Goal: Task Accomplishment & Management: Complete application form

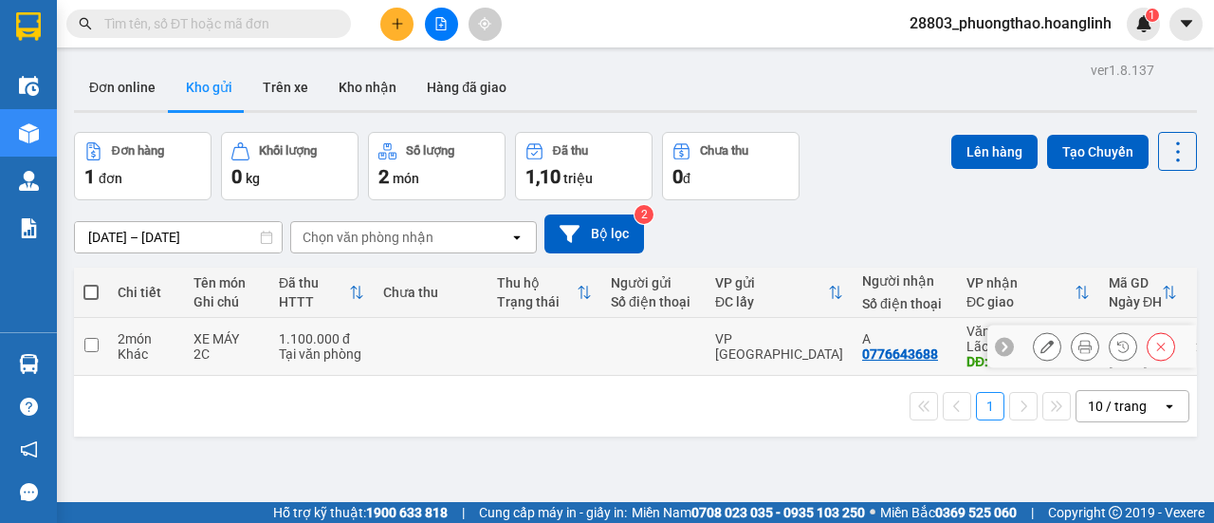
scroll to position [87, 0]
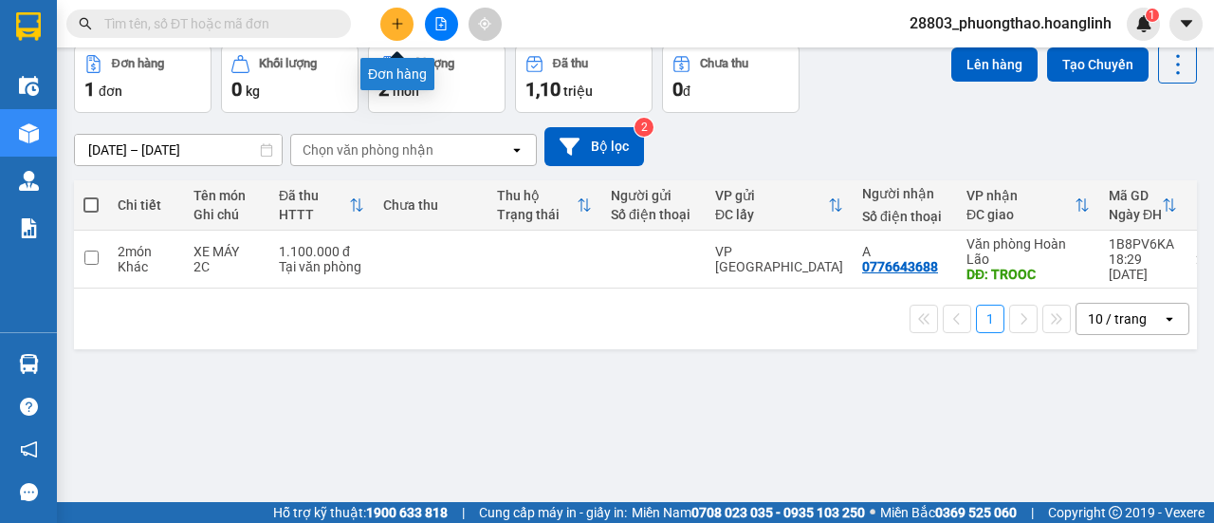
click at [387, 15] on button at bounding box center [396, 24] width 33 height 33
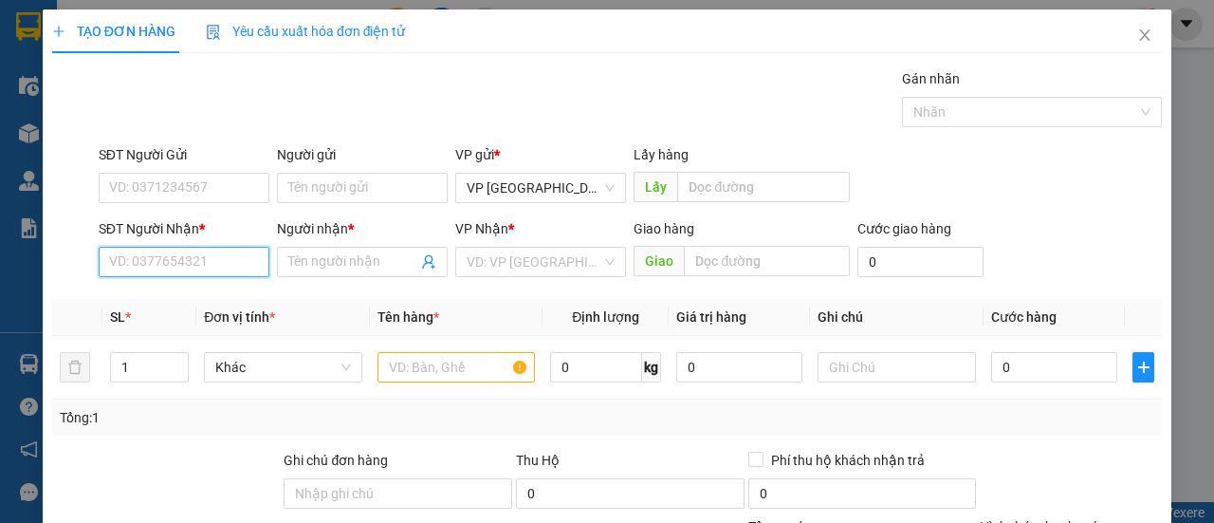
click at [213, 263] on input "SĐT Người Nhận *" at bounding box center [184, 262] width 171 height 30
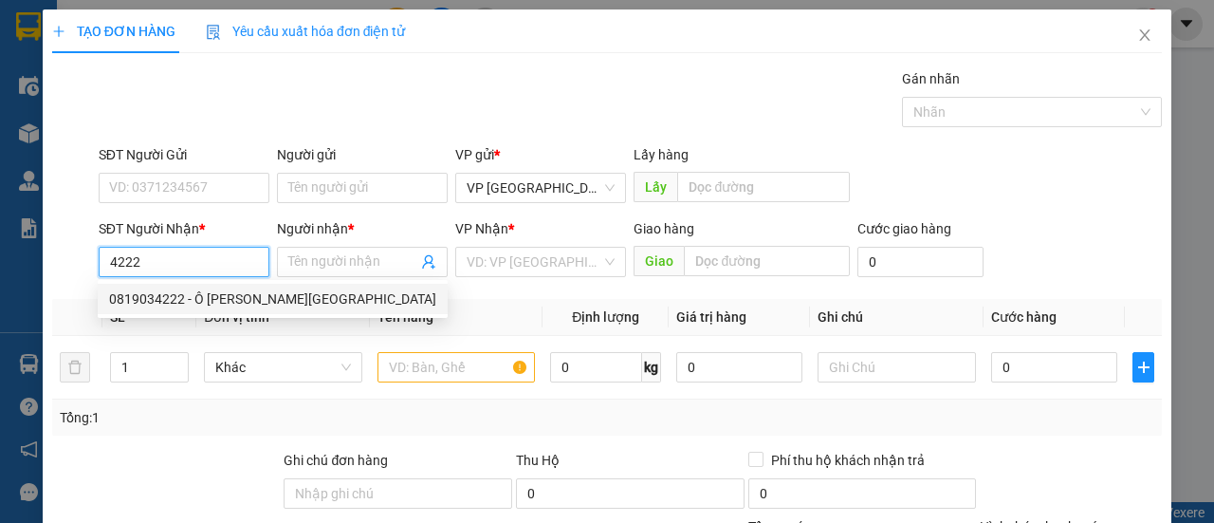
click at [182, 297] on div "0819034222 - Ô TÔ ĐẠI MINH" at bounding box center [272, 298] width 327 height 21
type input "0819034222"
type input "Ô TÔ ĐẠI MINH"
type input "50.000"
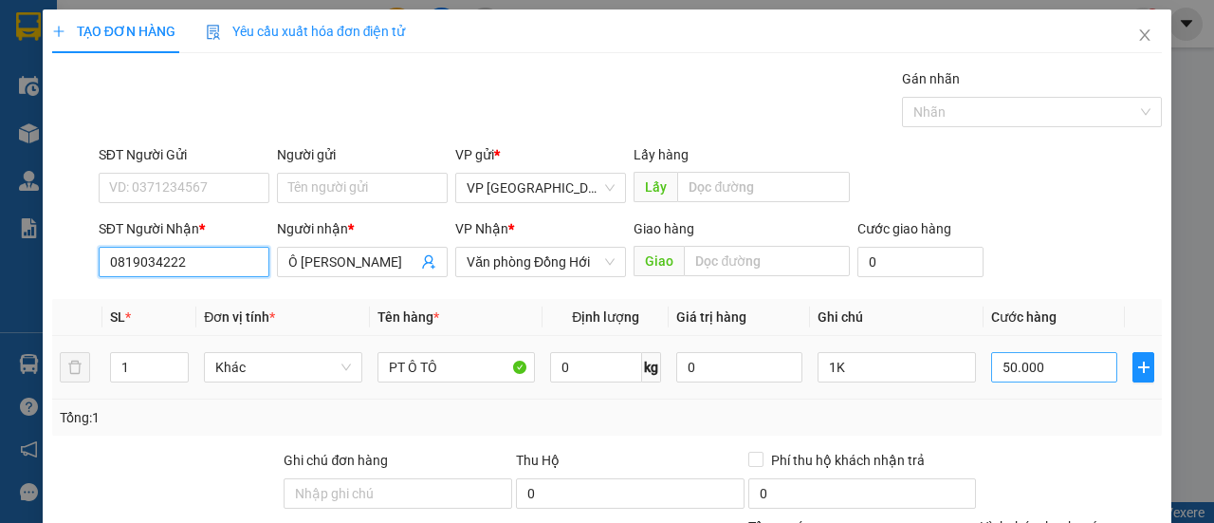
type input "0819034222"
click at [1053, 363] on input "50.000" at bounding box center [1054, 367] width 126 height 30
type input "00.001"
type input "1"
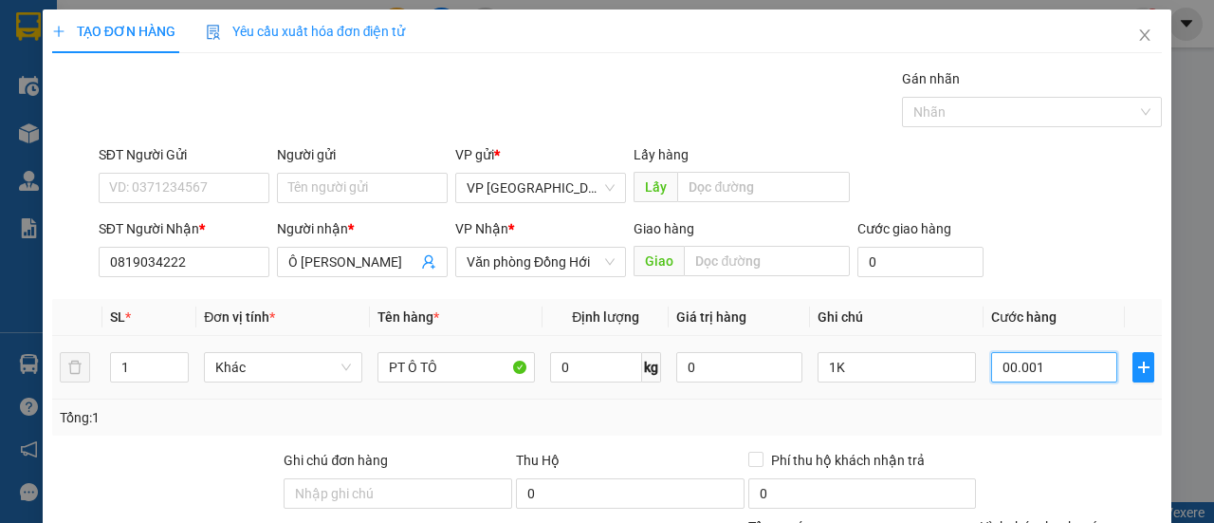
type input "0.000.015"
type input "15"
type input "000.000.150"
type input "150"
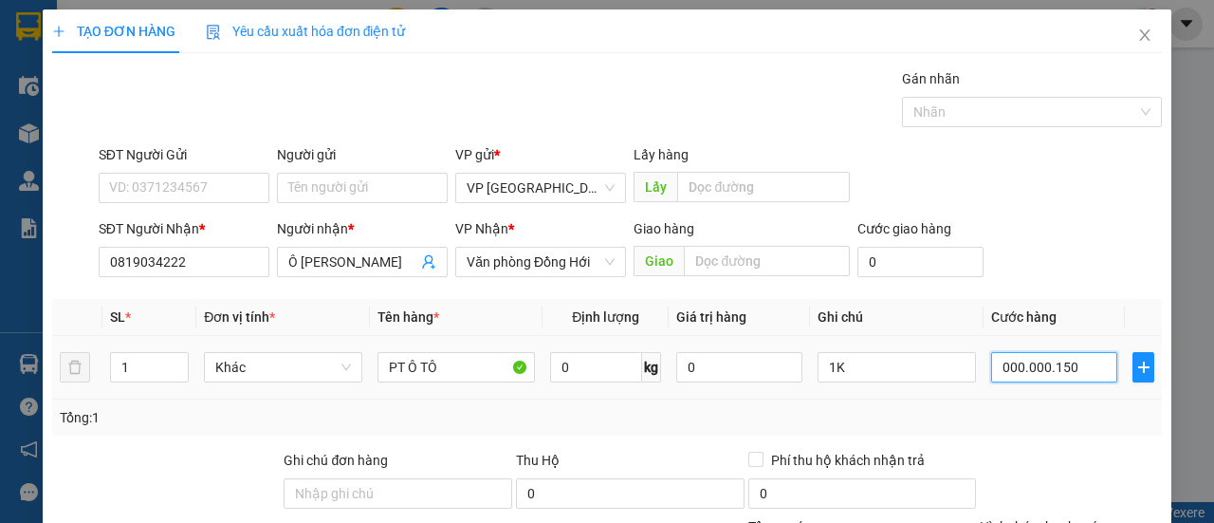
type input "150"
type input "000.000.150"
type input "150.000"
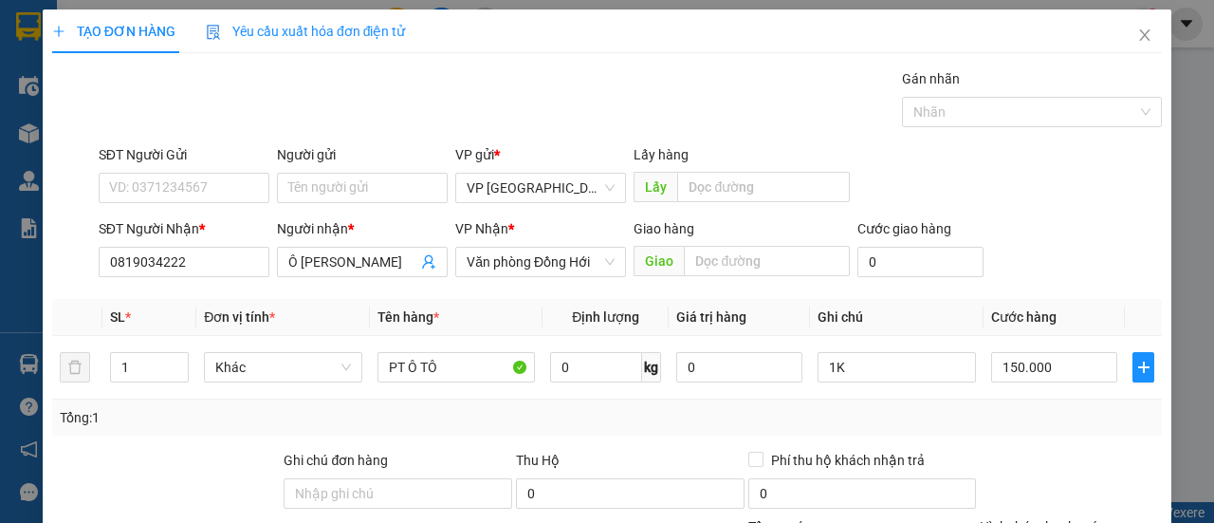
click at [1059, 402] on div "Tổng: 1" at bounding box center [607, 417] width 1110 height 36
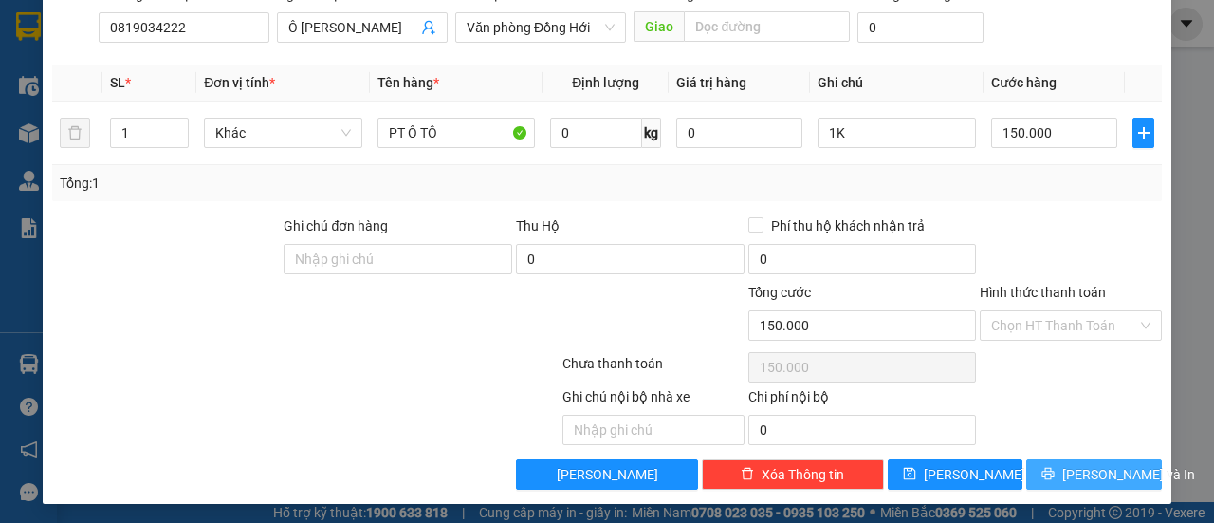
click at [1118, 459] on button "[PERSON_NAME] và In" at bounding box center [1095, 474] width 136 height 30
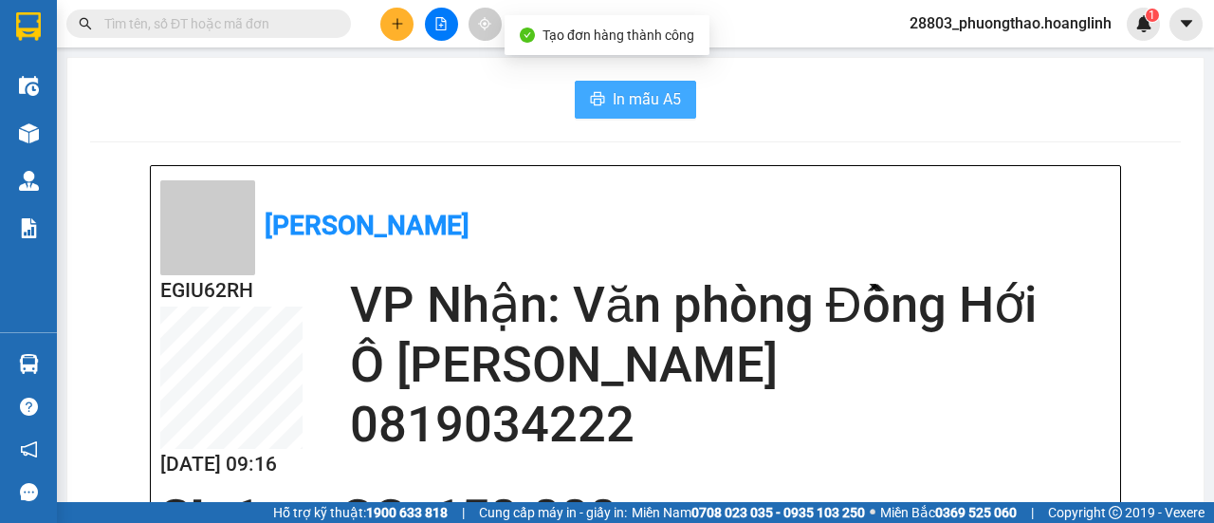
click at [661, 91] on span "In mẫu A5" at bounding box center [647, 99] width 68 height 24
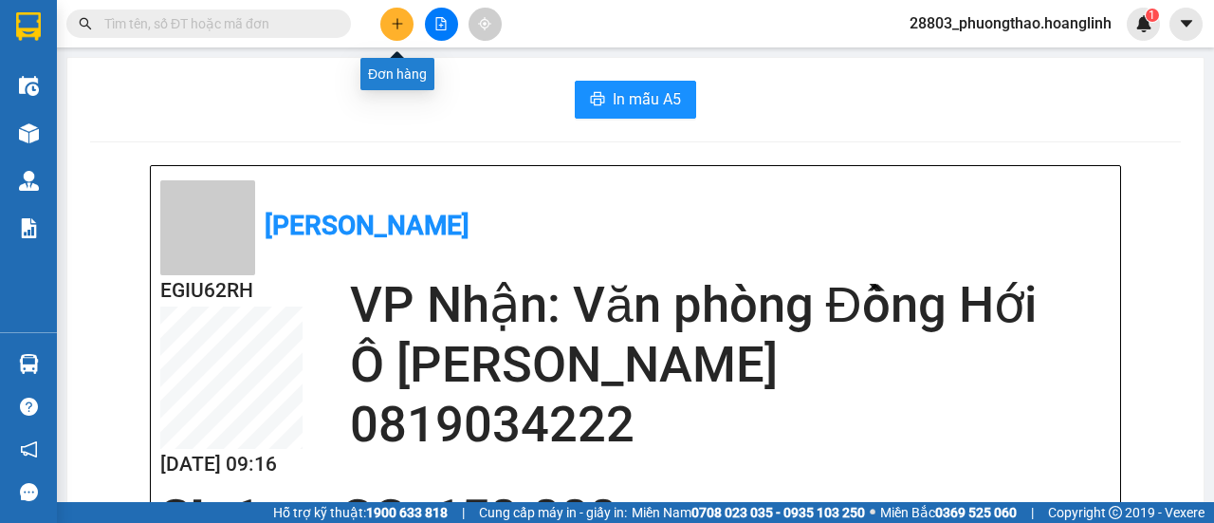
click at [404, 17] on button at bounding box center [396, 24] width 33 height 33
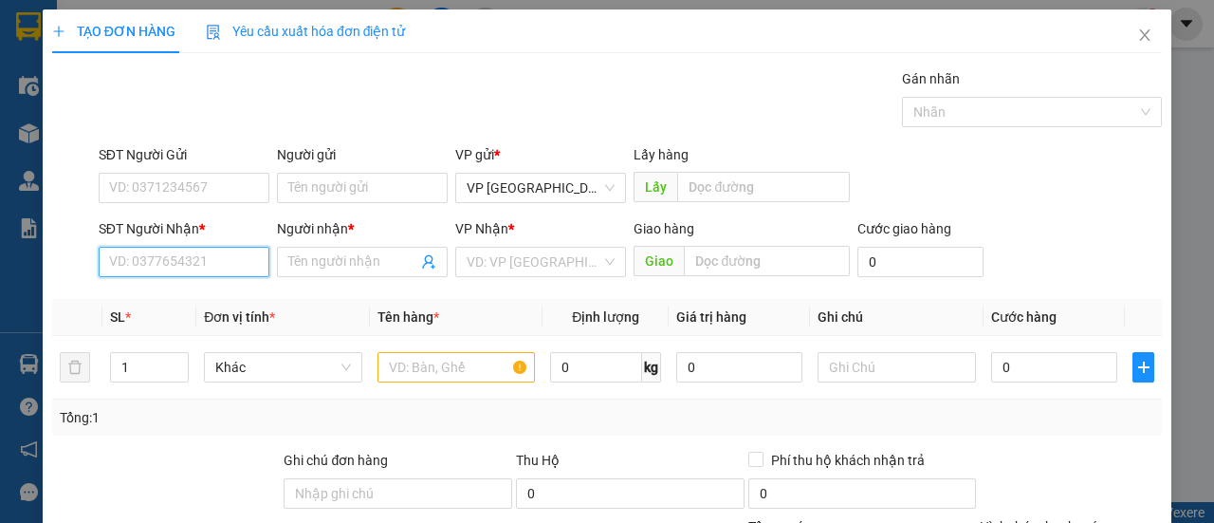
click at [187, 261] on input "SĐT Người Nhận *" at bounding box center [184, 262] width 171 height 30
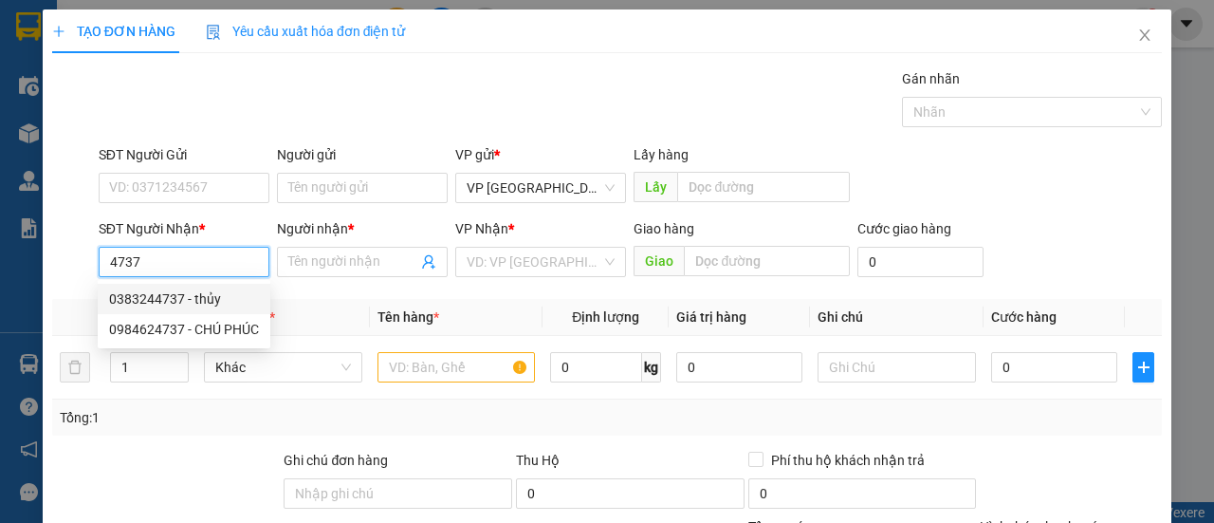
click at [179, 301] on div "0383244737 - thủy" at bounding box center [184, 298] width 150 height 21
type input "0383244737"
type input "thủy"
type input "70.000"
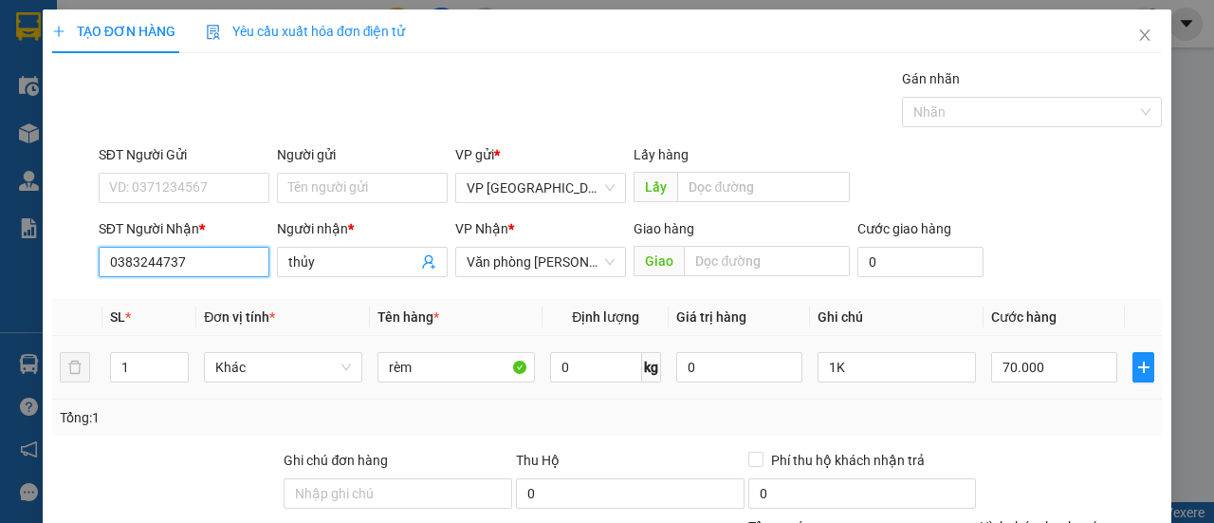
scroll to position [234, 0]
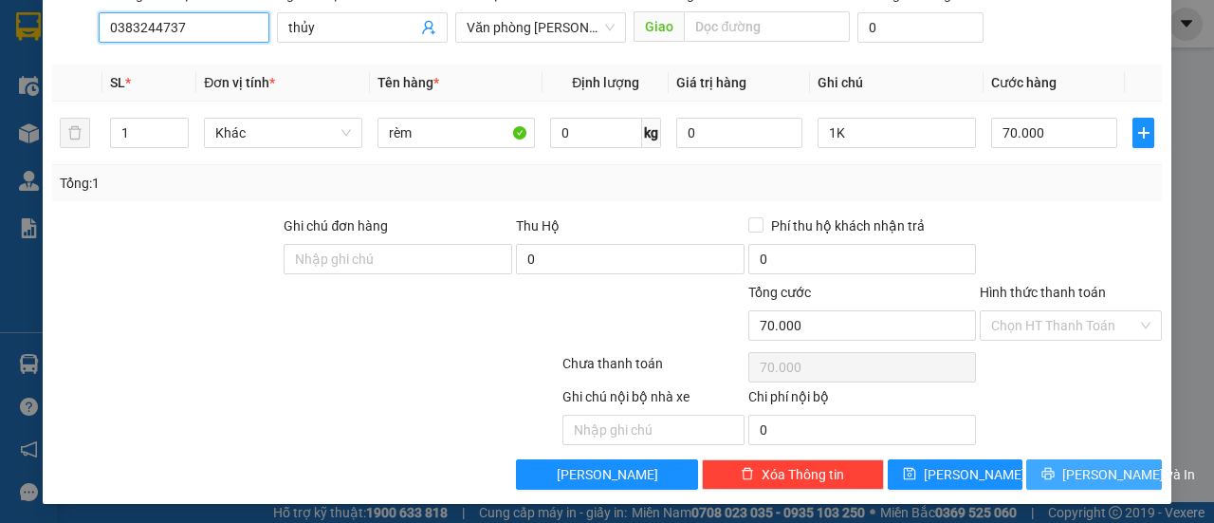
type input "0383244737"
click at [1079, 464] on span "[PERSON_NAME] và In" at bounding box center [1129, 474] width 133 height 21
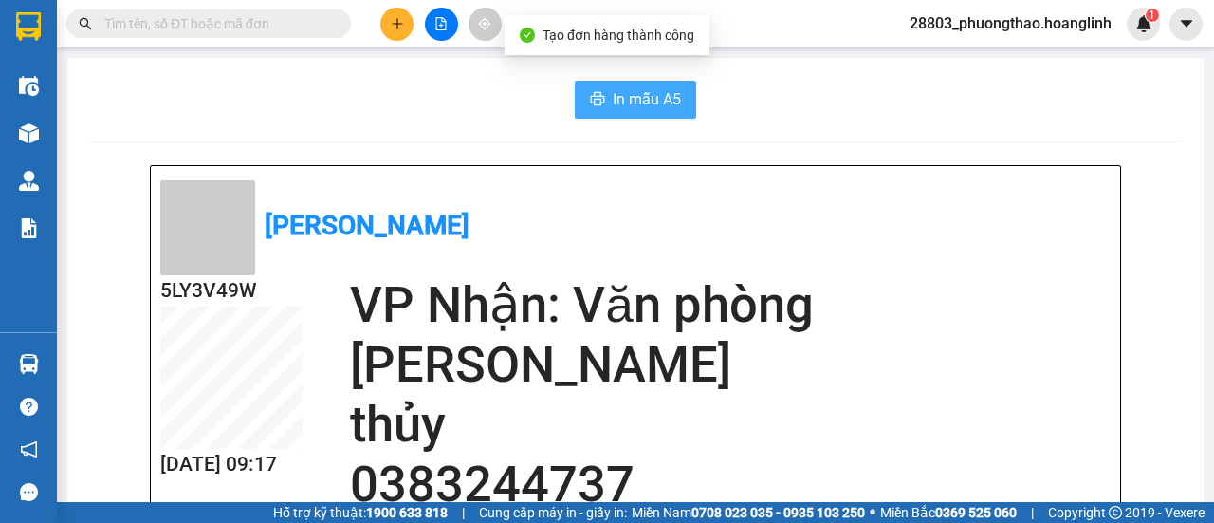
click at [651, 96] on span "In mẫu A5" at bounding box center [647, 99] width 68 height 24
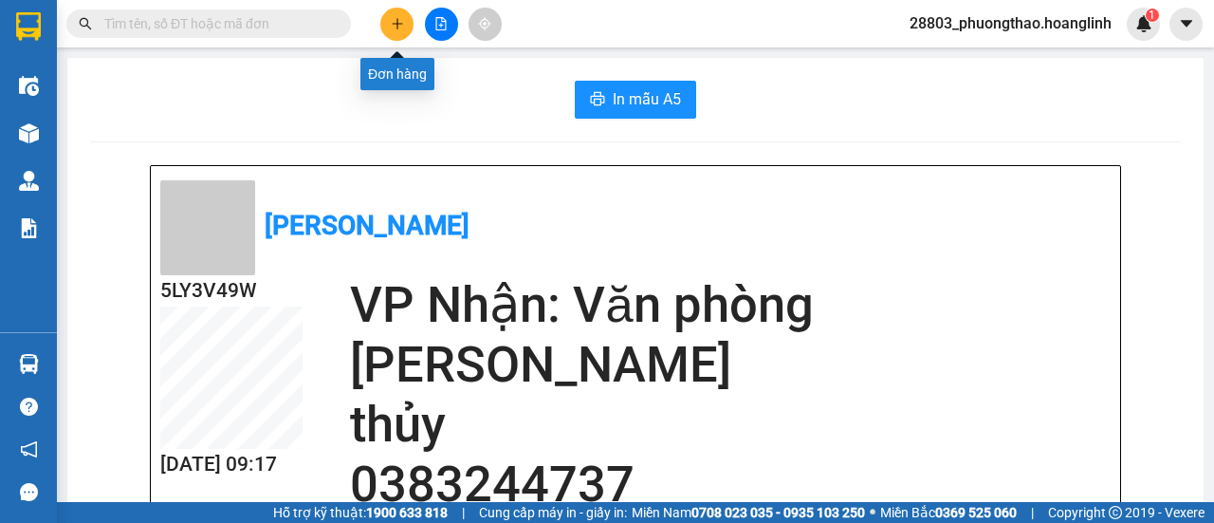
click at [392, 28] on icon "plus" at bounding box center [397, 23] width 13 height 13
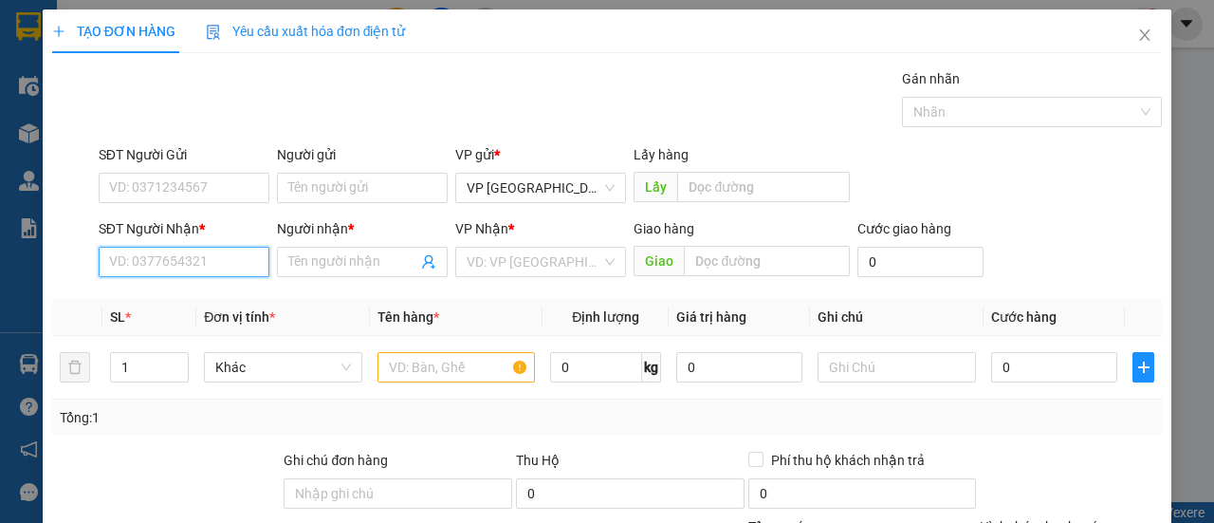
click at [188, 259] on input "SĐT Người Nhận *" at bounding box center [184, 262] width 171 height 30
click at [108, 263] on input "8773" at bounding box center [184, 262] width 171 height 30
type input "0837868773"
click at [173, 305] on div "0837868773 - TÂN" at bounding box center [182, 298] width 146 height 21
type input "TÂN"
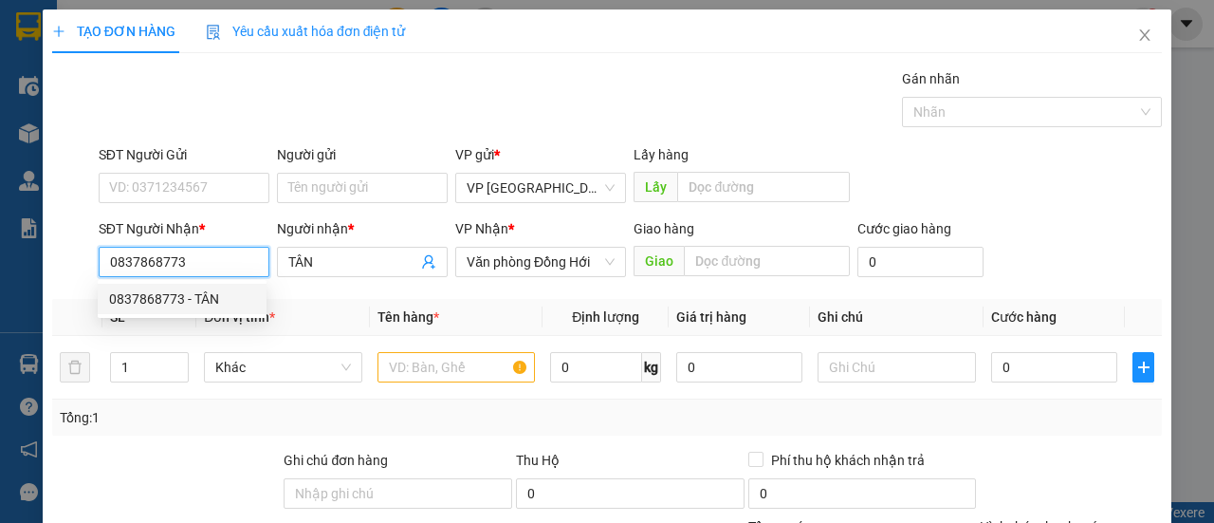
type input "50.000"
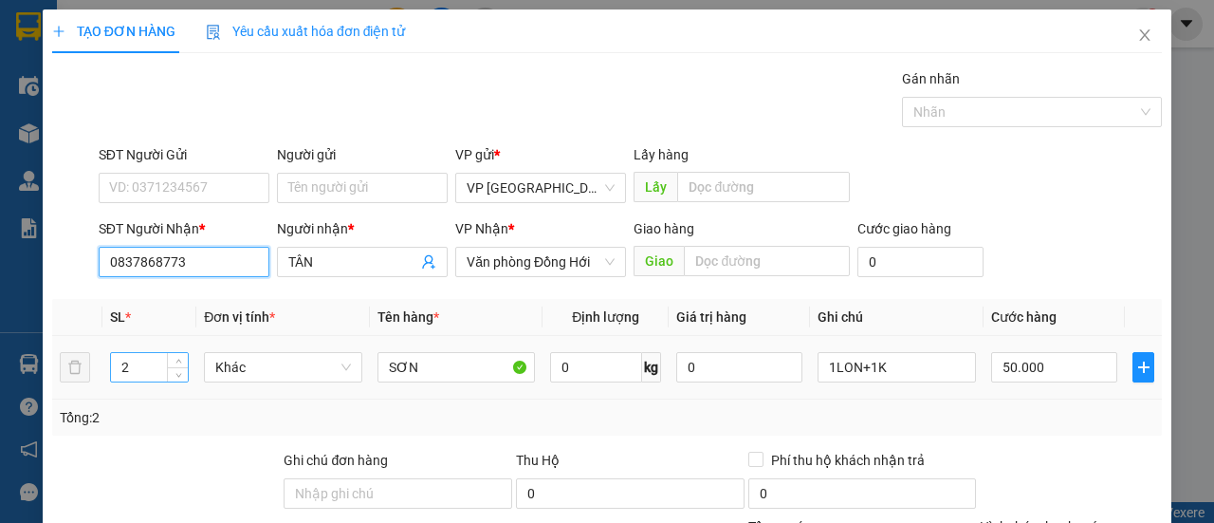
type input "0837868773"
drag, startPoint x: 150, startPoint y: 368, endPoint x: 97, endPoint y: 374, distance: 53.4
click at [97, 374] on tr "2 Khác SƠN 0 kg 0 1LON+1K 50.000" at bounding box center [607, 368] width 1110 height 64
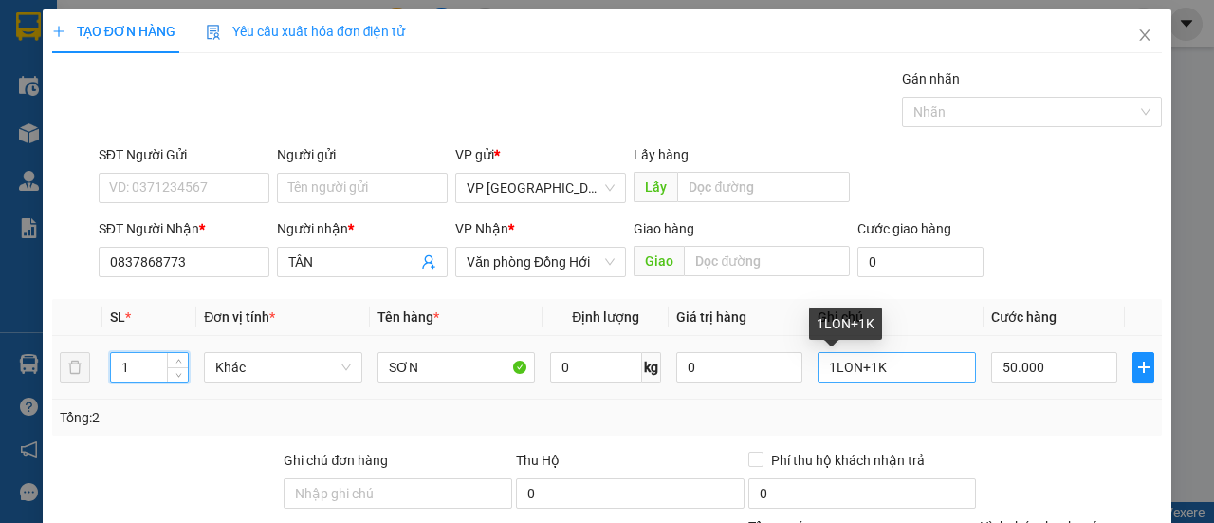
type input "1"
drag, startPoint x: 899, startPoint y: 361, endPoint x: 674, endPoint y: 375, distance: 226.2
click at [691, 378] on tr "1 Khác SƠN 0 kg 0 1LON+1K 50.000" at bounding box center [607, 368] width 1110 height 64
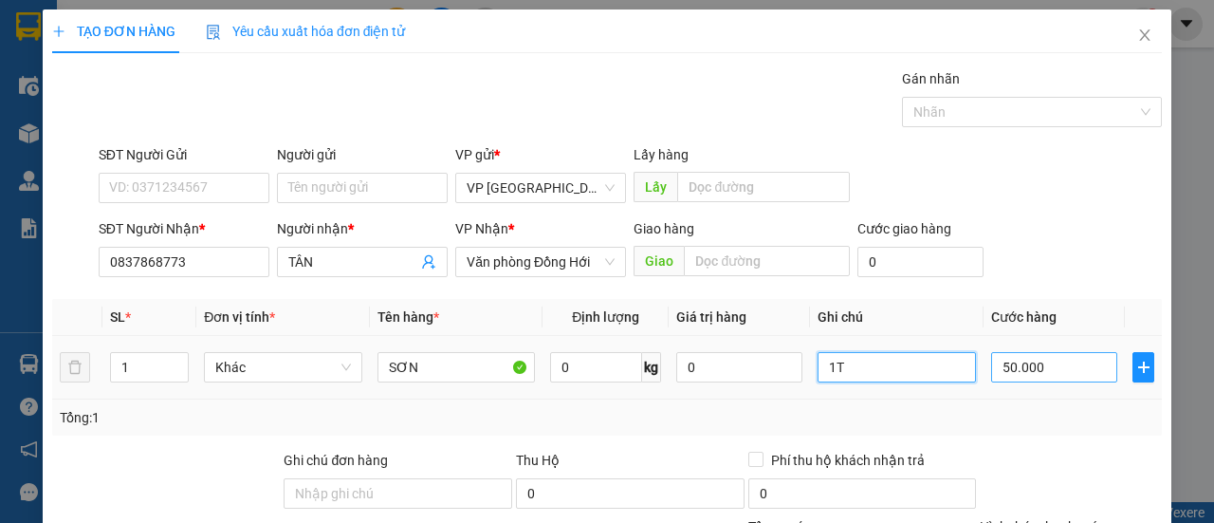
type input "1T"
click at [1057, 361] on input "50.000" at bounding box center [1054, 367] width 126 height 30
click at [991, 417] on div "Tổng: 1" at bounding box center [607, 417] width 1095 height 21
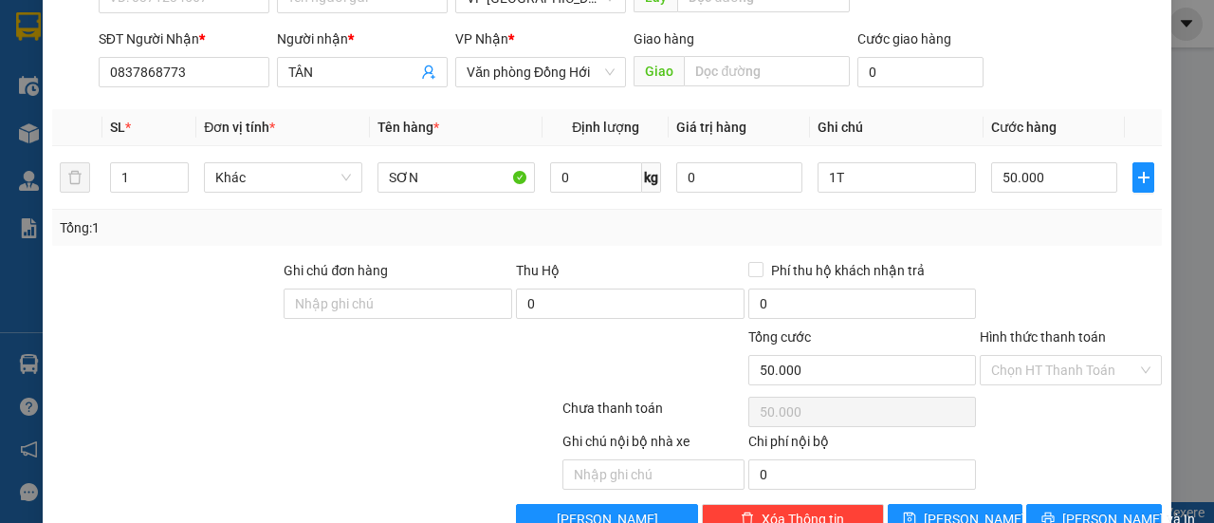
scroll to position [234, 0]
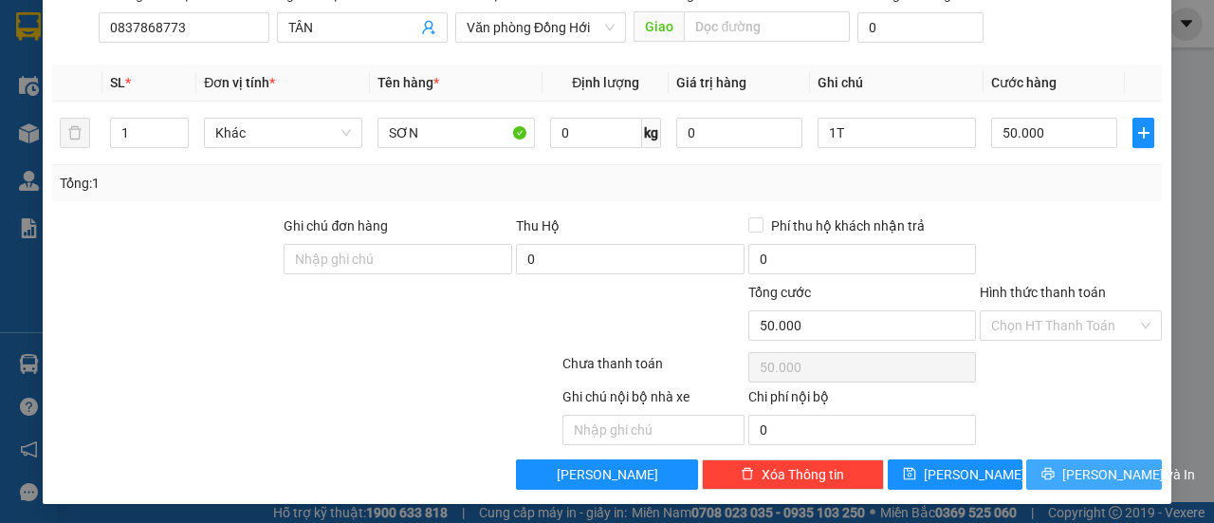
click at [1082, 466] on span "[PERSON_NAME] và In" at bounding box center [1129, 474] width 133 height 21
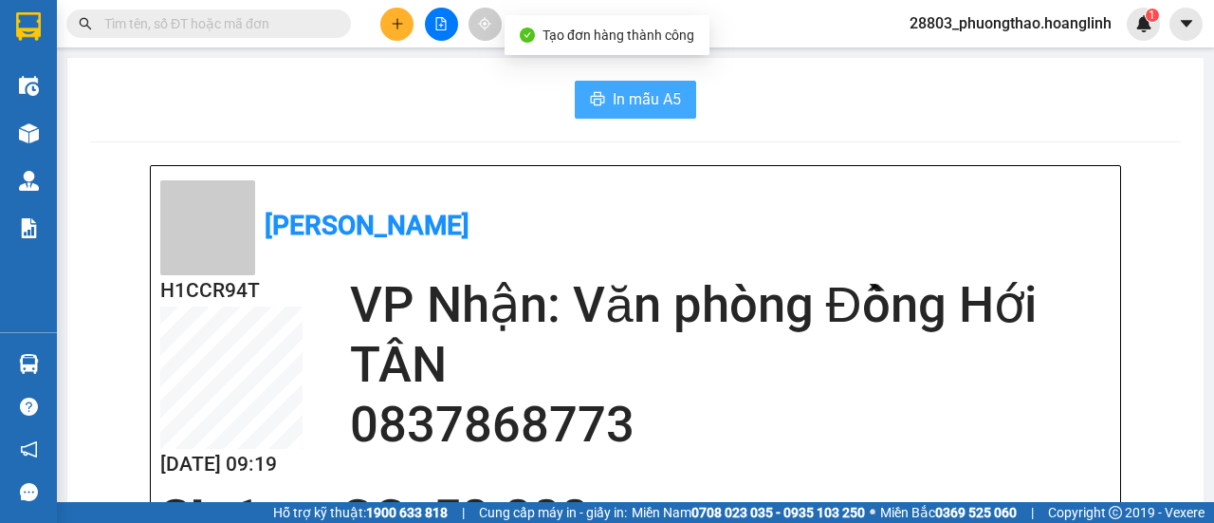
click at [637, 98] on span "In mẫu A5" at bounding box center [647, 99] width 68 height 24
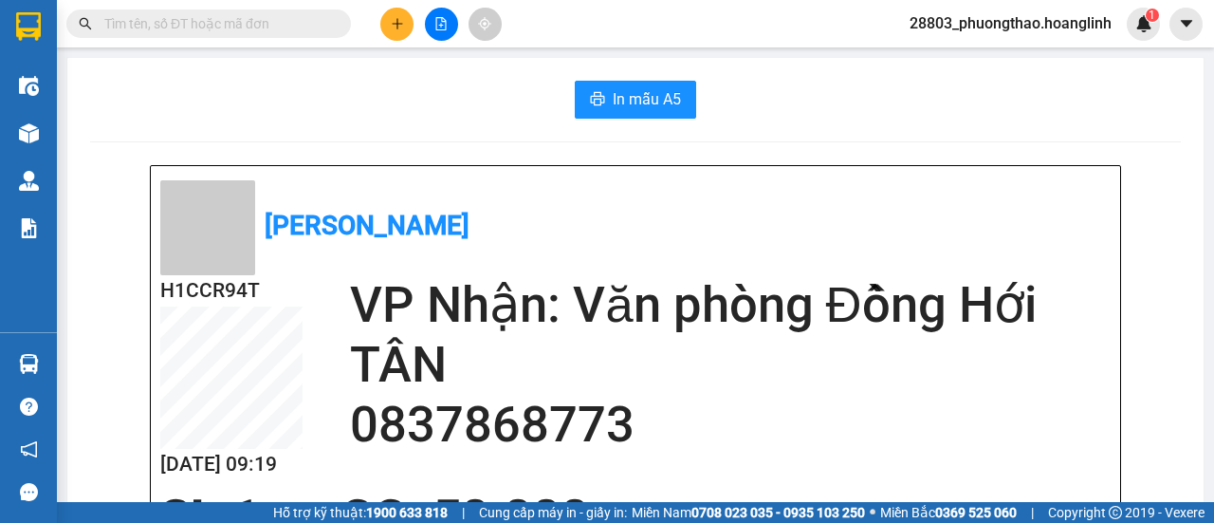
click at [395, 32] on button at bounding box center [396, 24] width 33 height 33
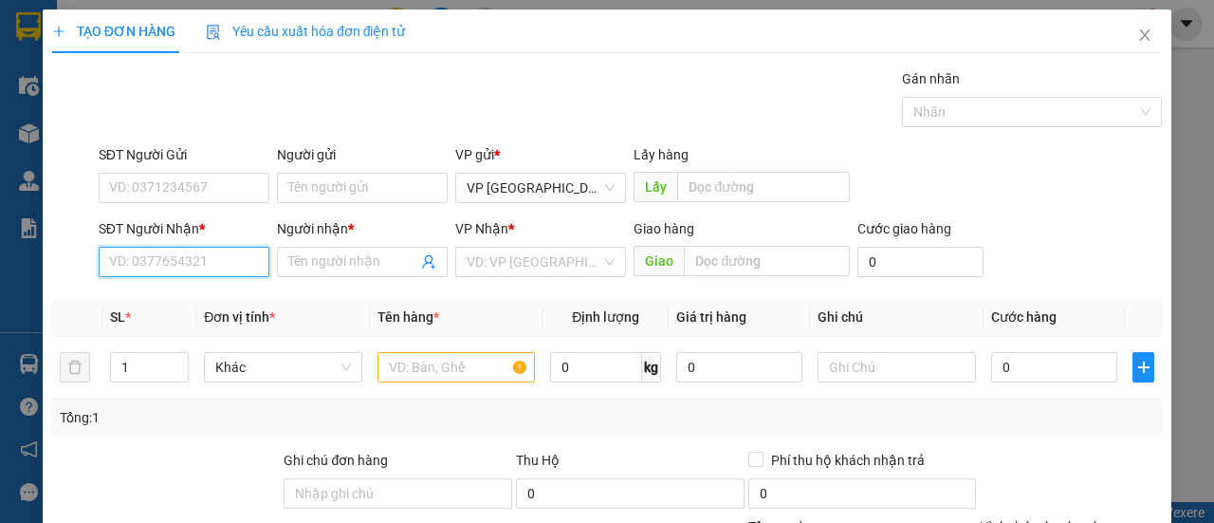
click at [165, 257] on input "SĐT Người Nhận *" at bounding box center [184, 262] width 171 height 30
click at [154, 263] on input "5707" at bounding box center [184, 262] width 171 height 30
click at [157, 266] on input "5707" at bounding box center [184, 262] width 171 height 30
click at [157, 265] on input "5707" at bounding box center [184, 262] width 171 height 30
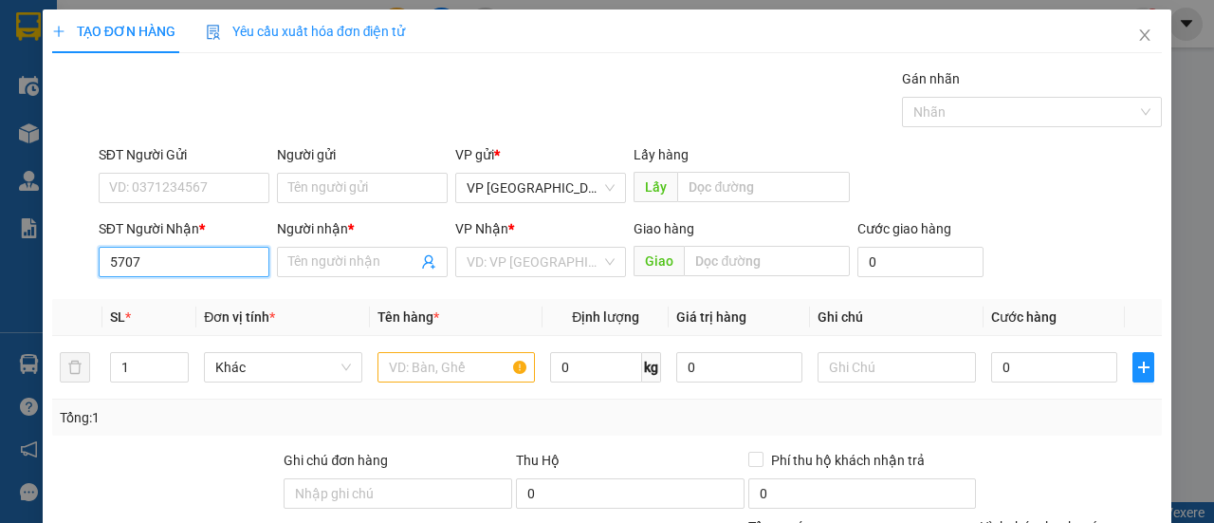
click at [157, 265] on input "5707" at bounding box center [184, 262] width 171 height 30
click at [104, 263] on input "5707" at bounding box center [184, 262] width 171 height 30
type input "0988815707"
click at [193, 261] on input "0988815707" at bounding box center [184, 262] width 171 height 30
click at [208, 267] on input "0988815707" at bounding box center [184, 262] width 171 height 30
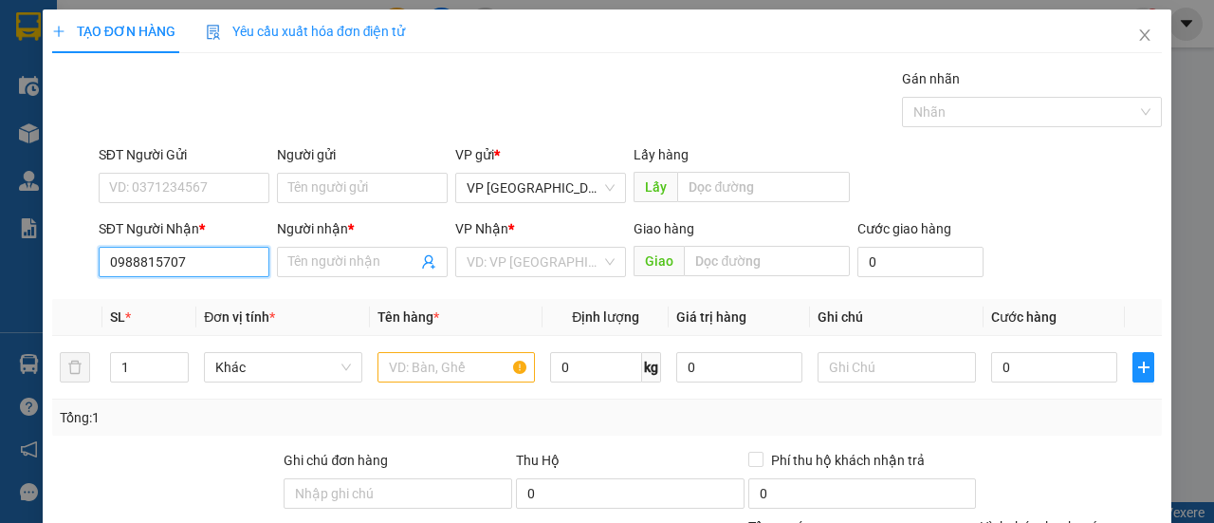
click at [208, 267] on input "0988815707" at bounding box center [184, 262] width 171 height 30
type input "0988815707"
click at [332, 289] on div "Transit Pickup Surcharge Ids Transit Deliver Surcharge Ids Transit Deliver Surc…" at bounding box center [607, 396] width 1110 height 656
drag, startPoint x: 332, startPoint y: 289, endPoint x: 332, endPoint y: 303, distance: 13.3
click at [334, 302] on div "Transit Pickup Surcharge Ids Transit Deliver Surcharge Ids Transit Deliver Surc…" at bounding box center [607, 396] width 1110 height 656
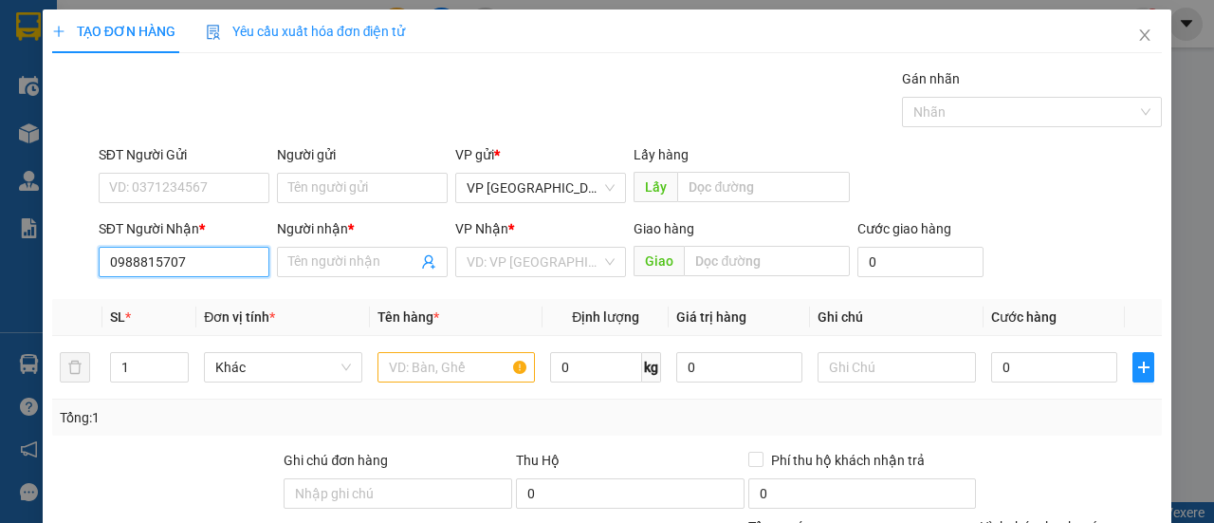
click at [203, 264] on input "0988815707" at bounding box center [184, 262] width 171 height 30
click at [203, 265] on input "0988815707" at bounding box center [184, 262] width 171 height 30
click at [207, 272] on input "0988815707" at bounding box center [184, 262] width 171 height 30
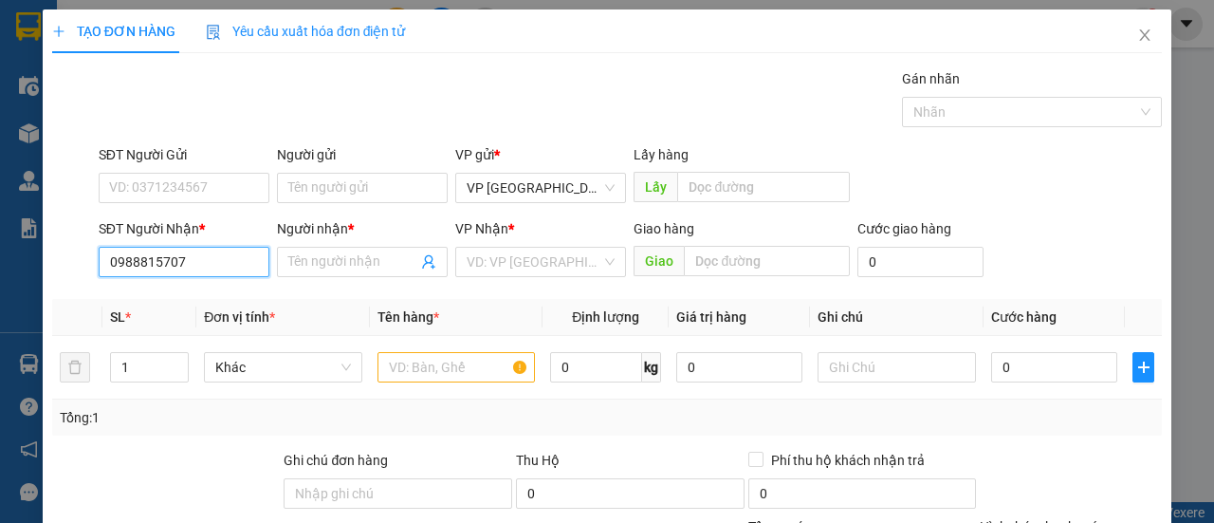
click at [207, 271] on input "0988815707" at bounding box center [184, 262] width 171 height 30
click at [207, 270] on input "0988815707" at bounding box center [184, 262] width 171 height 30
click at [207, 269] on input "0988815707" at bounding box center [184, 262] width 171 height 30
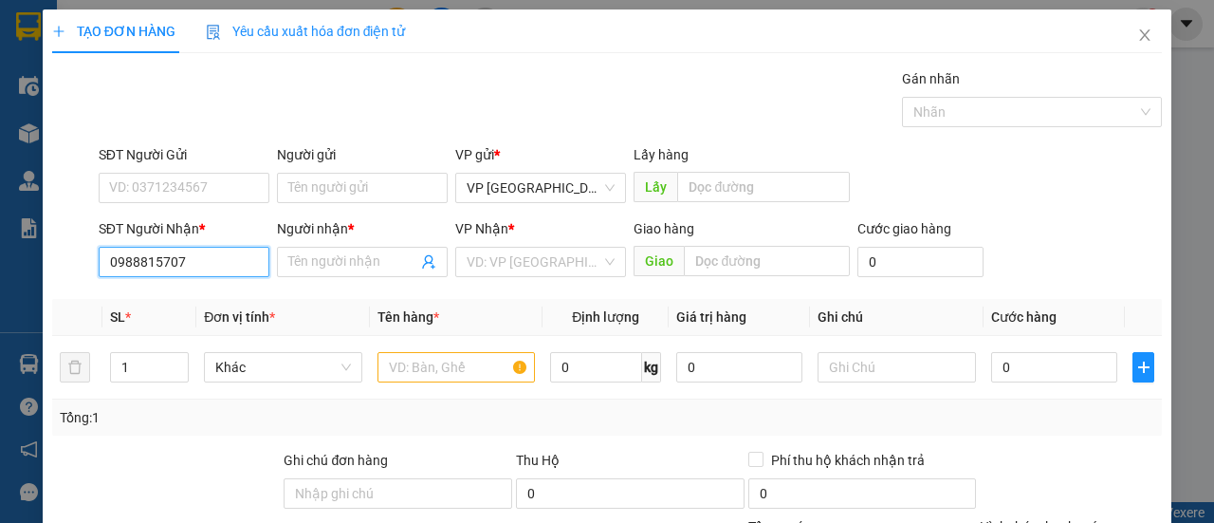
click at [207, 269] on input "0988815707" at bounding box center [184, 262] width 171 height 30
click at [210, 263] on input "0988815707" at bounding box center [184, 262] width 171 height 30
click at [209, 263] on input "0988815707" at bounding box center [184, 262] width 171 height 30
click at [207, 262] on input "0988815707" at bounding box center [184, 262] width 171 height 30
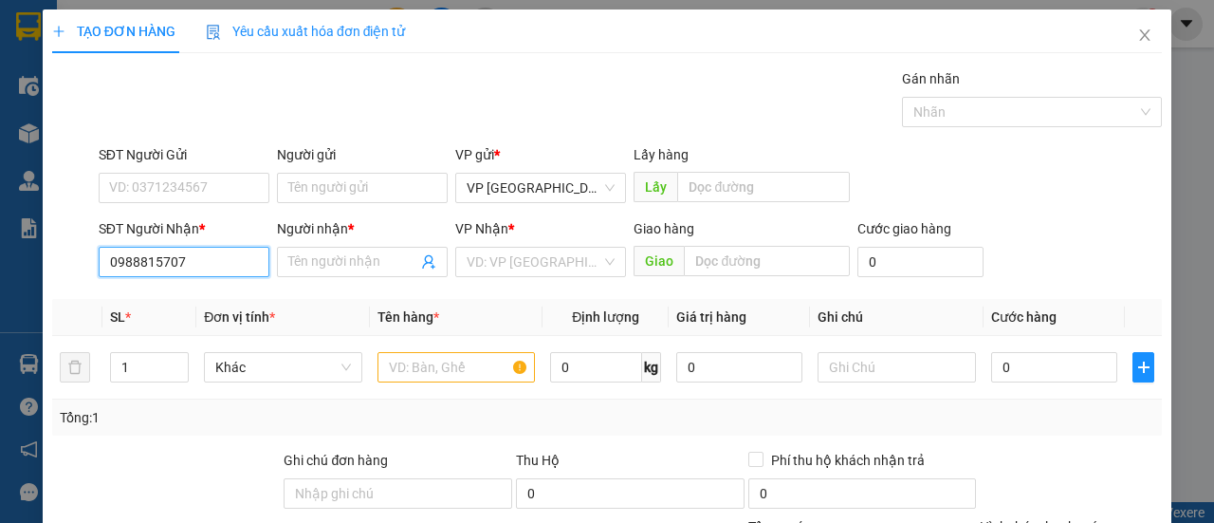
click at [207, 262] on input "0988815707" at bounding box center [184, 262] width 171 height 30
click at [206, 262] on input "0988815707" at bounding box center [184, 262] width 171 height 30
click at [205, 257] on input "0988815707" at bounding box center [184, 262] width 171 height 30
click at [173, 267] on input "SĐT Người Nhận *" at bounding box center [184, 262] width 171 height 30
type input "0988815707"
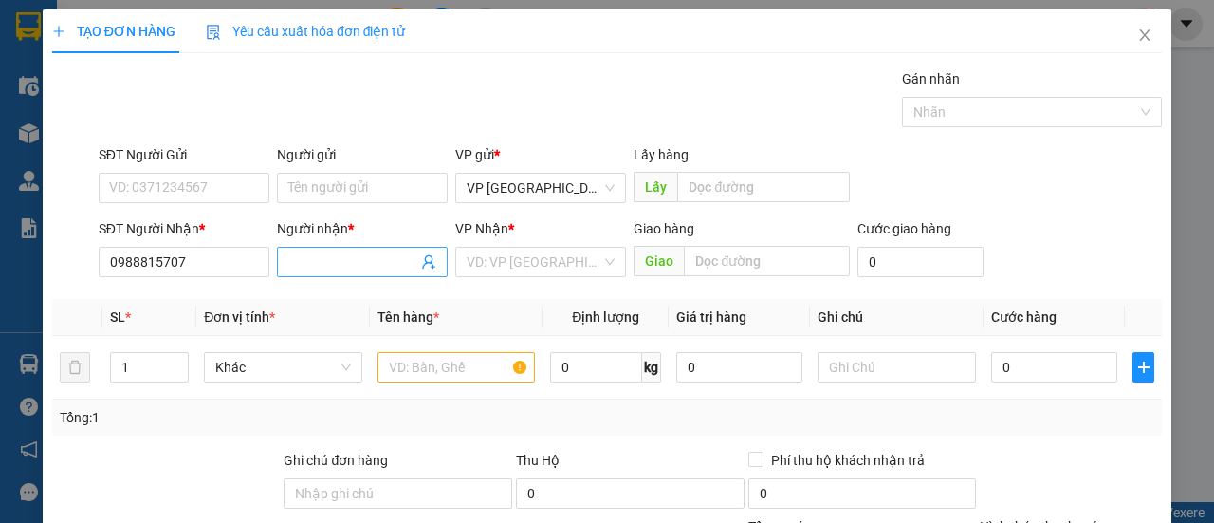
click at [304, 261] on input "Người nhận *" at bounding box center [352, 261] width 129 height 21
click at [199, 261] on input "0988815707" at bounding box center [184, 262] width 171 height 30
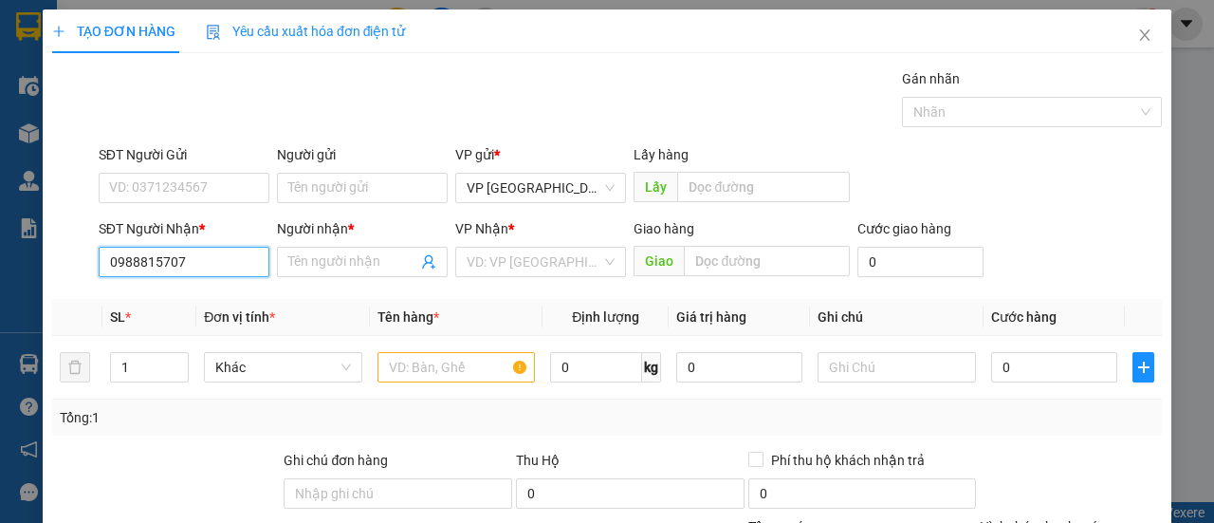
click at [199, 261] on input "0988815707" at bounding box center [184, 262] width 171 height 30
click at [197, 261] on input "0988815707" at bounding box center [184, 262] width 171 height 30
click at [196, 261] on input "0988815707" at bounding box center [184, 262] width 171 height 30
click at [193, 291] on div "Transit Pickup Surcharge Ids Transit Deliver Surcharge Ids Transit Deliver Surc…" at bounding box center [607, 396] width 1110 height 656
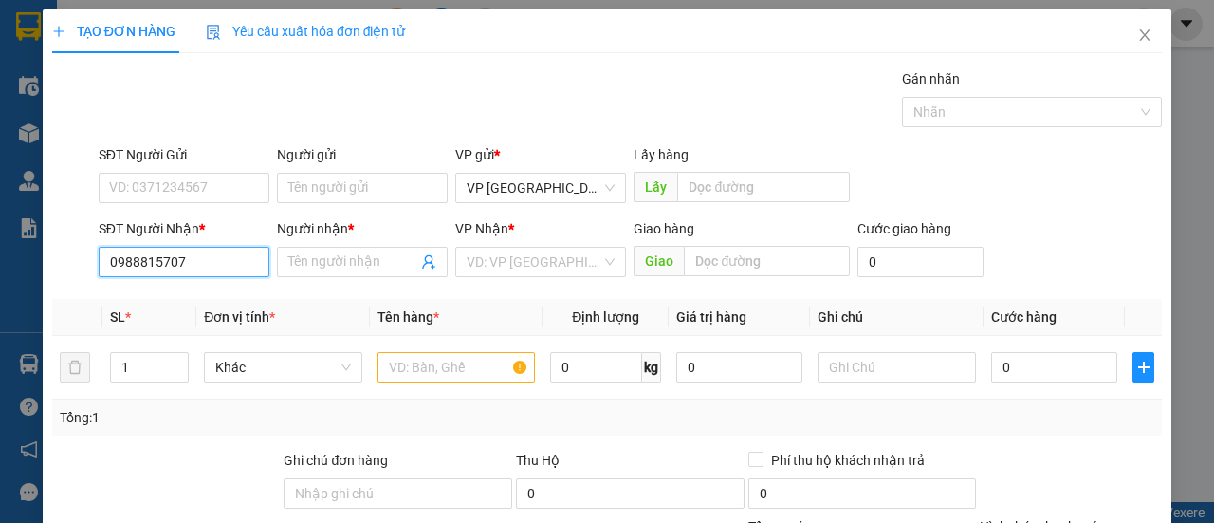
click at [185, 257] on input "0988815707" at bounding box center [184, 262] width 171 height 30
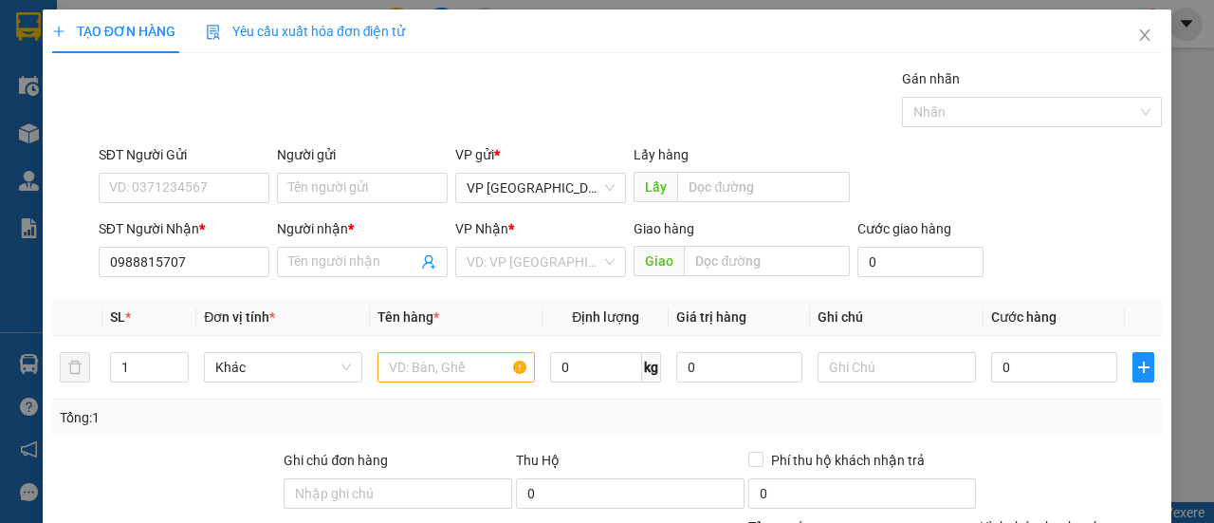
click at [201, 285] on div "Transit Pickup Surcharge Ids Transit Deliver Surcharge Ids Transit Deliver Surc…" at bounding box center [607, 396] width 1110 height 656
click at [194, 257] on input "0988815707" at bounding box center [184, 262] width 171 height 30
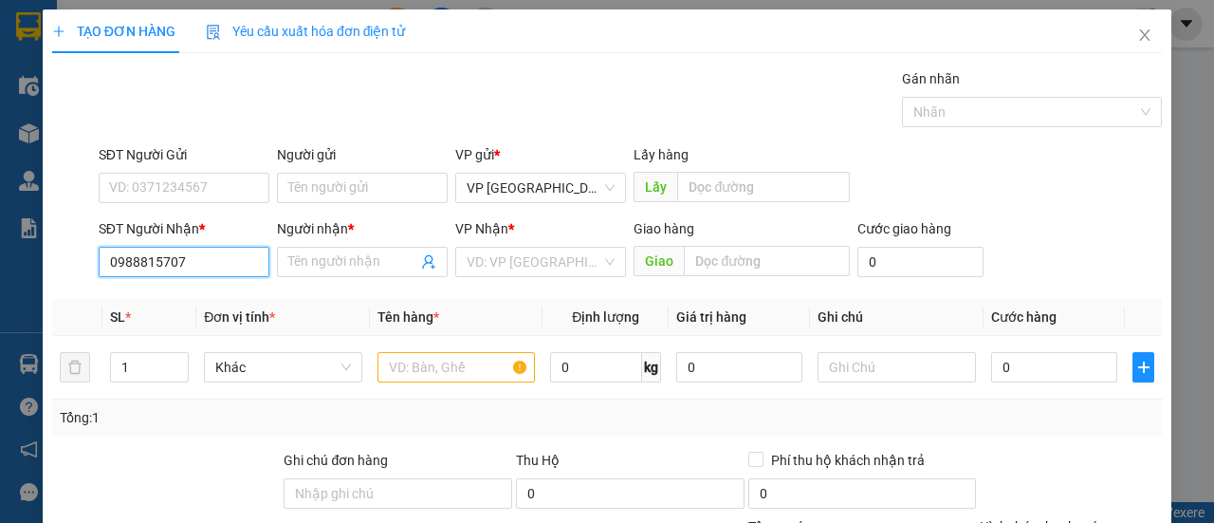
click at [194, 257] on input "0988815707" at bounding box center [184, 262] width 171 height 30
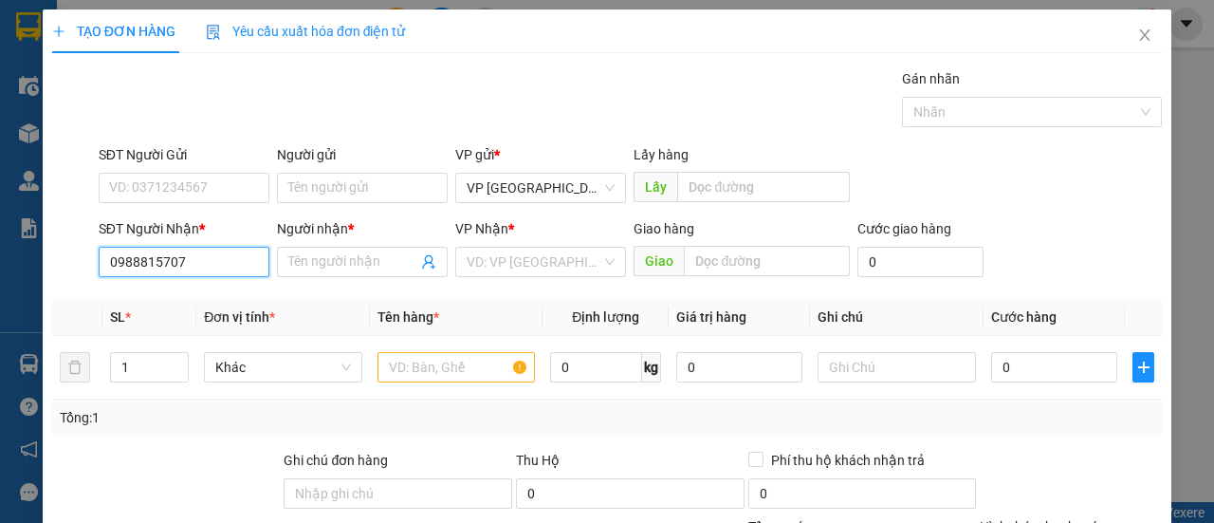
click at [194, 257] on input "0988815707" at bounding box center [184, 262] width 171 height 30
click at [193, 257] on input "0988815707" at bounding box center [184, 262] width 171 height 30
click at [192, 257] on input "0988815707" at bounding box center [184, 262] width 171 height 30
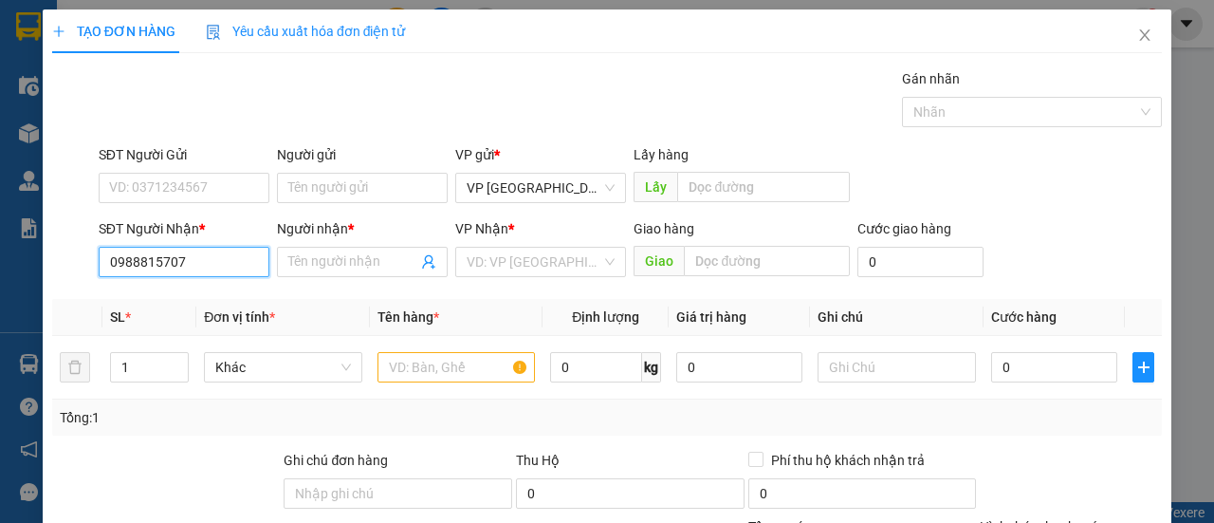
click at [192, 257] on input "0988815707" at bounding box center [184, 262] width 171 height 30
click at [176, 299] on th "SL *" at bounding box center [149, 317] width 95 height 37
click at [143, 270] on input "707" at bounding box center [184, 262] width 171 height 30
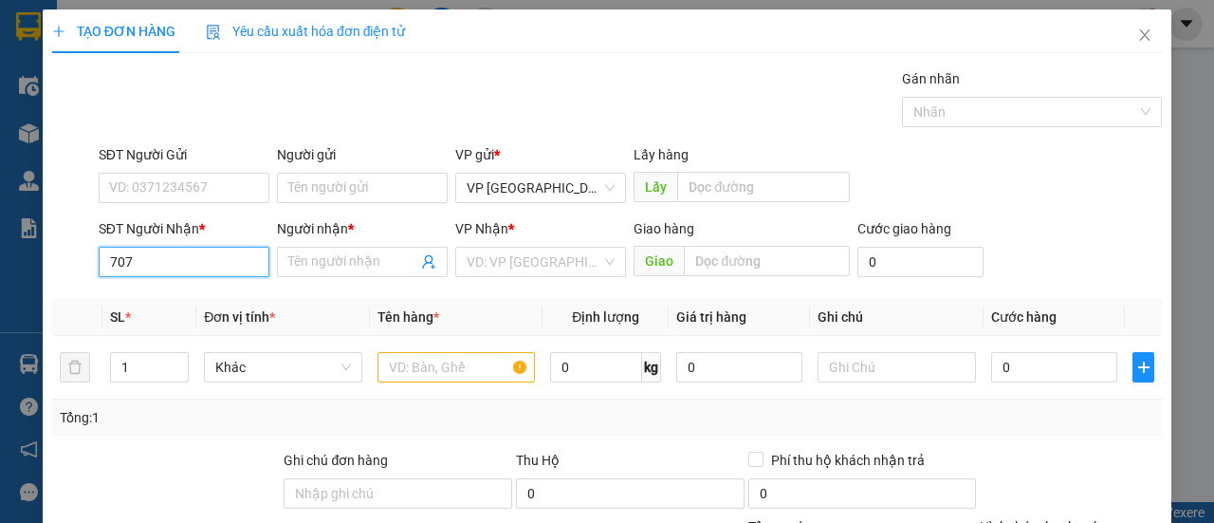
click at [143, 270] on input "707" at bounding box center [184, 262] width 171 height 30
click at [143, 271] on input "707" at bounding box center [184, 262] width 171 height 30
click at [144, 271] on input "707" at bounding box center [184, 262] width 171 height 30
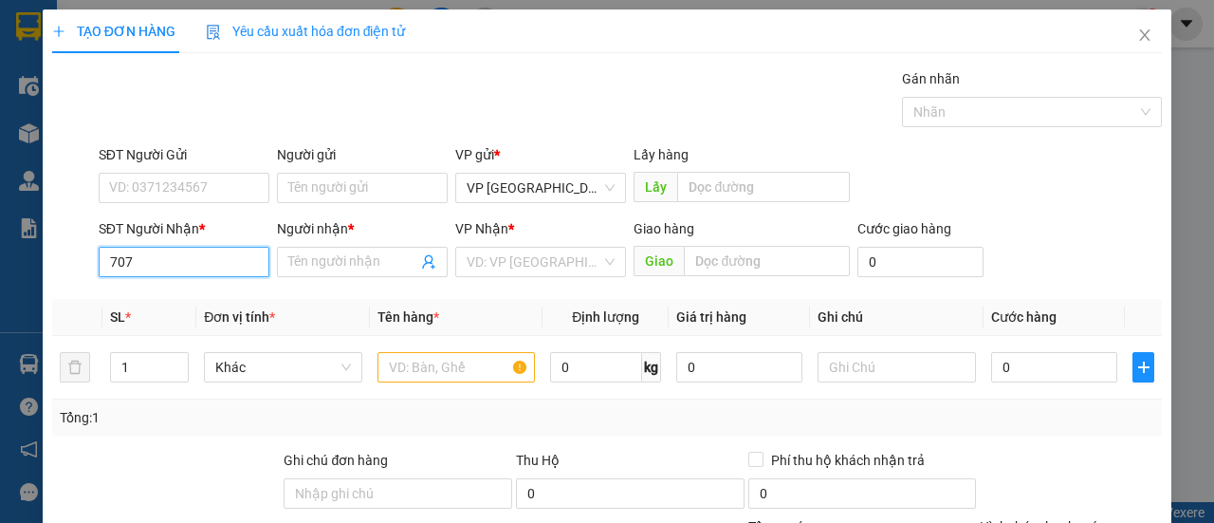
click at [144, 271] on input "707" at bounding box center [184, 262] width 171 height 30
type input "7"
type input "5"
type input "1"
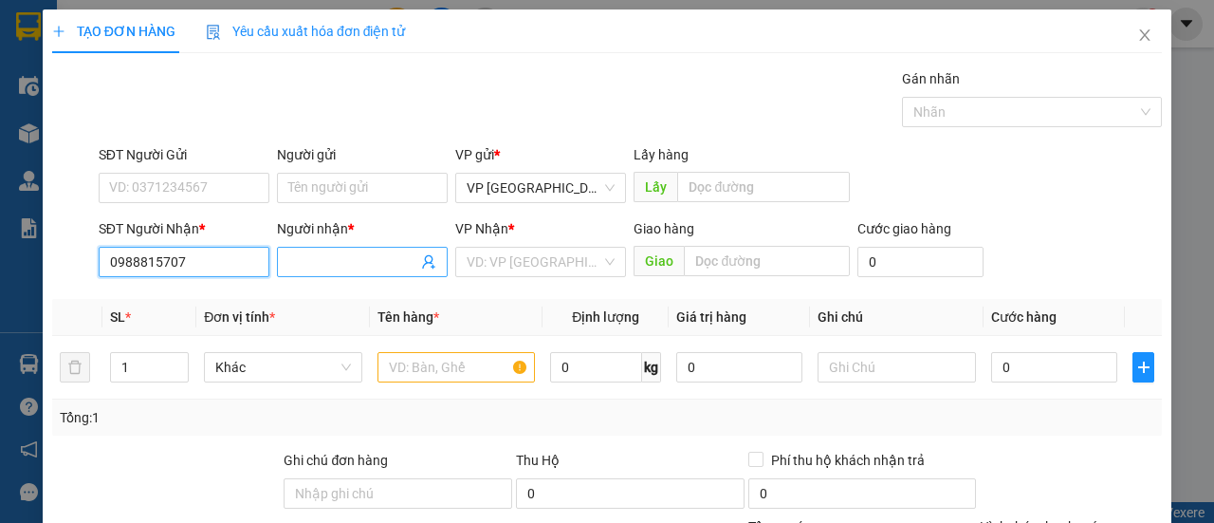
type input "0988815707"
click at [311, 265] on input "Người nhận *" at bounding box center [352, 261] width 129 height 21
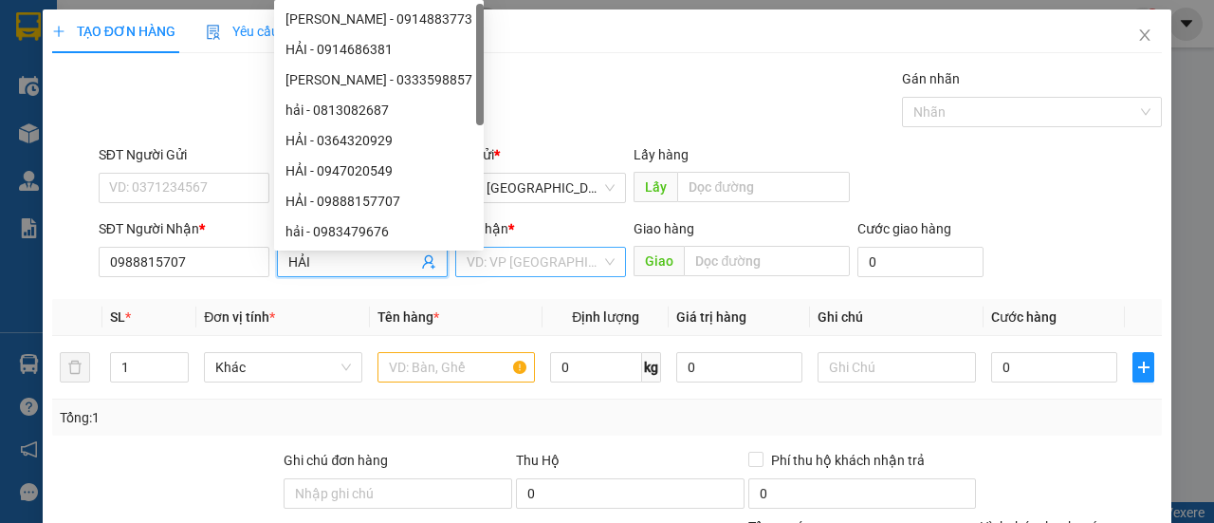
type input "HẢI"
click at [544, 270] on input "search" at bounding box center [534, 262] width 135 height 28
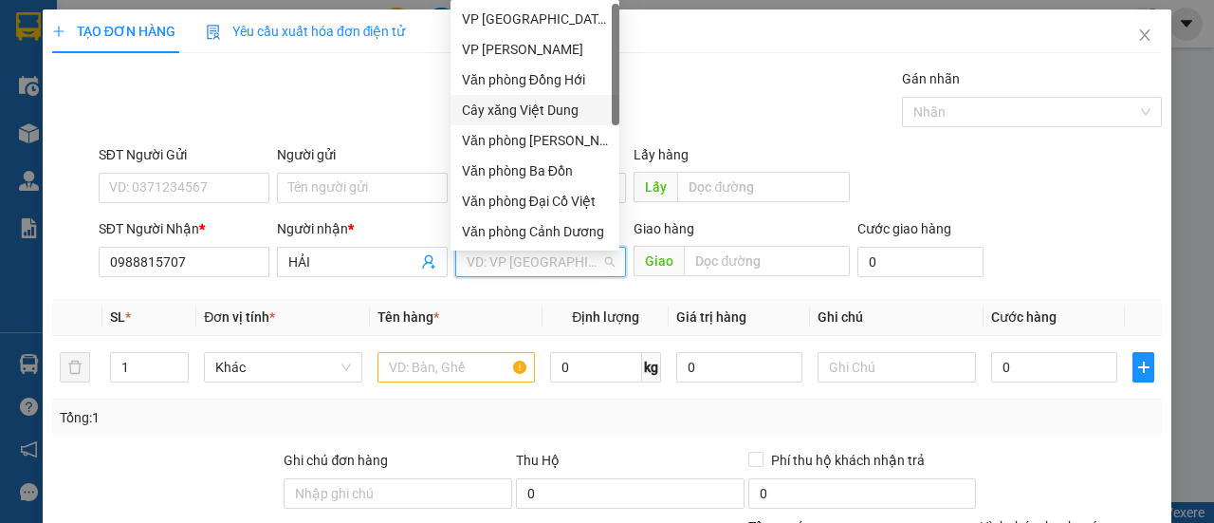
click at [541, 119] on div "Cây xăng Việt Dung" at bounding box center [535, 110] width 146 height 21
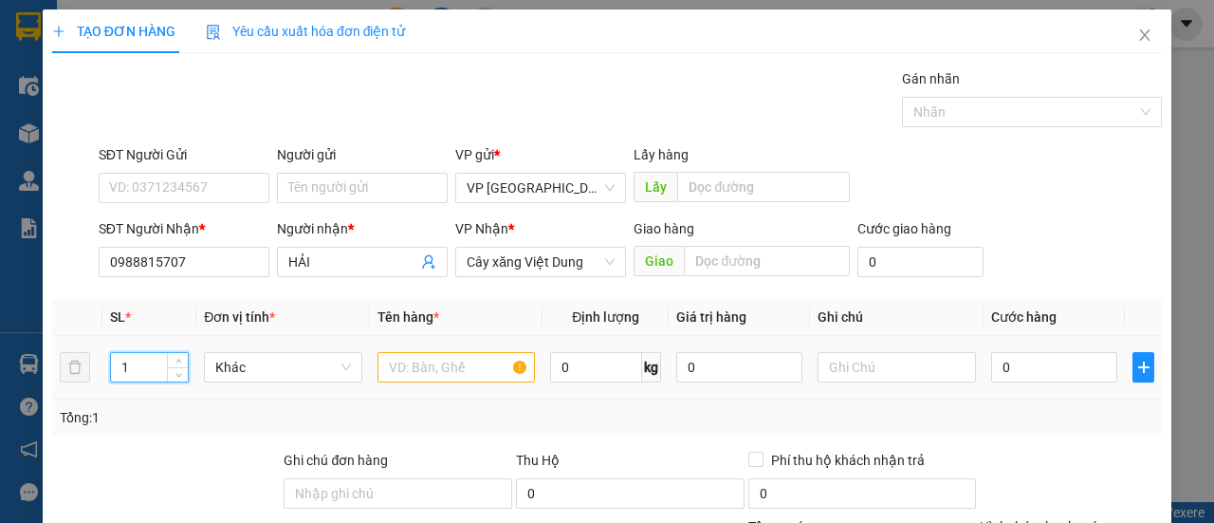
drag, startPoint x: 142, startPoint y: 379, endPoint x: 125, endPoint y: 379, distance: 17.1
click at [125, 379] on input "1" at bounding box center [150, 367] width 78 height 28
type input "10"
click at [417, 363] on input "text" at bounding box center [457, 367] width 158 height 30
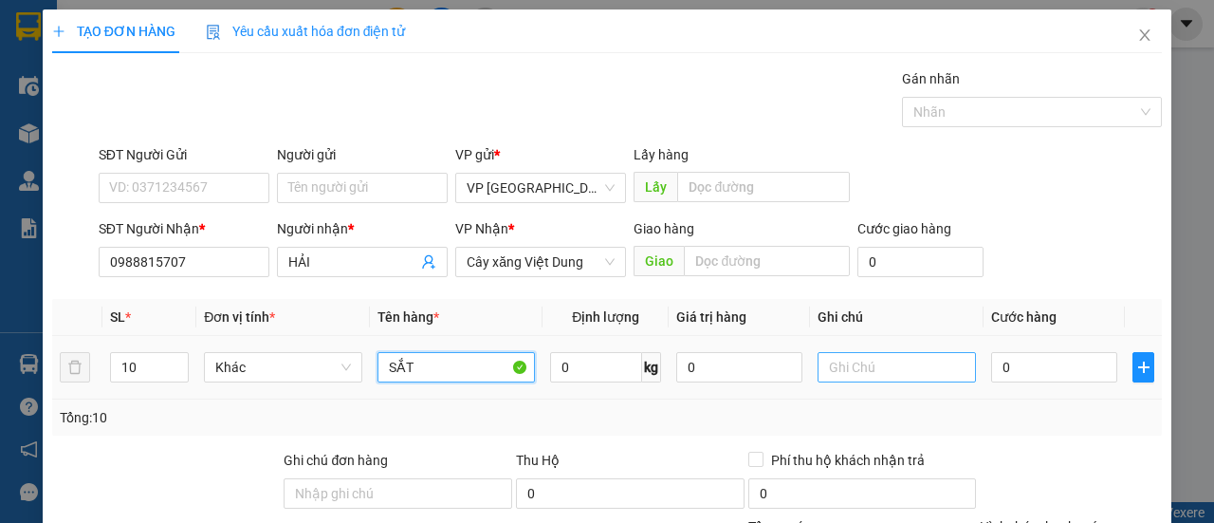
type input "SẮT"
click at [878, 375] on input "text" at bounding box center [897, 367] width 158 height 30
type input "10K"
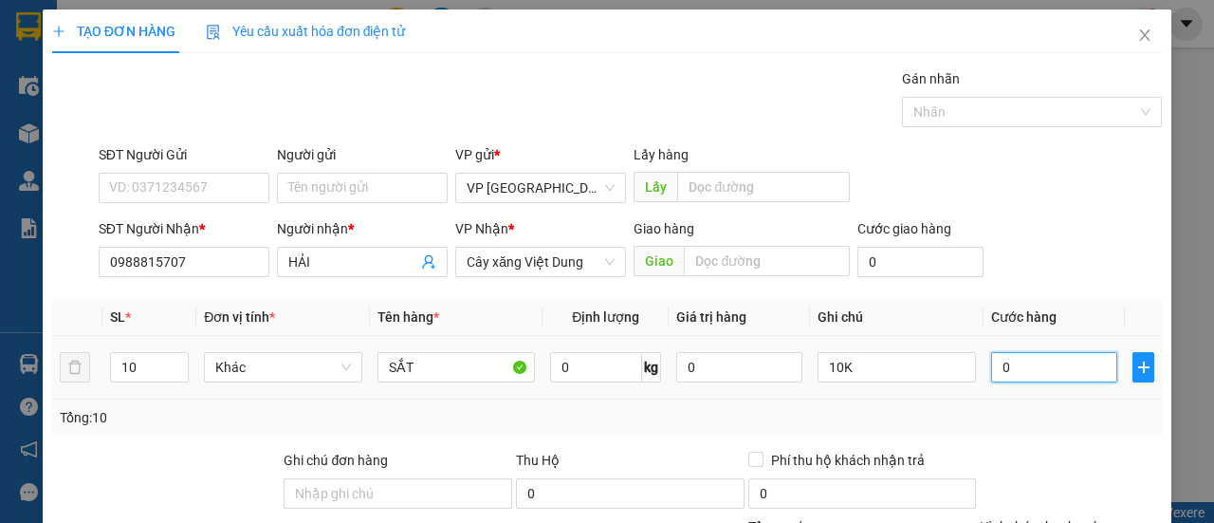
click at [1058, 369] on input "0" at bounding box center [1054, 367] width 126 height 30
type input "007"
type input "7"
type input "0.070"
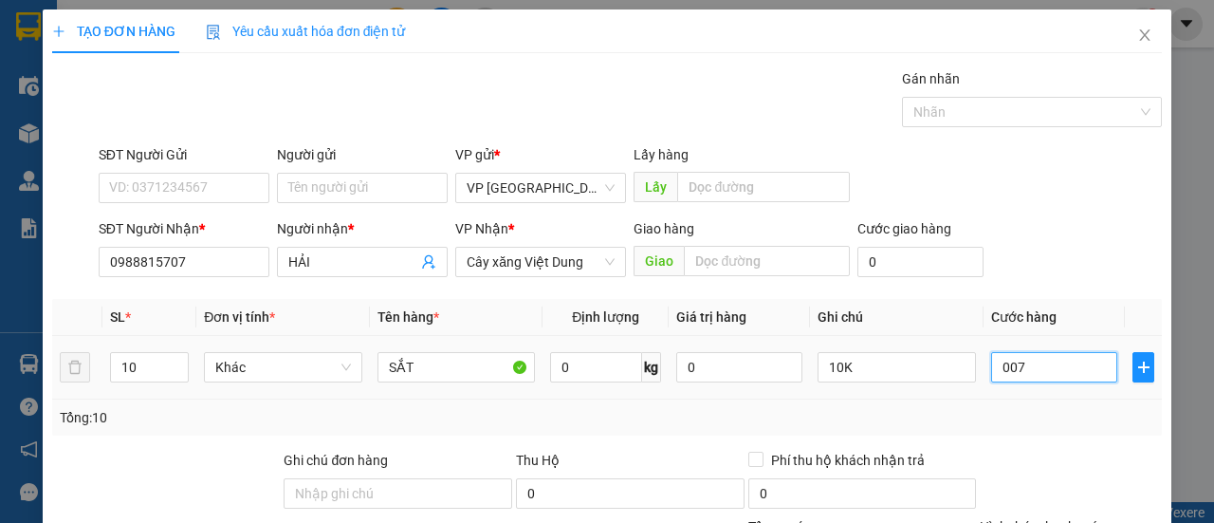
type input "70"
type input "00.700"
type input "700"
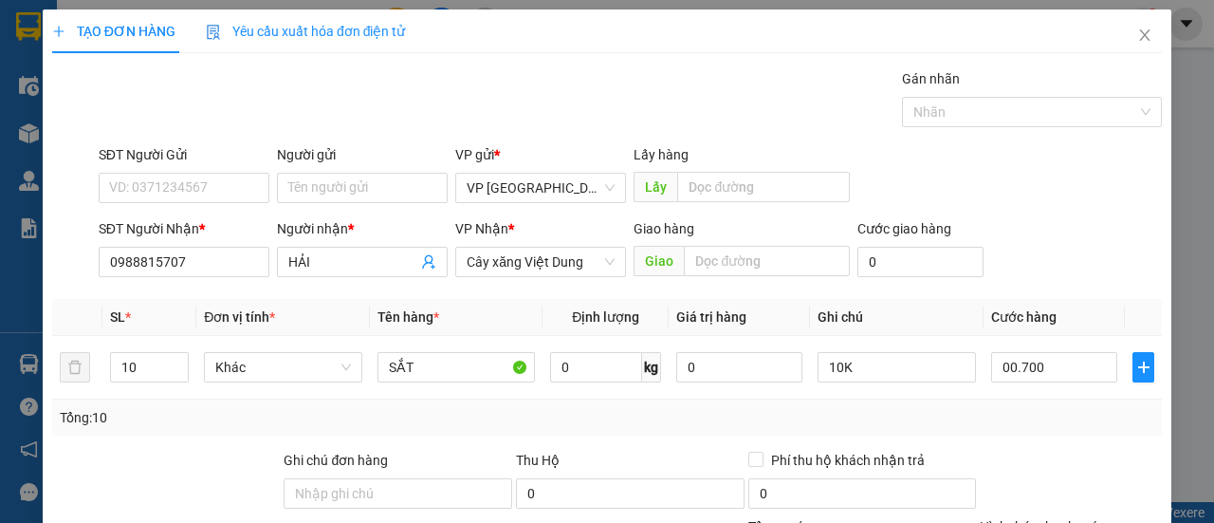
type input "700.000"
click at [1053, 402] on div "Tổng: 10" at bounding box center [607, 417] width 1110 height 36
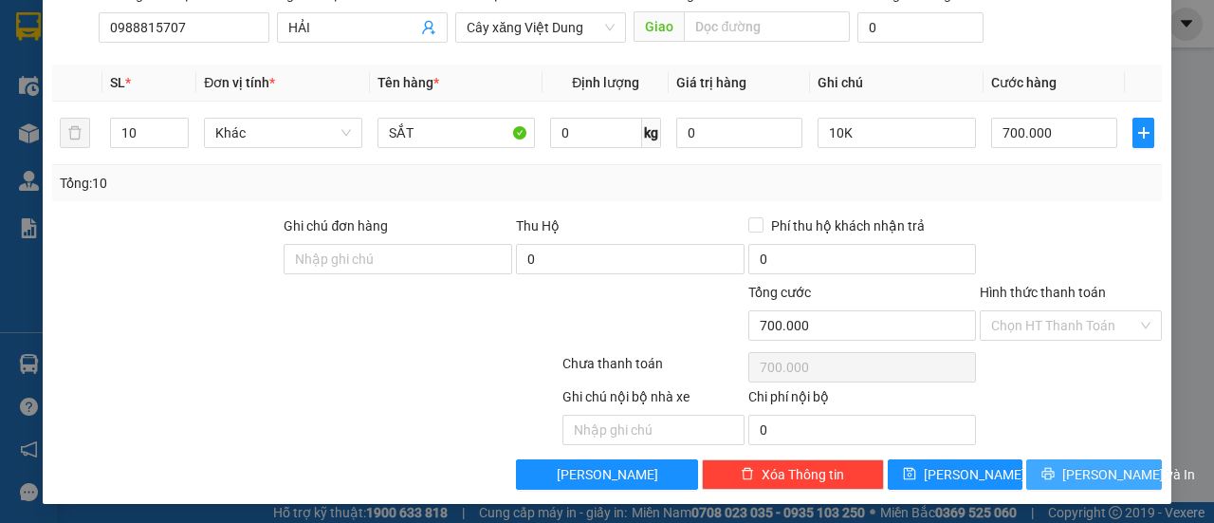
click at [1078, 470] on span "[PERSON_NAME] và In" at bounding box center [1129, 474] width 133 height 21
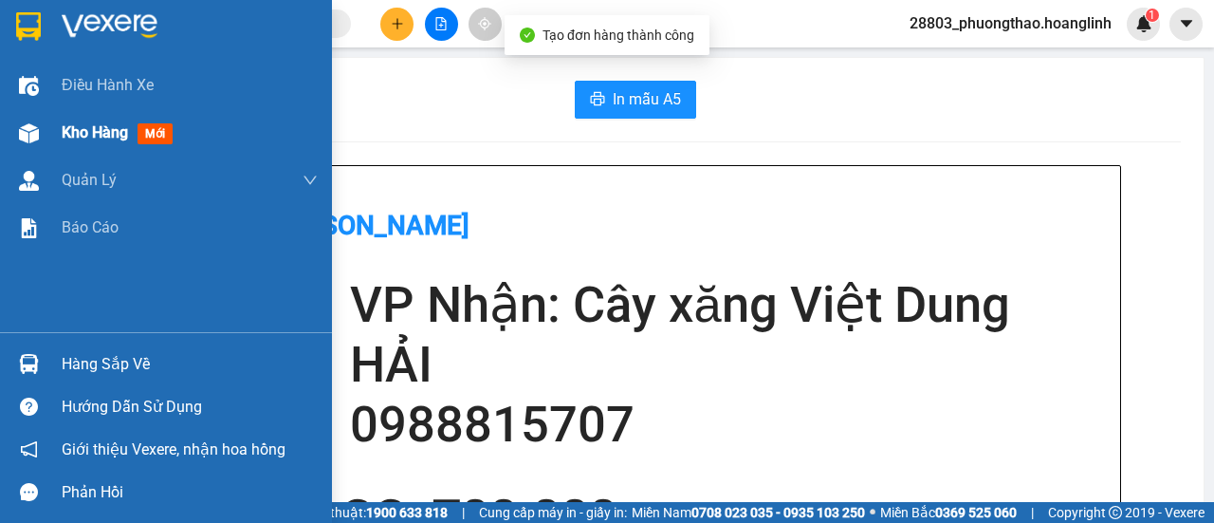
drag, startPoint x: 53, startPoint y: 132, endPoint x: 91, endPoint y: 133, distance: 38.0
click at [55, 132] on div "Kho hàng mới" at bounding box center [166, 132] width 332 height 47
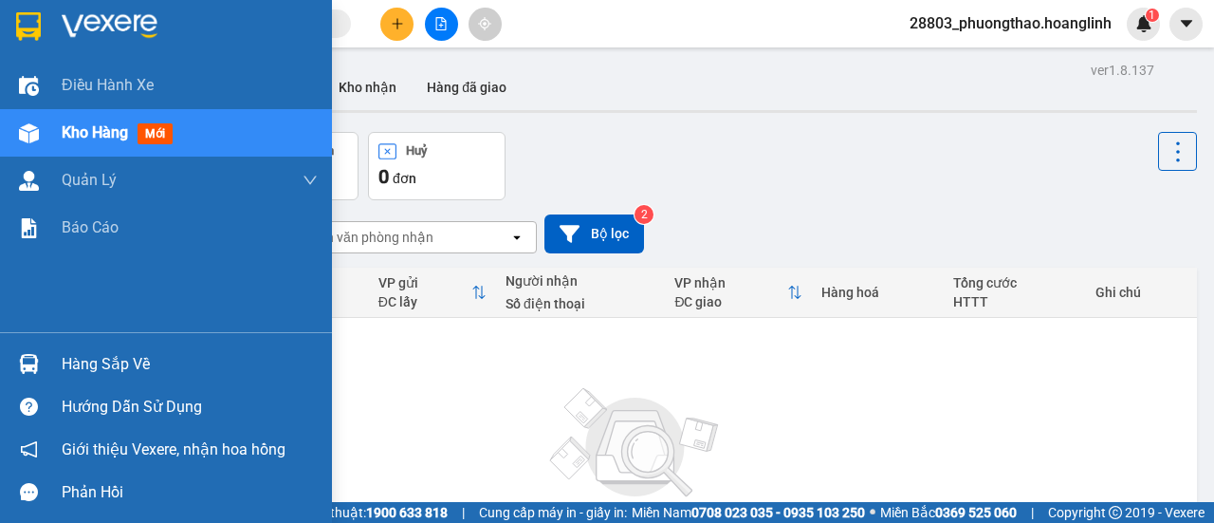
click at [118, 133] on span "Kho hàng" at bounding box center [95, 132] width 66 height 18
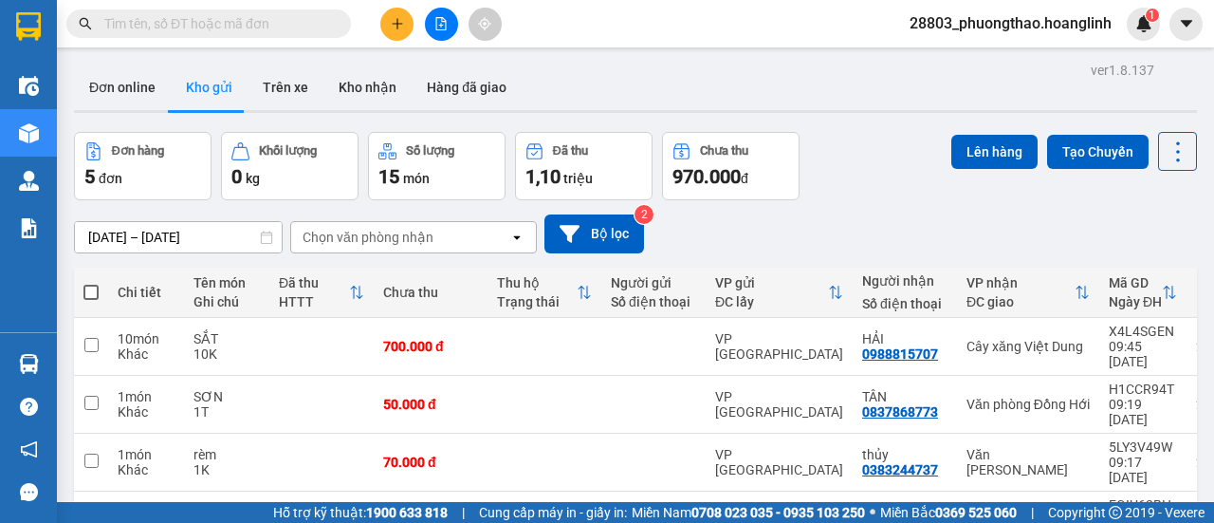
scroll to position [115, 0]
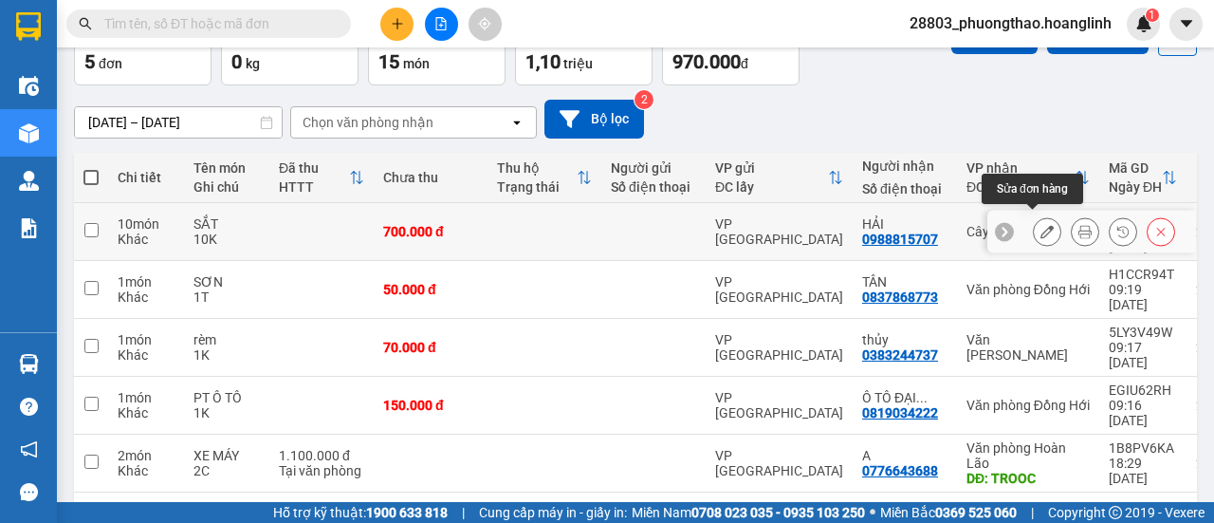
click at [1041, 225] on icon at bounding box center [1047, 231] width 13 height 13
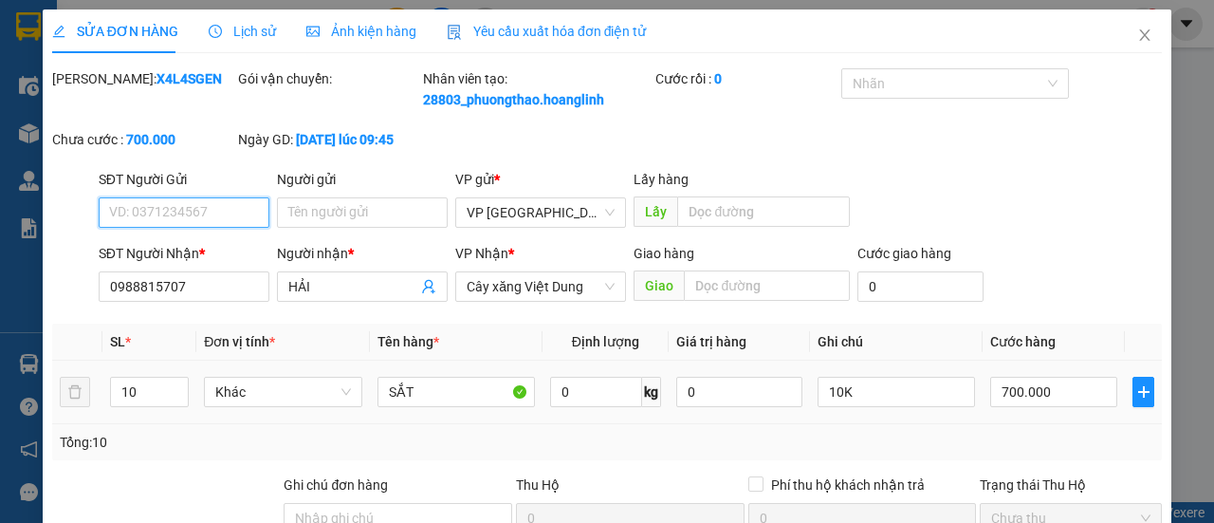
type input "0988815707"
type input "HẢI"
type input "700.000"
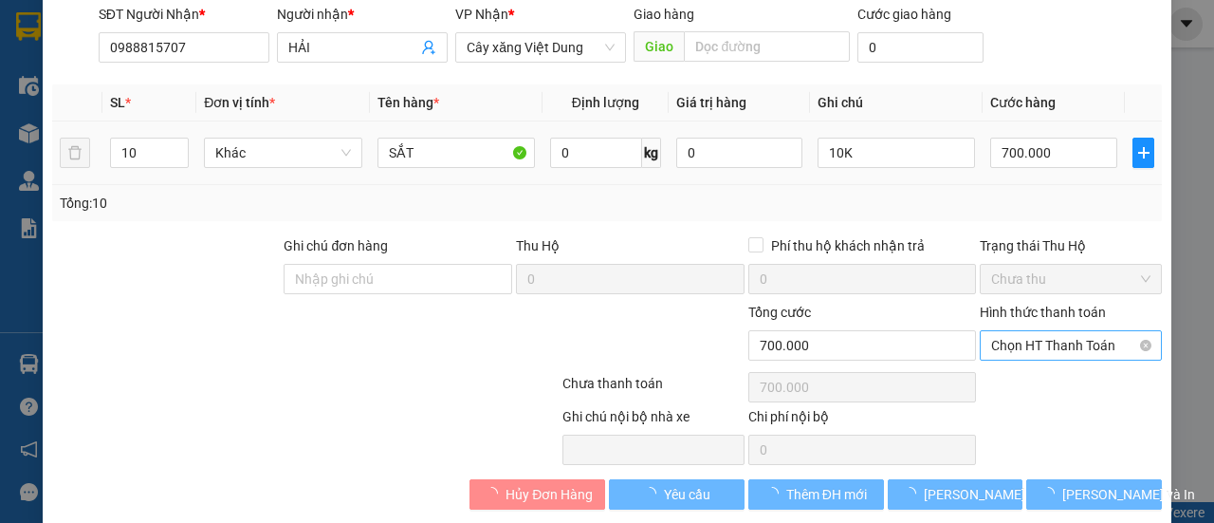
click at [1056, 360] on span "Chọn HT Thanh Toán" at bounding box center [1070, 345] width 159 height 28
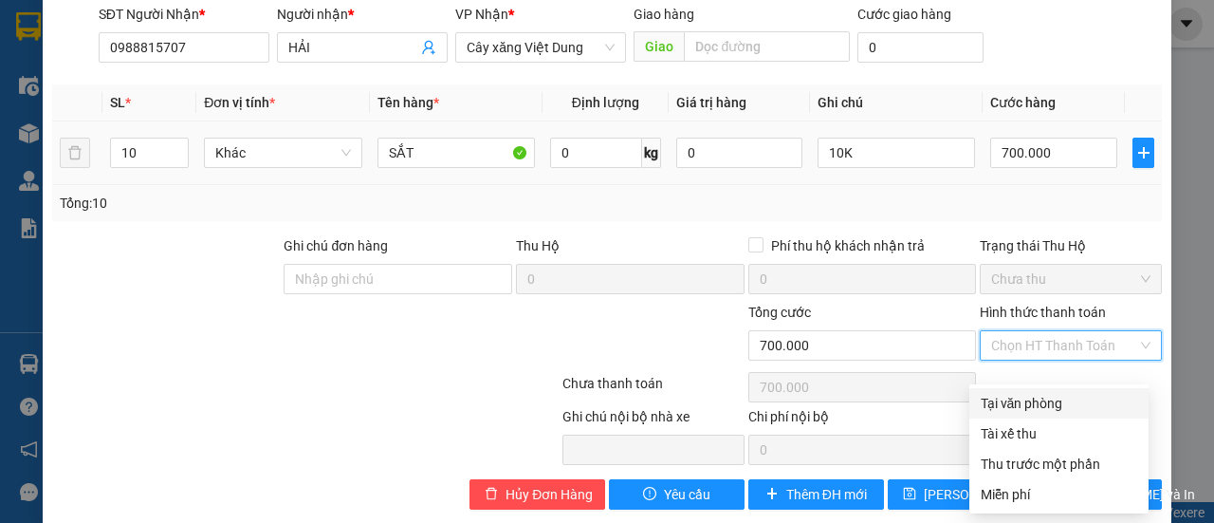
click at [1044, 407] on div "Tại văn phòng" at bounding box center [1059, 403] width 157 height 21
type input "0"
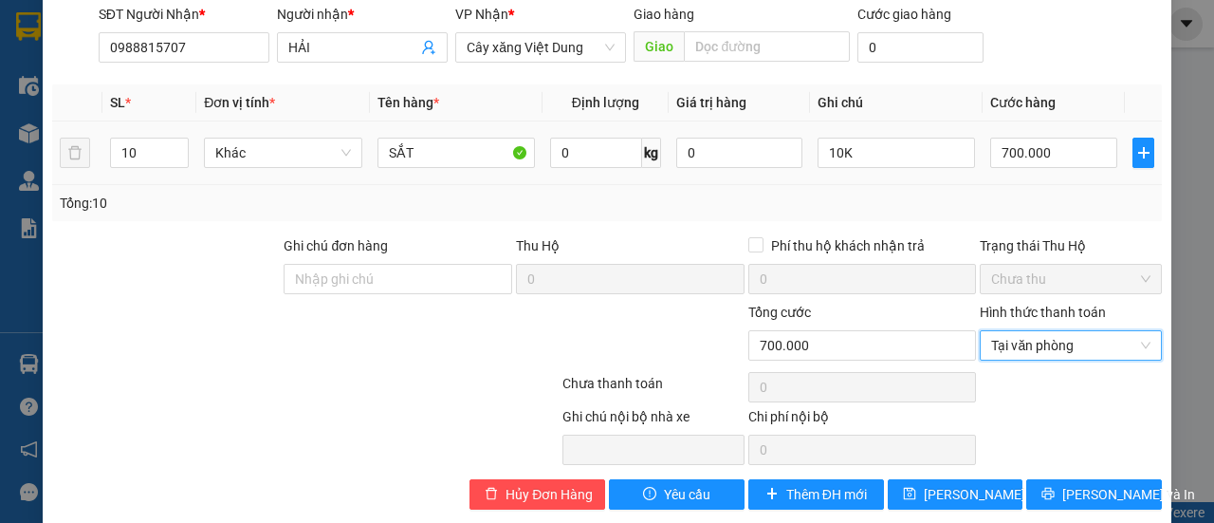
scroll to position [281, 0]
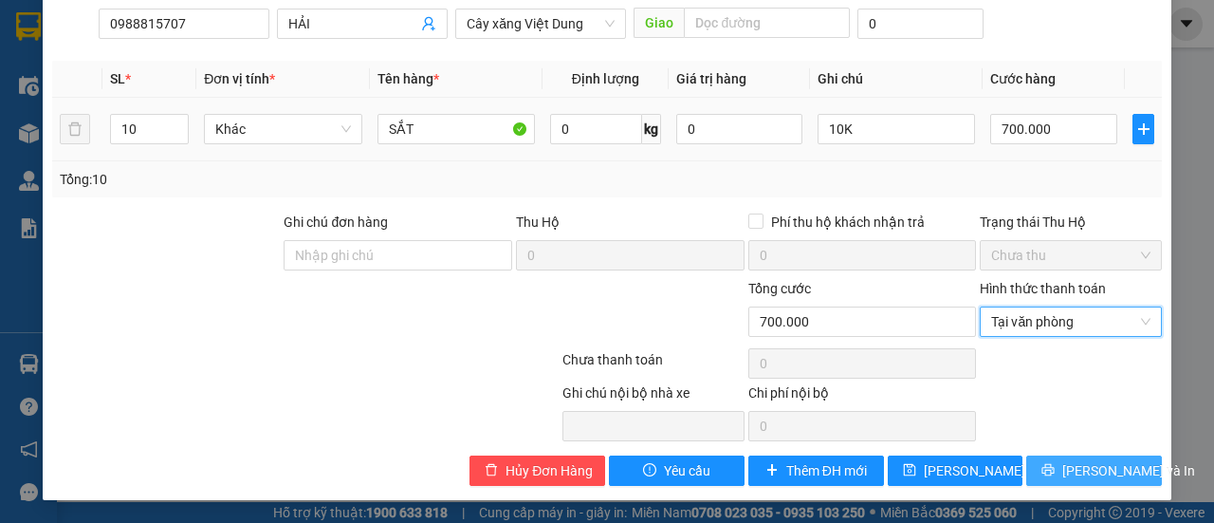
click at [1080, 468] on span "[PERSON_NAME] và In" at bounding box center [1129, 470] width 133 height 21
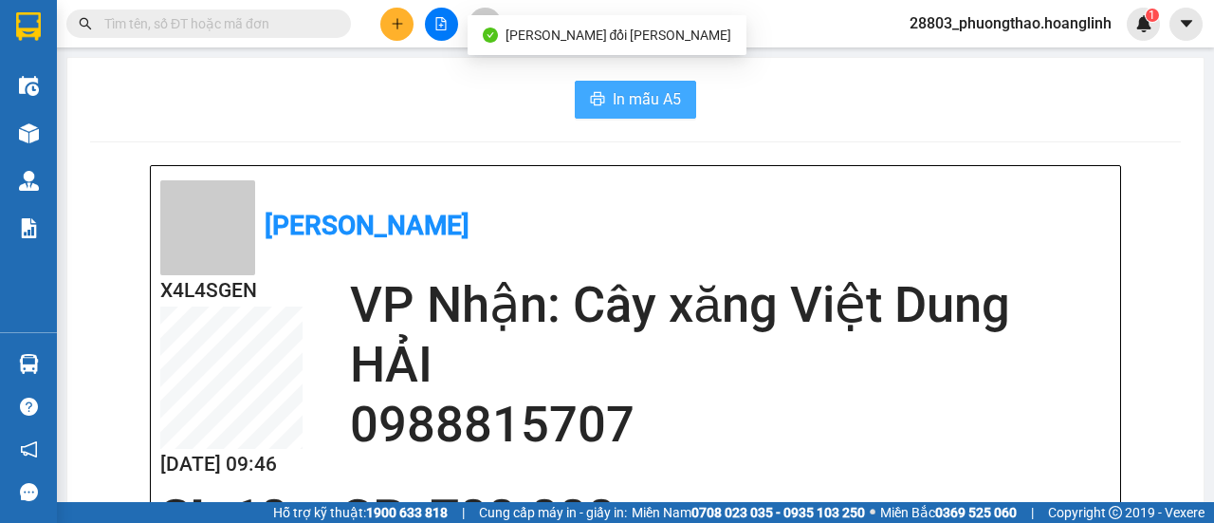
drag, startPoint x: 622, startPoint y: 96, endPoint x: 634, endPoint y: 104, distance: 14.2
click at [622, 98] on span "In mẫu A5" at bounding box center [647, 99] width 68 height 24
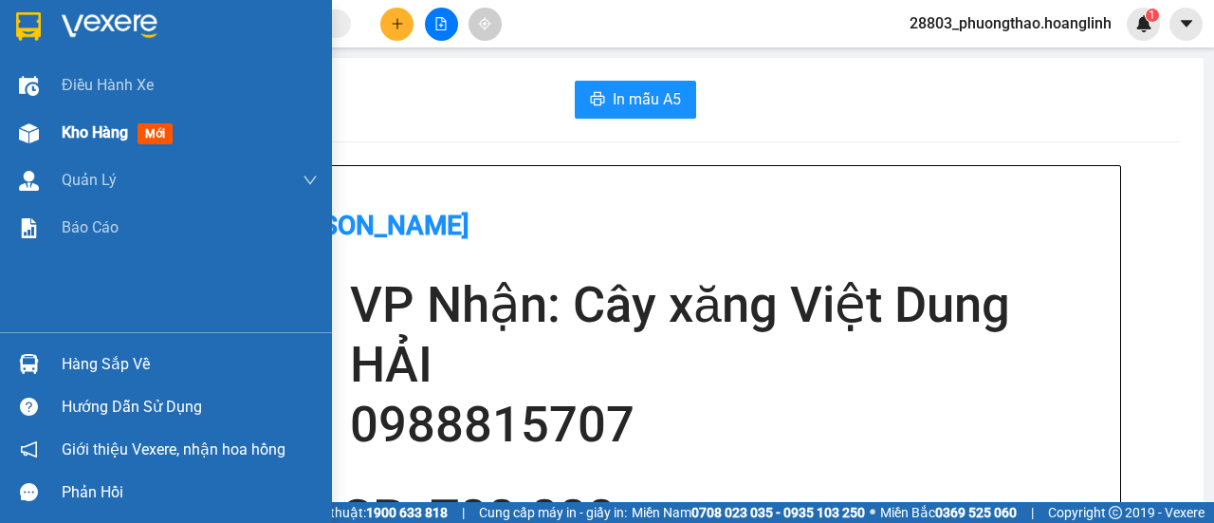
click at [112, 140] on span "Kho hàng" at bounding box center [95, 132] width 66 height 18
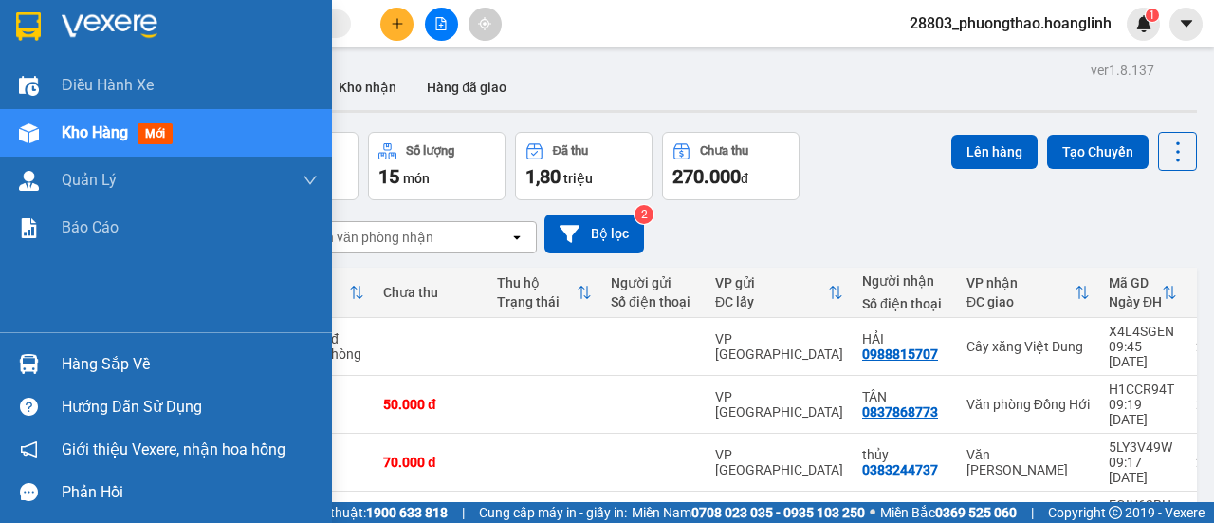
click at [99, 141] on span "Kho hàng" at bounding box center [95, 132] width 66 height 18
click at [104, 134] on span "Kho hàng" at bounding box center [95, 132] width 66 height 18
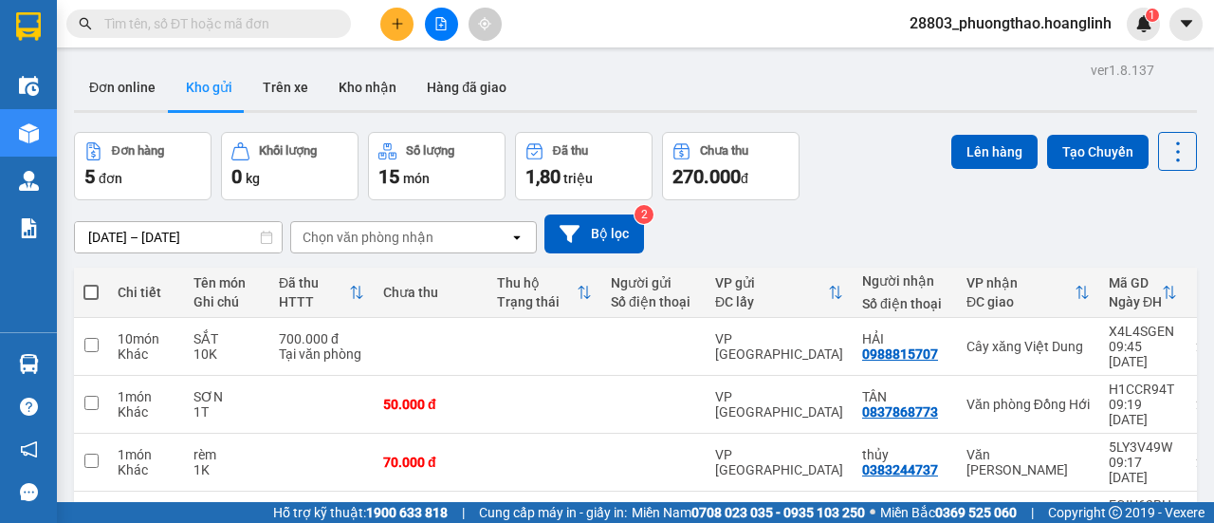
click at [405, 26] on button at bounding box center [396, 24] width 33 height 33
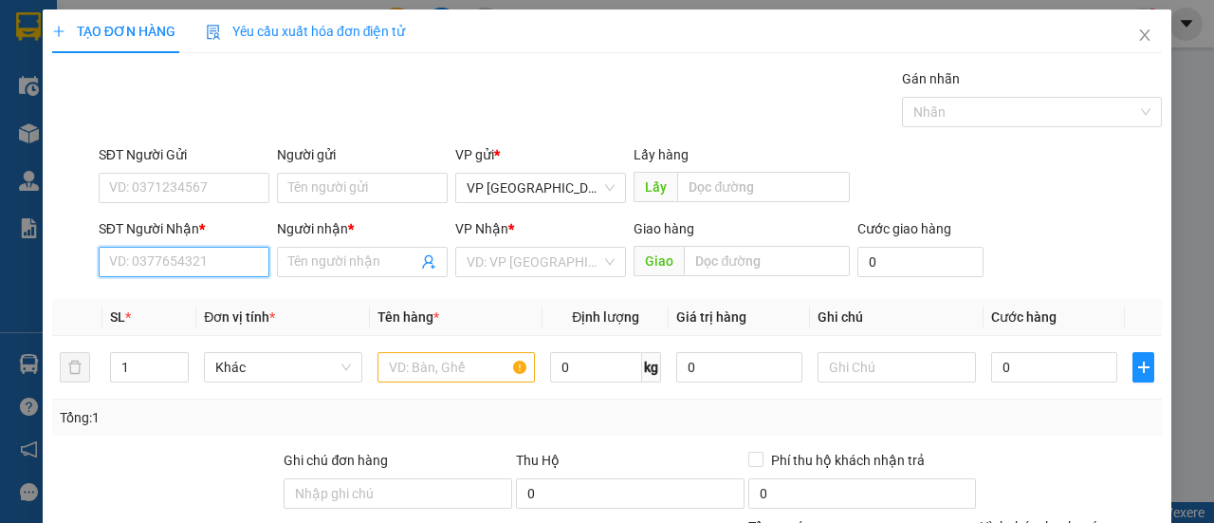
click at [187, 260] on input "SĐT Người Nhận *" at bounding box center [184, 262] width 171 height 30
click at [223, 300] on div "0932572686 - NGỌC LINH" at bounding box center [202, 298] width 187 height 21
type input "0932572686"
type input "[PERSON_NAME]"
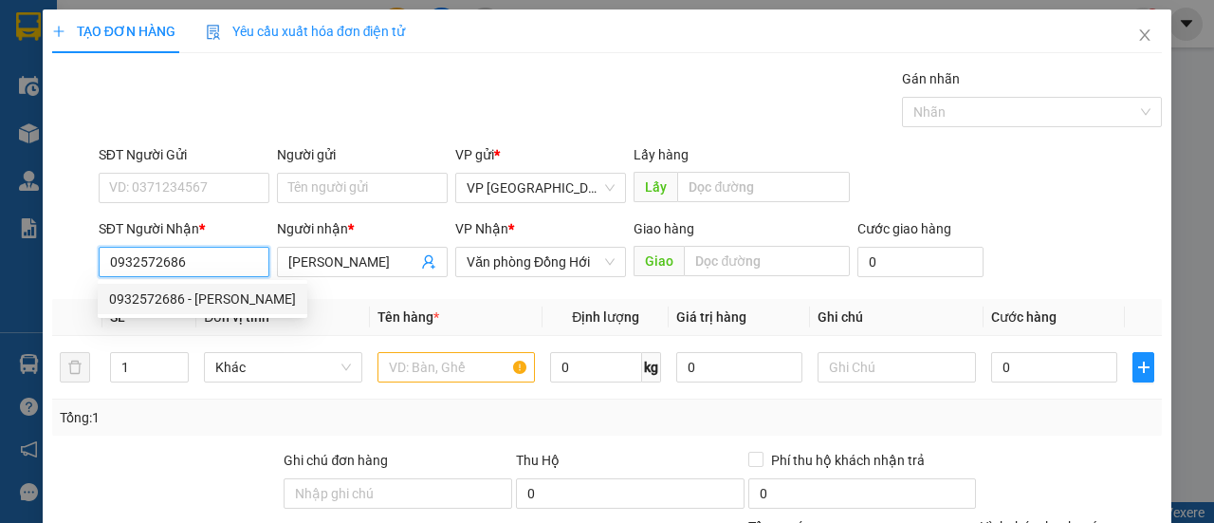
type input "150.000"
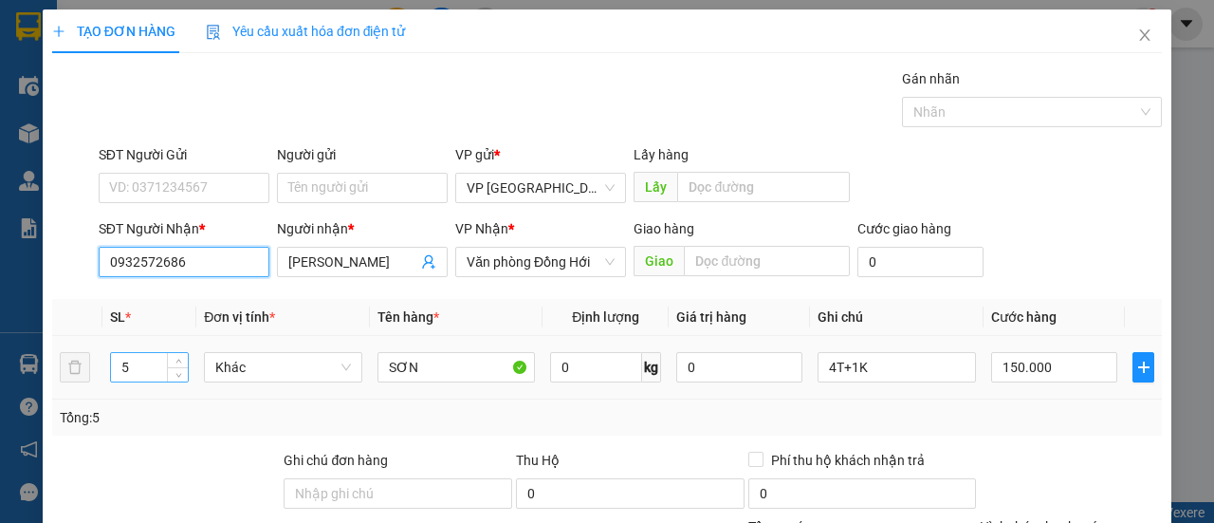
type input "0932572686"
click at [82, 379] on tr "5 Khác SƠN 0 kg 0 4T+1K 150.000" at bounding box center [607, 368] width 1110 height 64
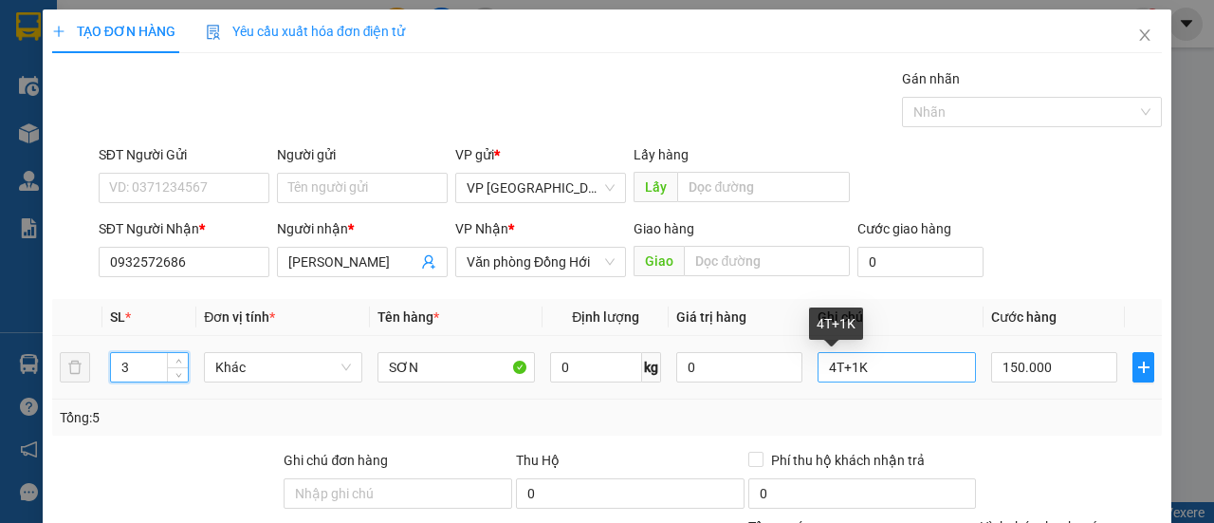
type input "3"
drag, startPoint x: 863, startPoint y: 363, endPoint x: 684, endPoint y: 375, distance: 179.7
click at [689, 380] on tr "3 Khác SƠN 0 kg 0 4T+1K 150.000" at bounding box center [607, 368] width 1110 height 64
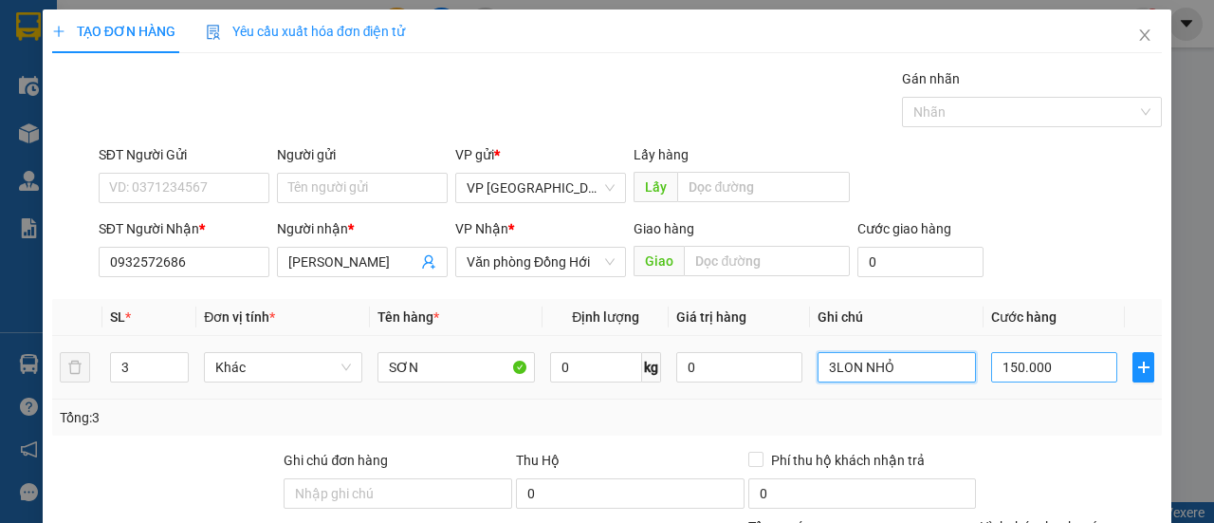
type input "3LON NHỎ"
click at [1083, 372] on input "150.000" at bounding box center [1054, 367] width 126 height 30
type input "3"
type input "0.000.030"
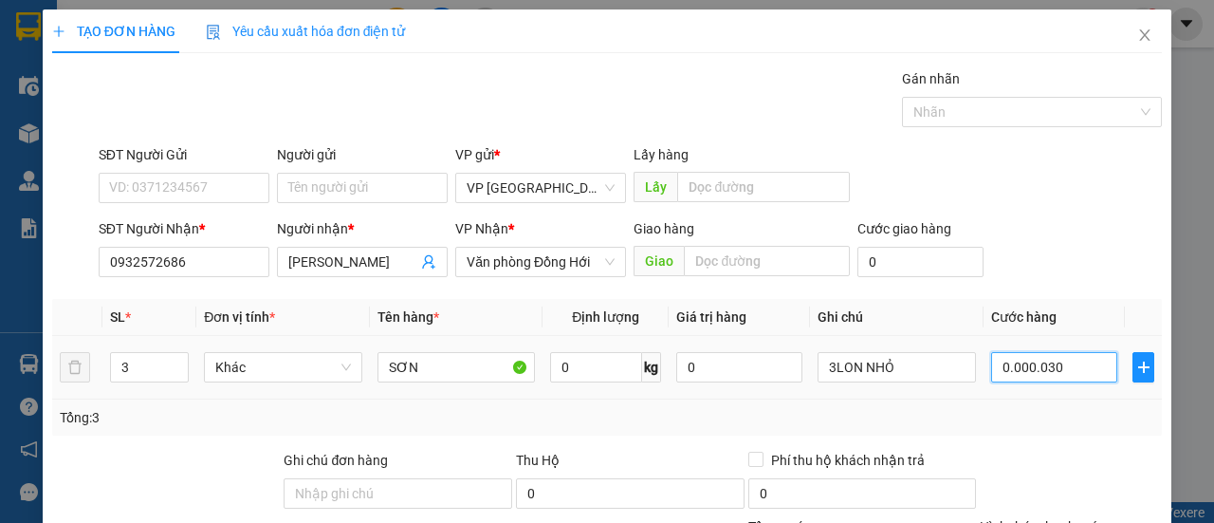
type input "30"
type input "00.000.030"
type input "30.000"
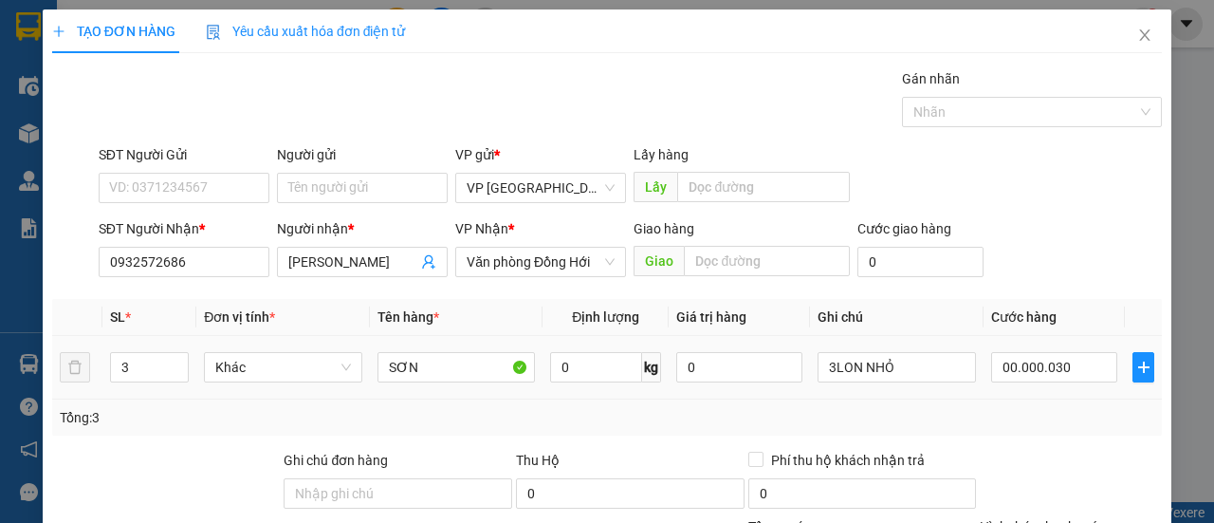
type input "30.000"
click at [1080, 403] on div "Tổng: 3" at bounding box center [607, 417] width 1110 height 36
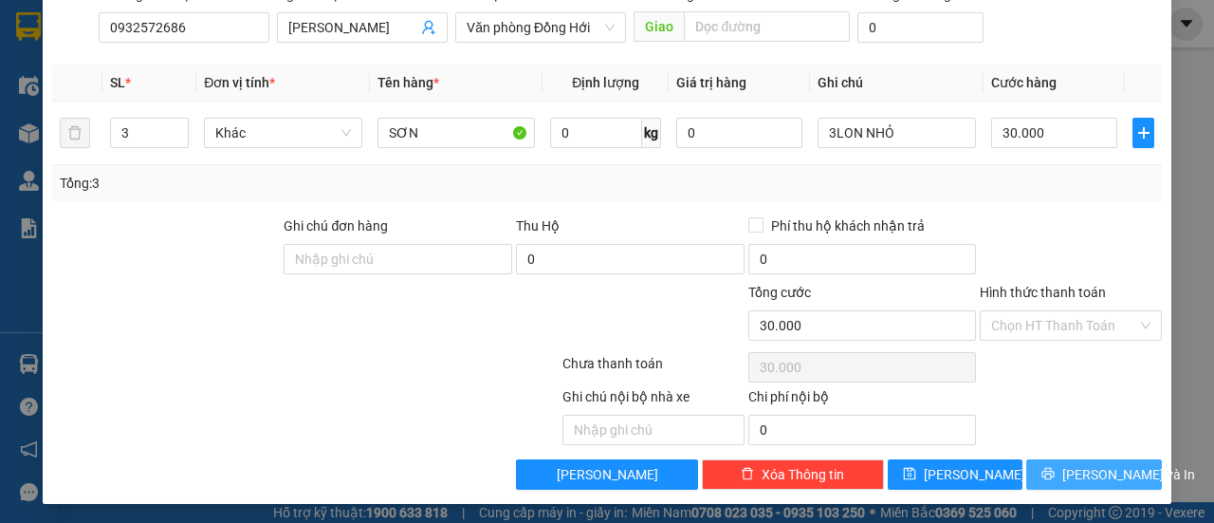
drag, startPoint x: 1075, startPoint y: 472, endPoint x: 1067, endPoint y: 478, distance: 10.1
click at [1069, 473] on span "[PERSON_NAME] và In" at bounding box center [1129, 474] width 133 height 21
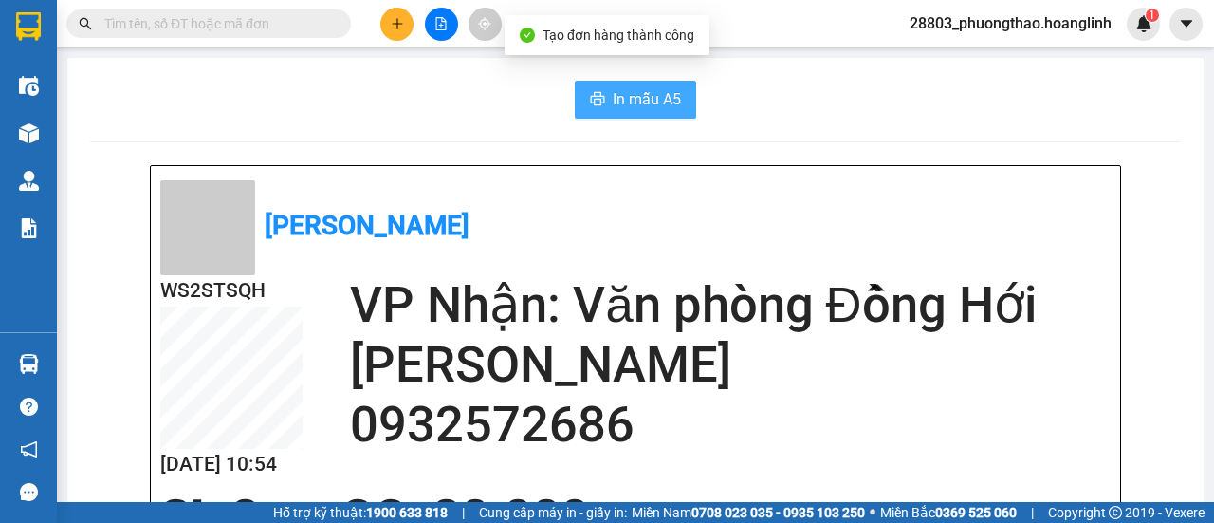
click at [638, 92] on span "In mẫu A5" at bounding box center [647, 99] width 68 height 24
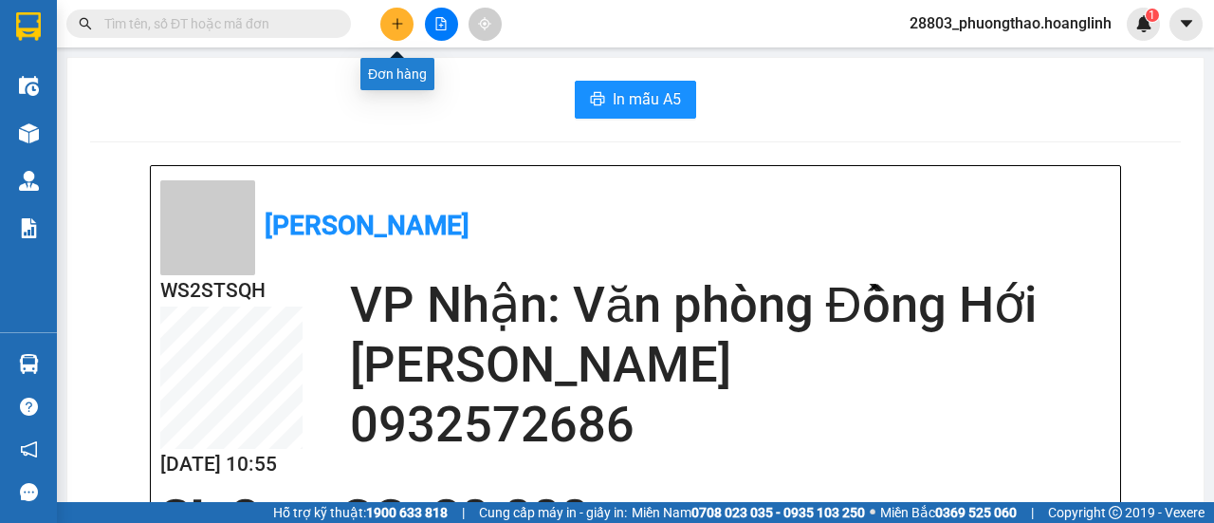
click at [391, 23] on icon "plus" at bounding box center [397, 23] width 13 height 13
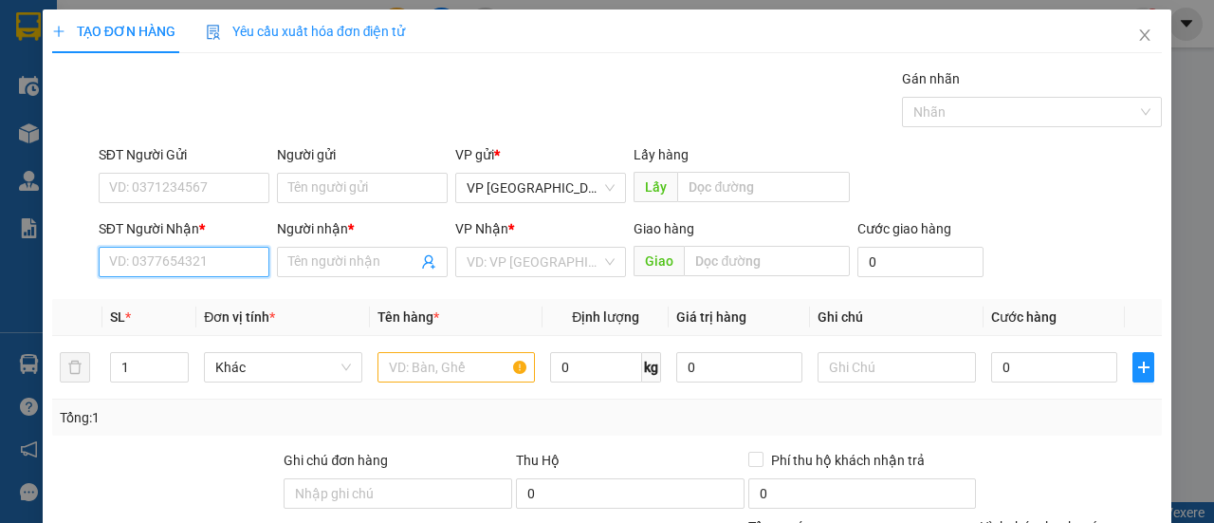
click at [161, 249] on input "SĐT Người Nhận *" at bounding box center [184, 262] width 171 height 30
click at [186, 298] on div "0905145327 - TRỰC" at bounding box center [182, 298] width 146 height 21
type input "0905145327"
type input "TRỰC"
type input "ROON"
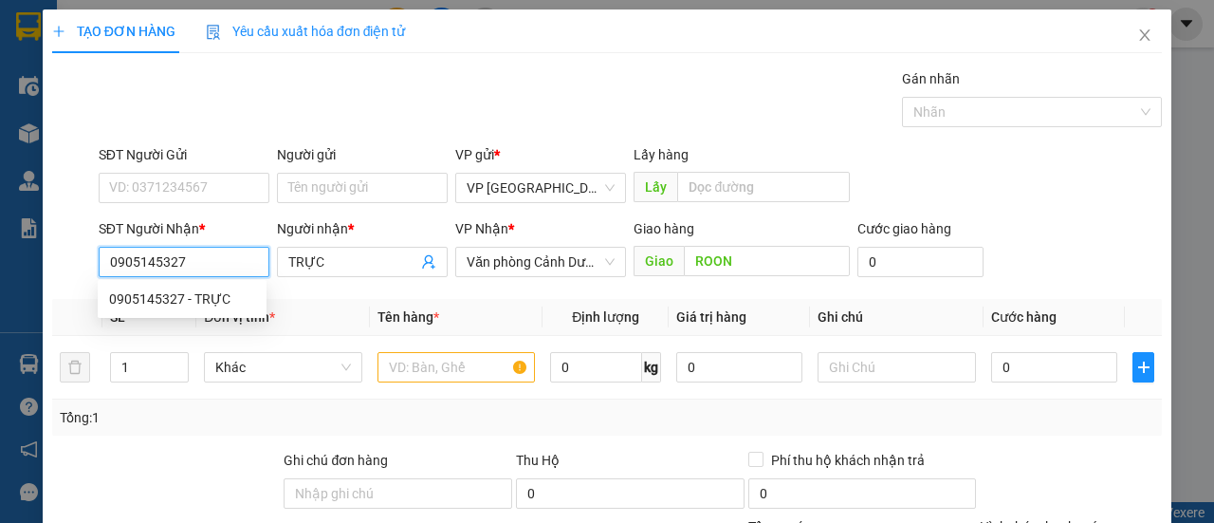
type input "50.000"
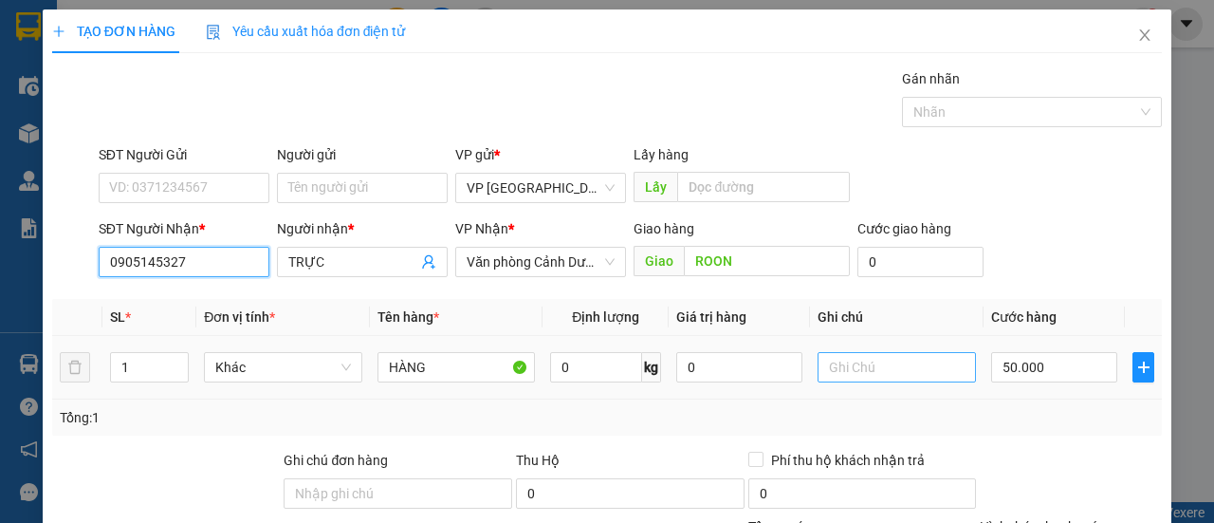
type input "0905145327"
click at [846, 365] on input "text" at bounding box center [897, 367] width 158 height 30
type input "1T"
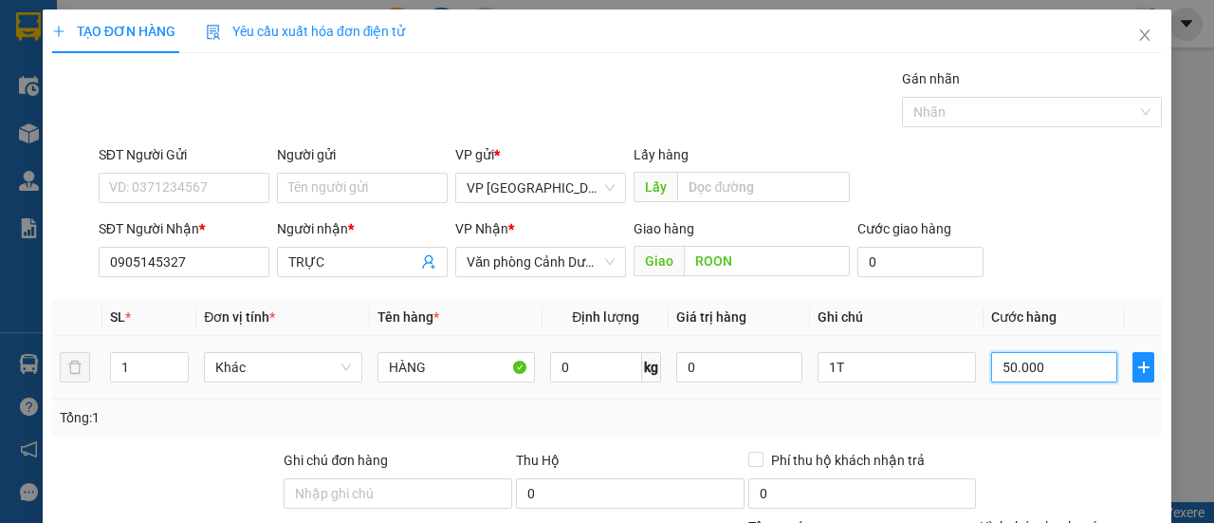
click at [1048, 371] on input "50.000" at bounding box center [1054, 367] width 126 height 30
type input "00.007"
type input "7"
type input "70"
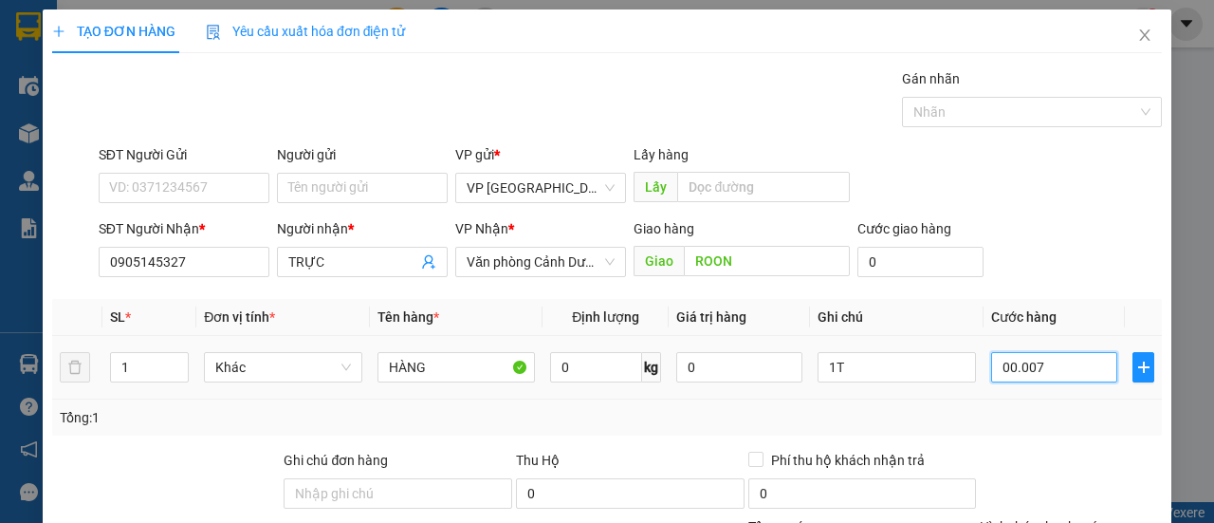
type input "70"
type input "0.000.070"
click at [1046, 411] on div "Tổng: 1" at bounding box center [607, 417] width 1095 height 21
type input "70.000"
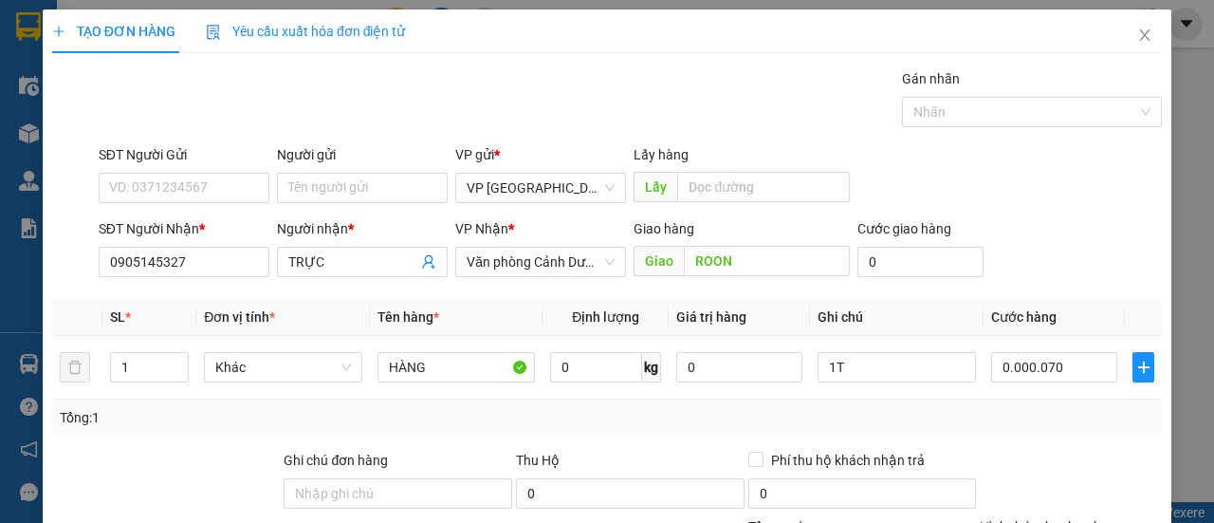
type input "70.000"
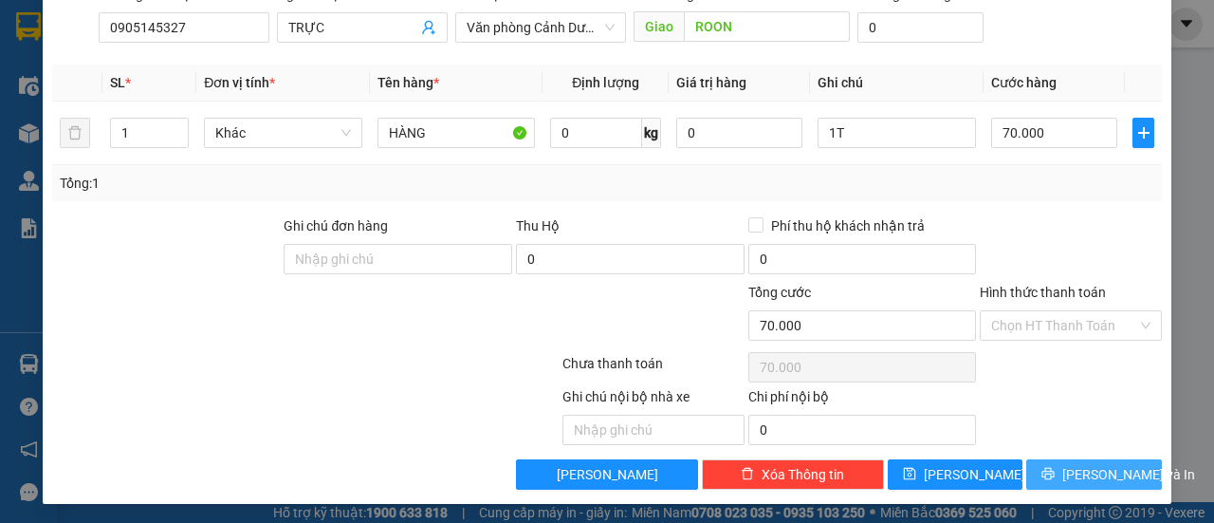
click at [1071, 464] on span "[PERSON_NAME] và In" at bounding box center [1129, 474] width 133 height 21
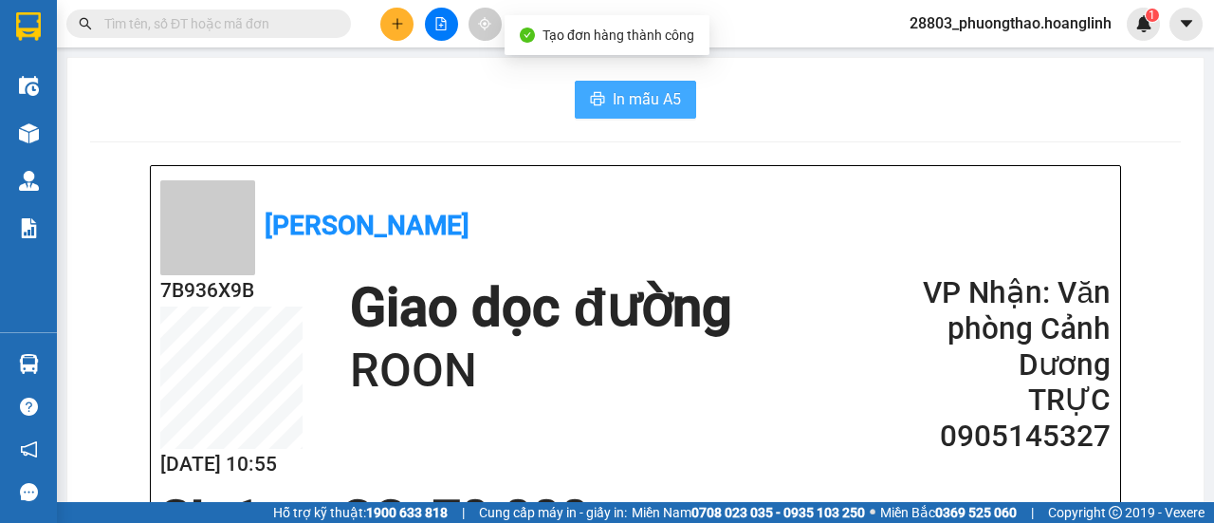
drag, startPoint x: 638, startPoint y: 97, endPoint x: 681, endPoint y: 124, distance: 51.6
click at [638, 98] on span "In mẫu A5" at bounding box center [647, 99] width 68 height 24
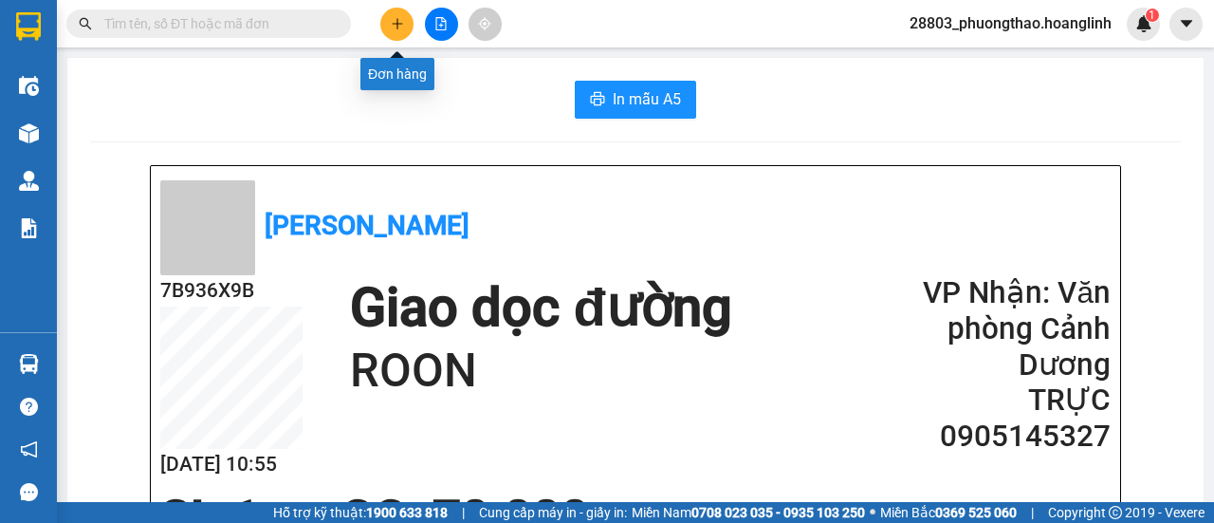
click at [389, 31] on button at bounding box center [396, 24] width 33 height 33
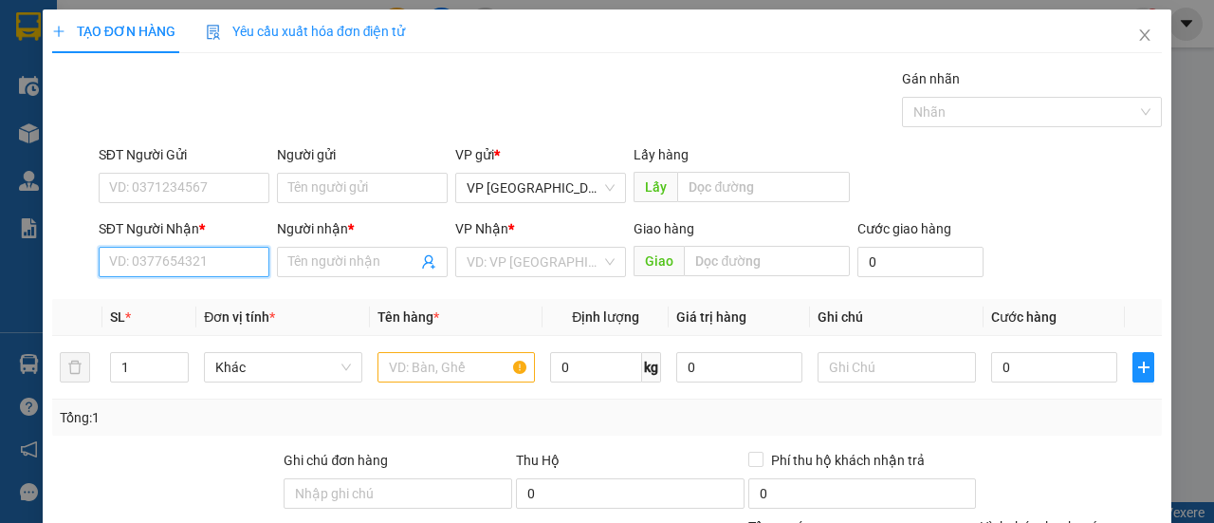
click at [218, 256] on input "SĐT Người Nhận *" at bounding box center [184, 262] width 171 height 30
click at [176, 298] on div "0914699544 - A VĂN" at bounding box center [182, 298] width 146 height 21
type input "0914699544"
type input "A VĂN"
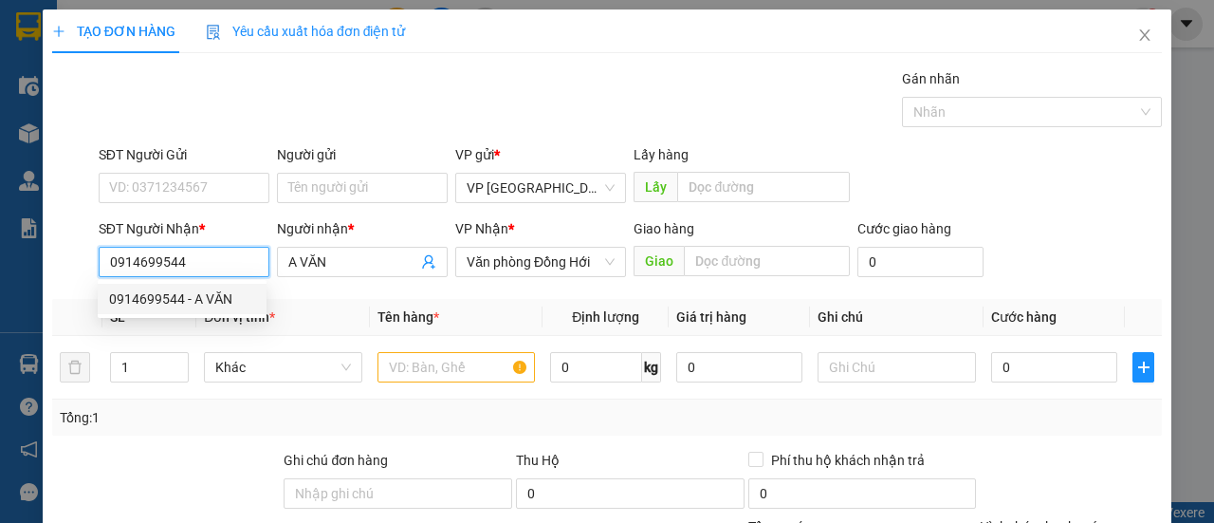
type input "100.000"
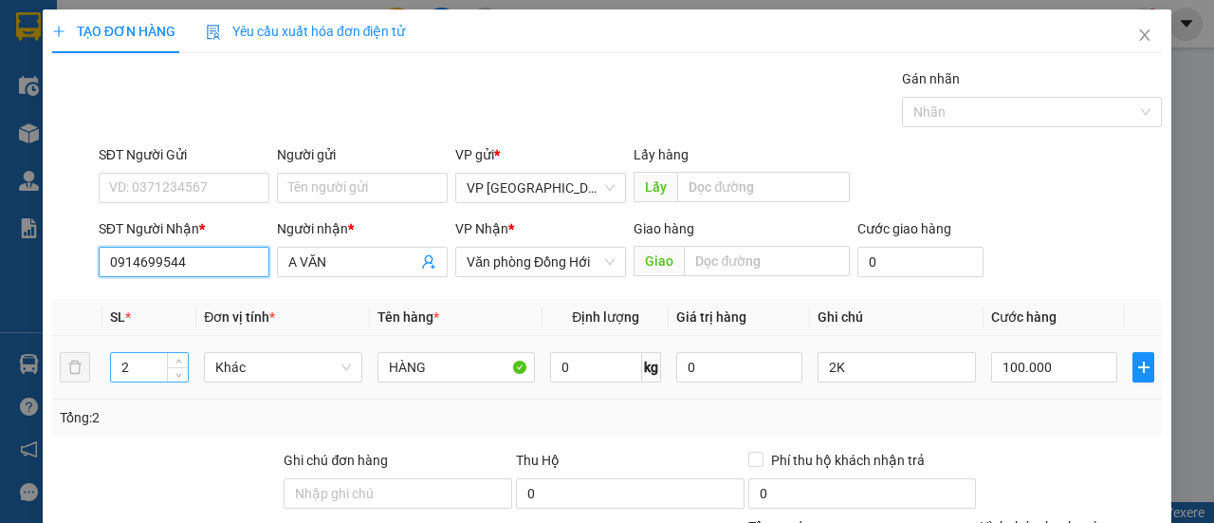
type input "0914699544"
drag, startPoint x: 137, startPoint y: 363, endPoint x: 123, endPoint y: 369, distance: 14.5
click at [125, 371] on input "2" at bounding box center [150, 367] width 78 height 28
click at [121, 365] on input "2" at bounding box center [150, 367] width 78 height 28
drag, startPoint x: 151, startPoint y: 363, endPoint x: 103, endPoint y: 375, distance: 48.8
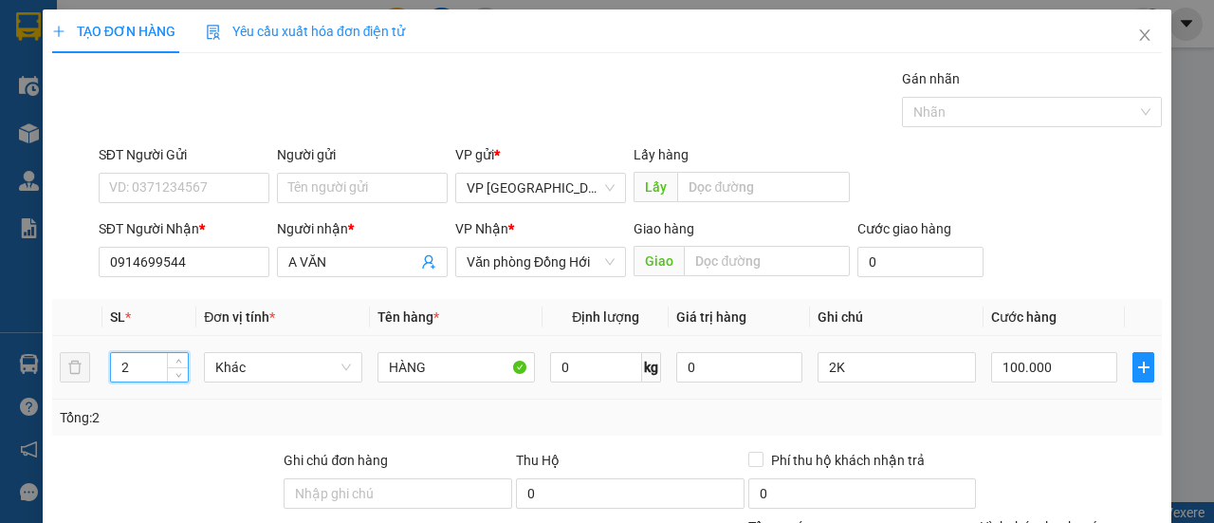
click at [116, 373] on input "2" at bounding box center [150, 367] width 78 height 28
type input "4"
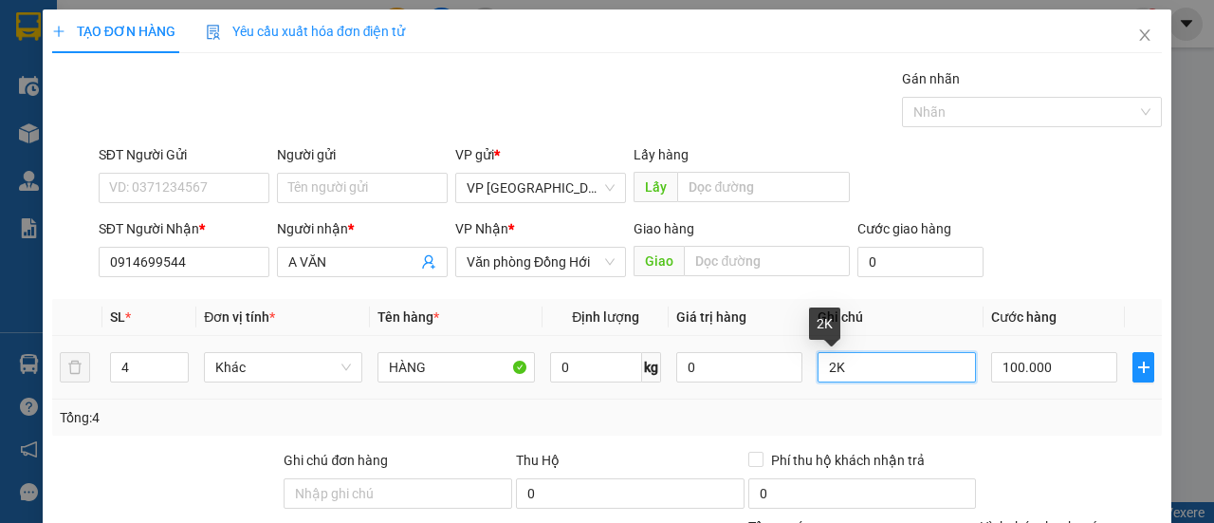
drag, startPoint x: 827, startPoint y: 365, endPoint x: 793, endPoint y: 384, distance: 39.1
click at [795, 384] on tr "4 Khác HÀNG 0 kg 0 2K 100.000" at bounding box center [607, 368] width 1110 height 64
type input "4K"
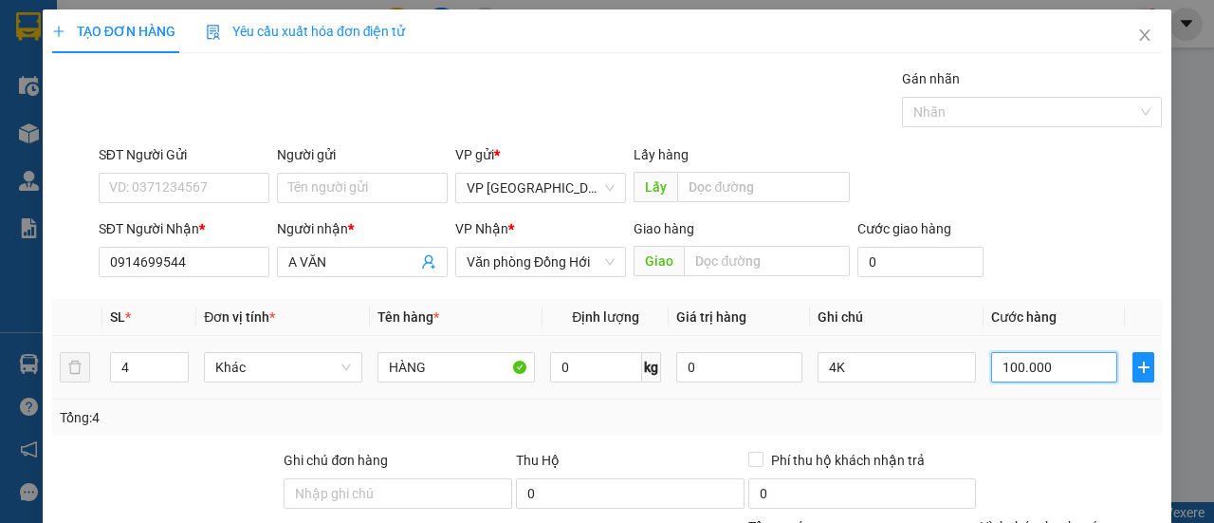
click at [1036, 366] on input "100.000" at bounding box center [1054, 367] width 126 height 30
type input "00.002"
type input "2"
type input "0.000.020"
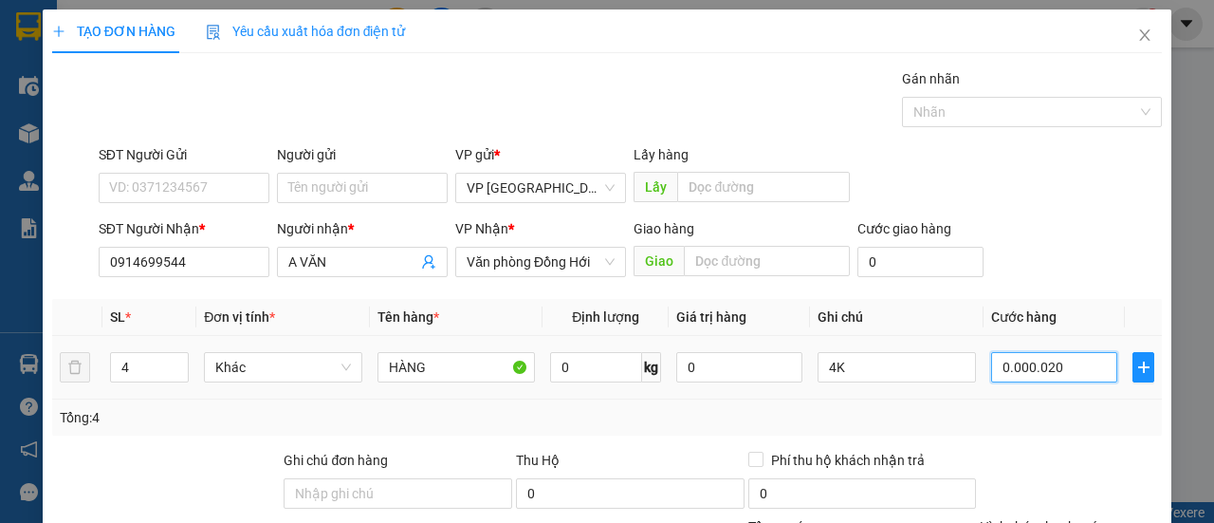
type input "20"
type input "000.000.200"
type input "200"
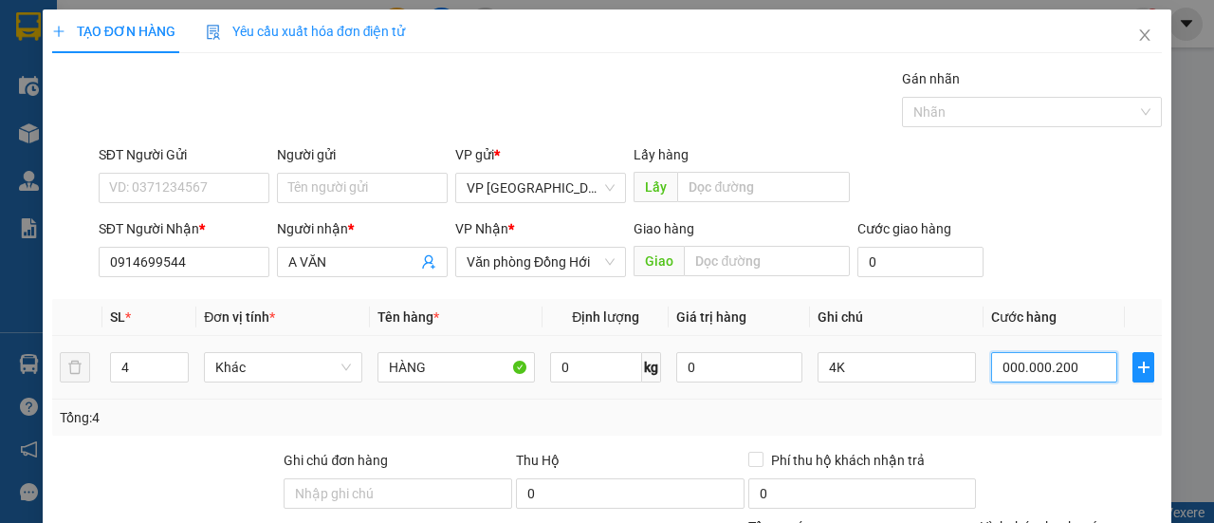
type input "000.000.200"
click at [1045, 397] on td "000.000.200" at bounding box center [1054, 368] width 141 height 64
type input "200.000"
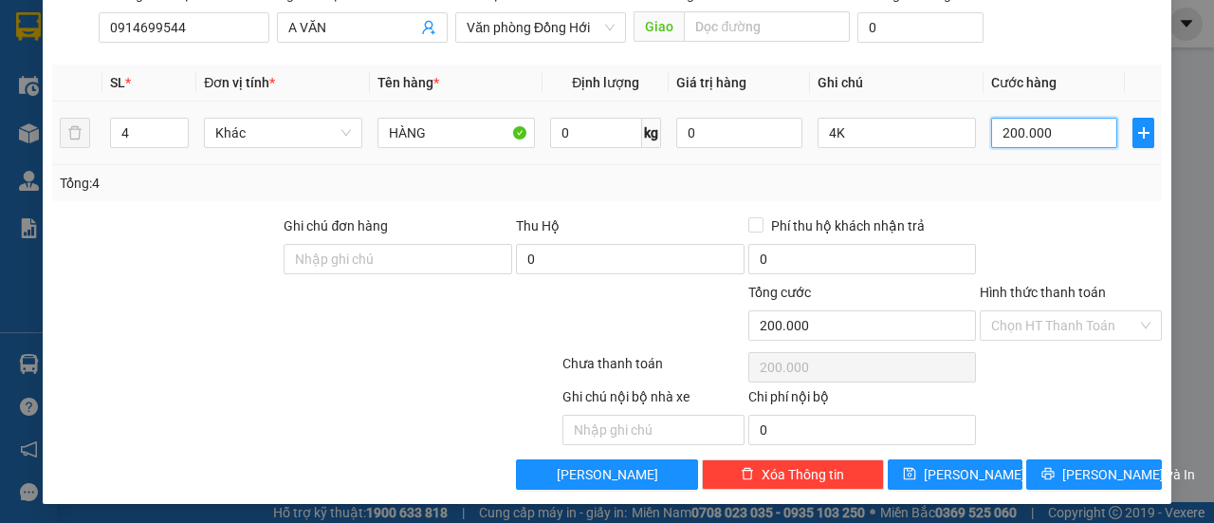
click at [1057, 134] on input "200.000" at bounding box center [1054, 133] width 126 height 30
type input "00.002"
type input "2"
type input "0.000.025"
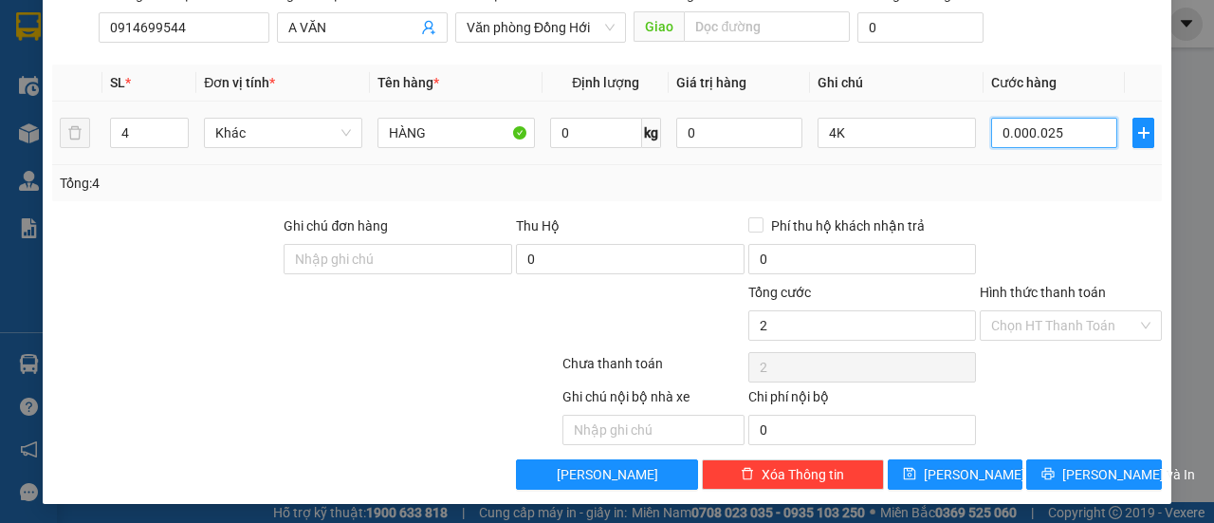
type input "25"
type input "000.000.250"
type input "250"
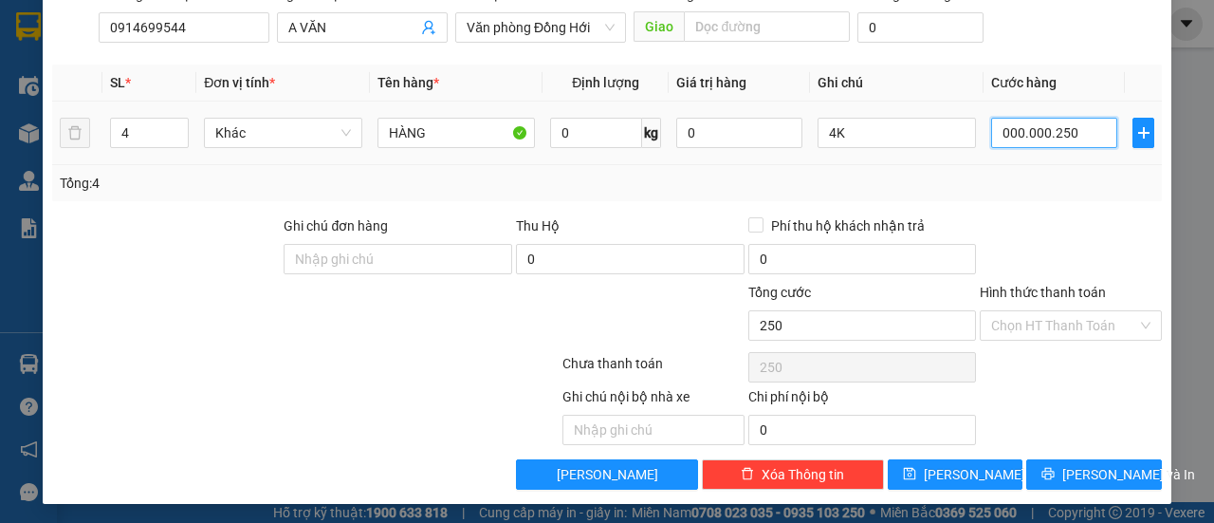
type input "000.000.250"
click at [1059, 184] on div "Tổng: 4" at bounding box center [607, 183] width 1095 height 21
type input "250.000"
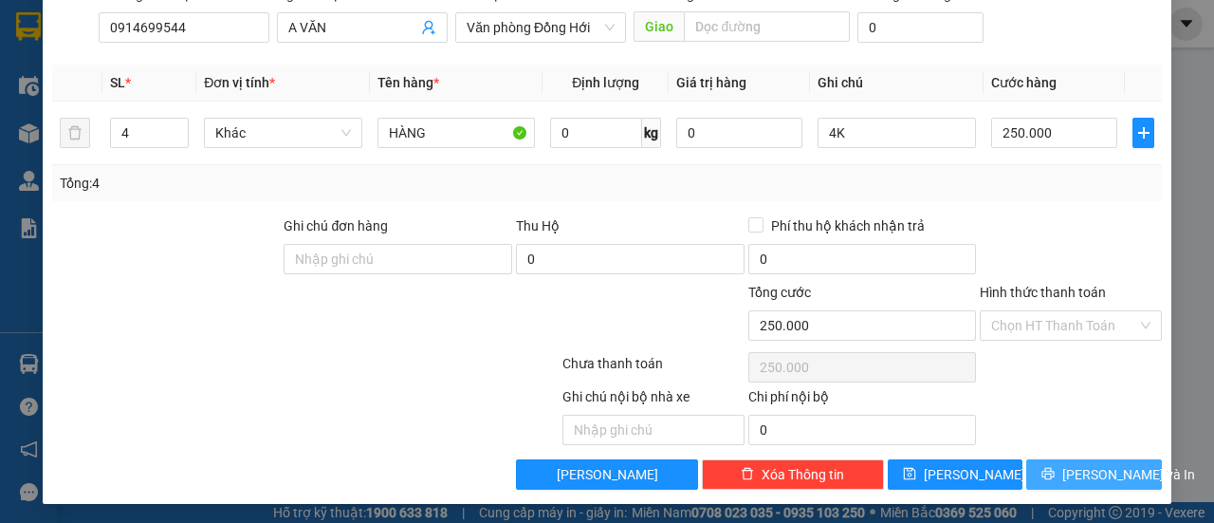
drag, startPoint x: 1076, startPoint y: 472, endPoint x: 1087, endPoint y: 472, distance: 11.4
click at [1079, 472] on span "[PERSON_NAME] và In" at bounding box center [1129, 474] width 133 height 21
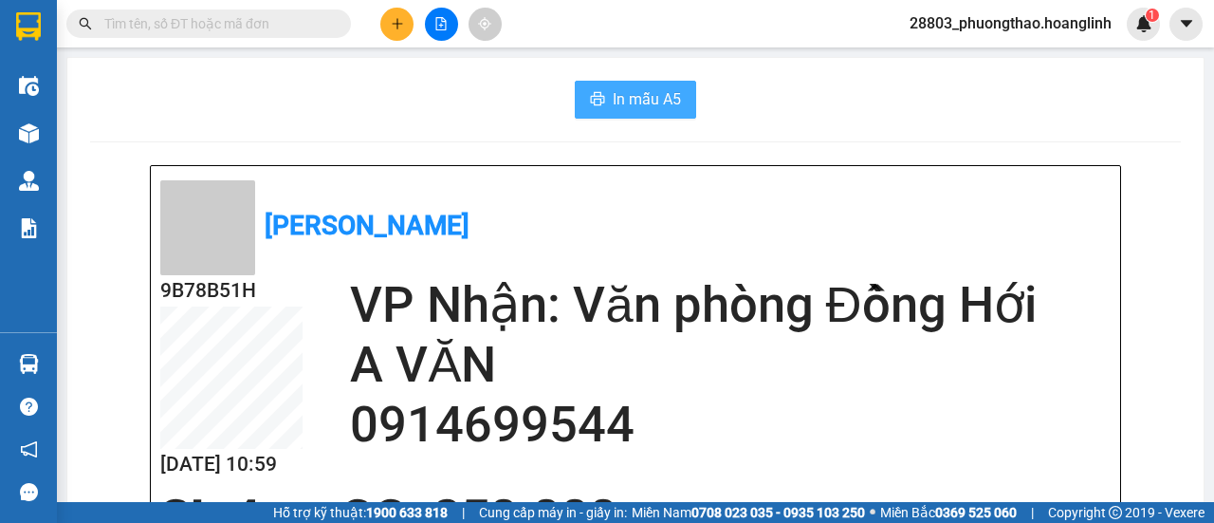
drag, startPoint x: 600, startPoint y: 109, endPoint x: 614, endPoint y: 103, distance: 15.3
click at [600, 107] on button "In mẫu A5" at bounding box center [635, 100] width 121 height 38
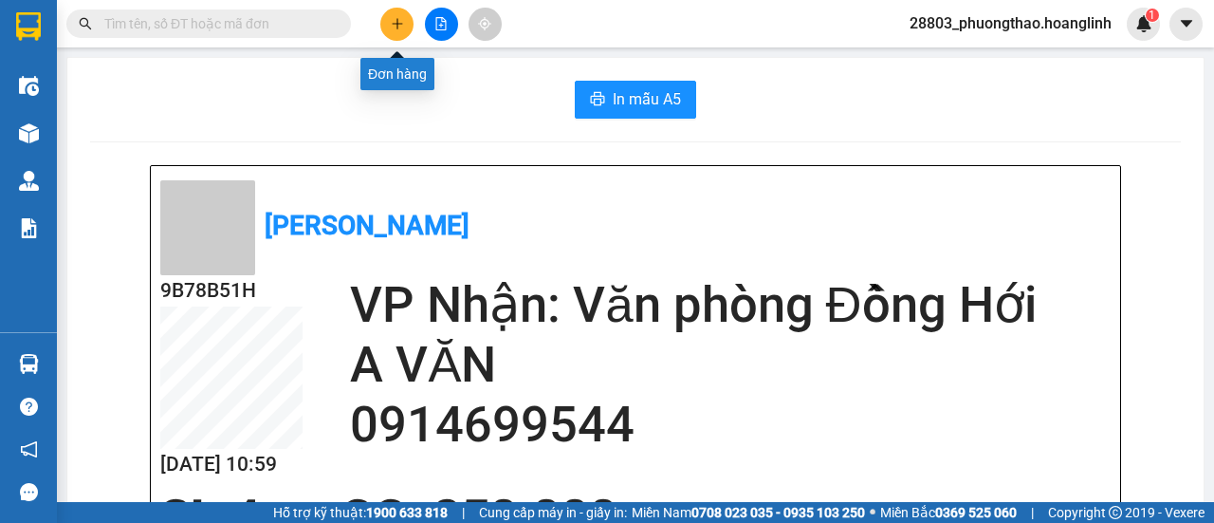
click at [395, 26] on icon "plus" at bounding box center [397, 23] width 13 height 13
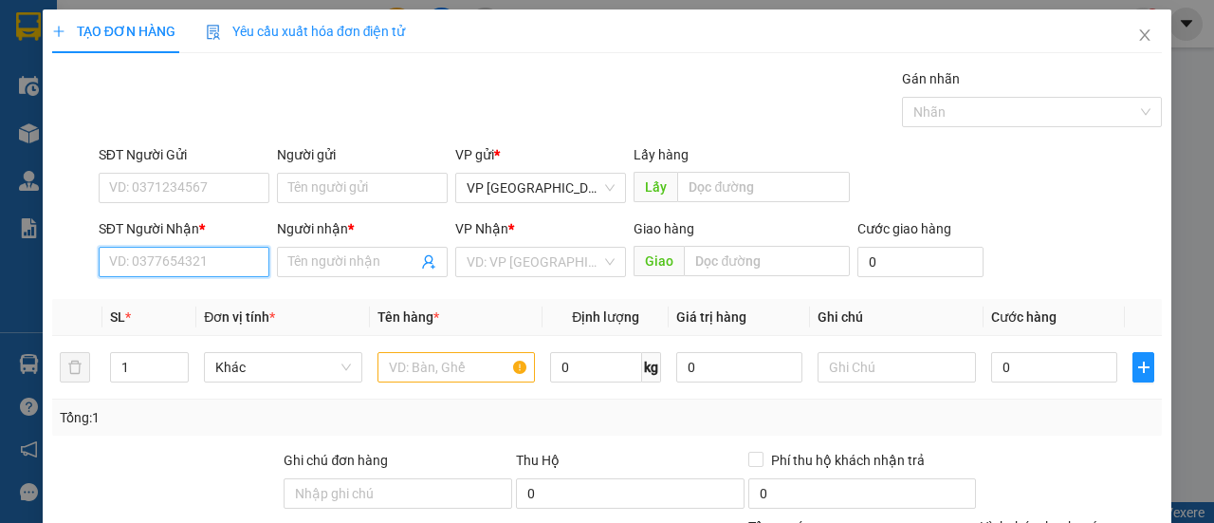
click at [166, 259] on input "SĐT Người Nhận *" at bounding box center [184, 262] width 171 height 30
click at [190, 301] on div "0976735682 - CHỊ NA" at bounding box center [182, 298] width 146 height 21
type input "0976735682"
type input "CHỊ NA"
type input "TROOC"
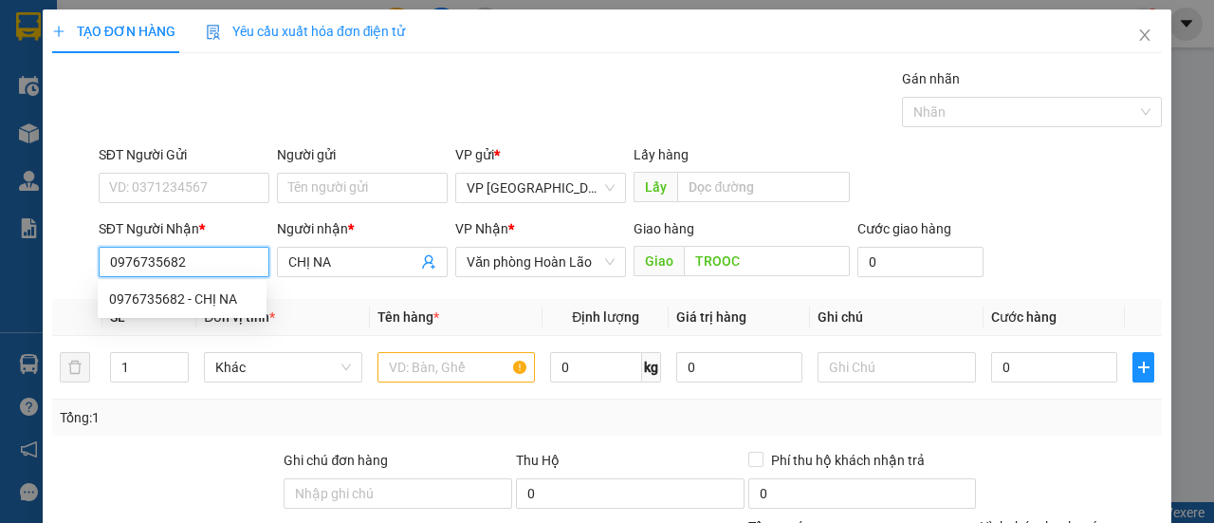
type input "50.000"
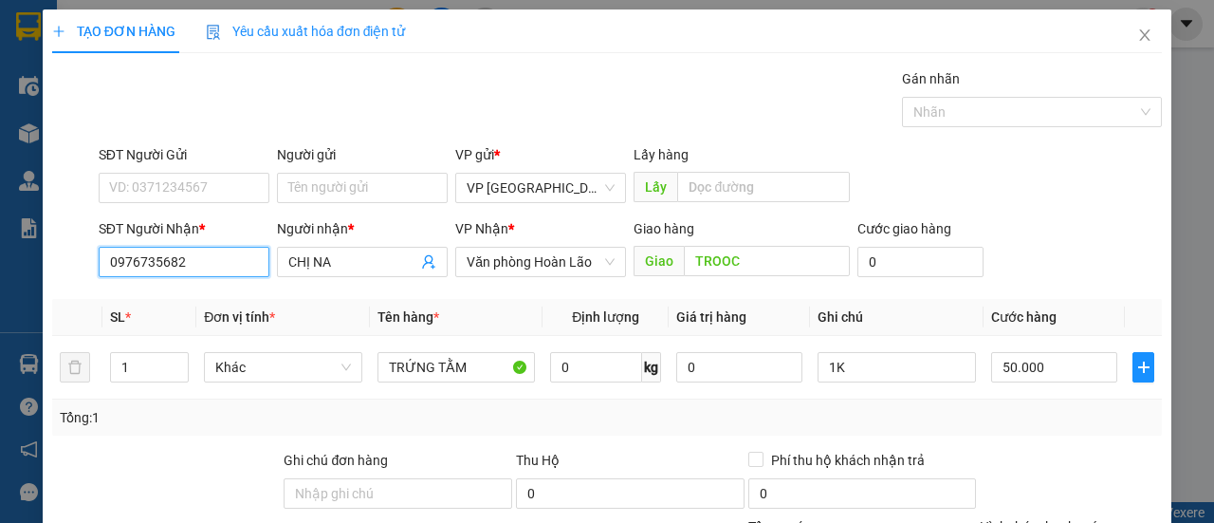
scroll to position [234, 0]
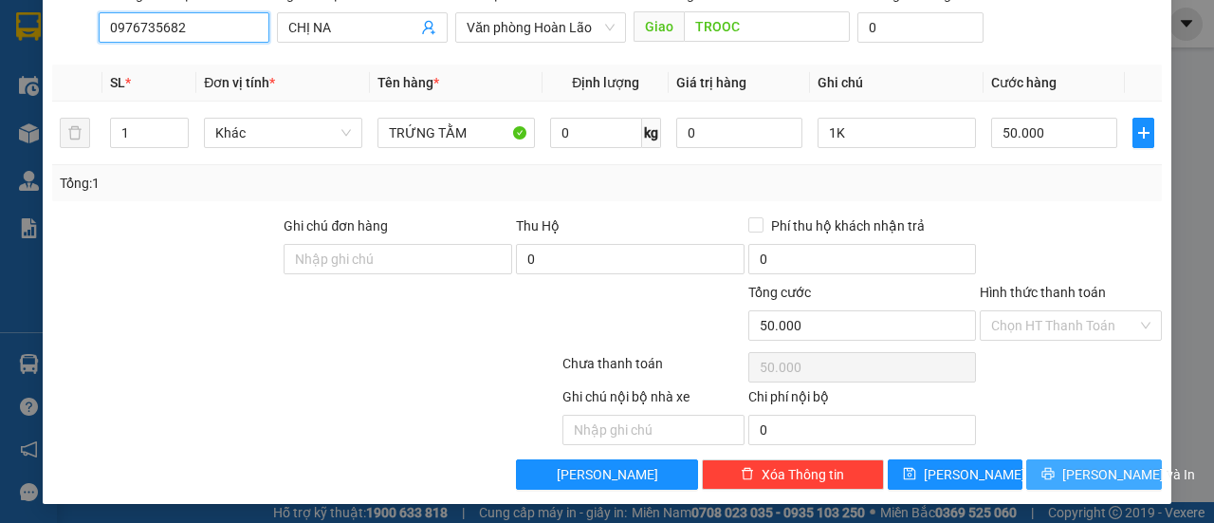
type input "0976735682"
click at [1084, 471] on span "[PERSON_NAME] và In" at bounding box center [1129, 474] width 133 height 21
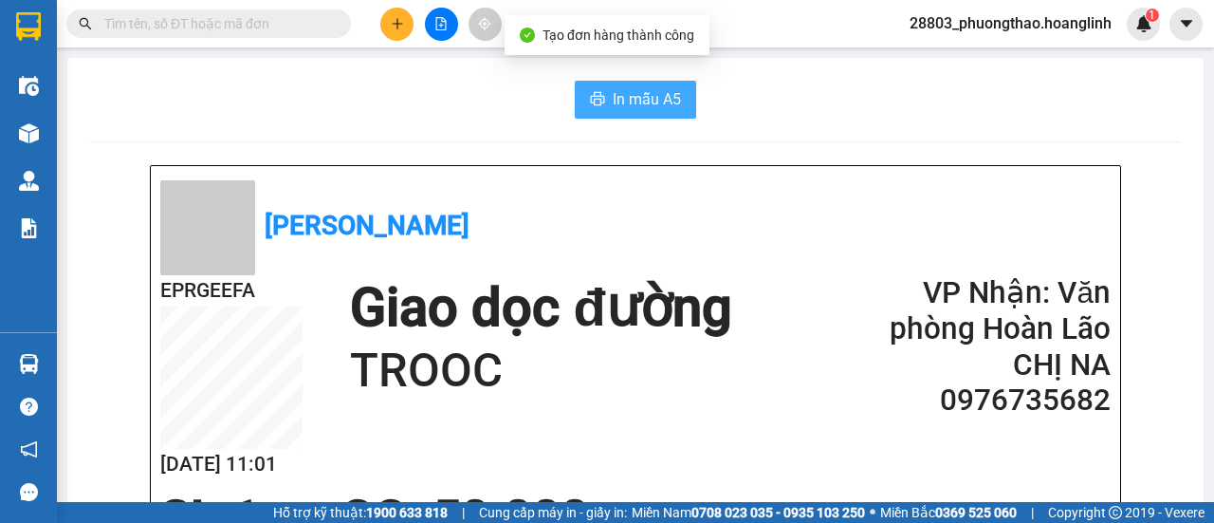
click at [661, 105] on span "In mẫu A5" at bounding box center [647, 99] width 68 height 24
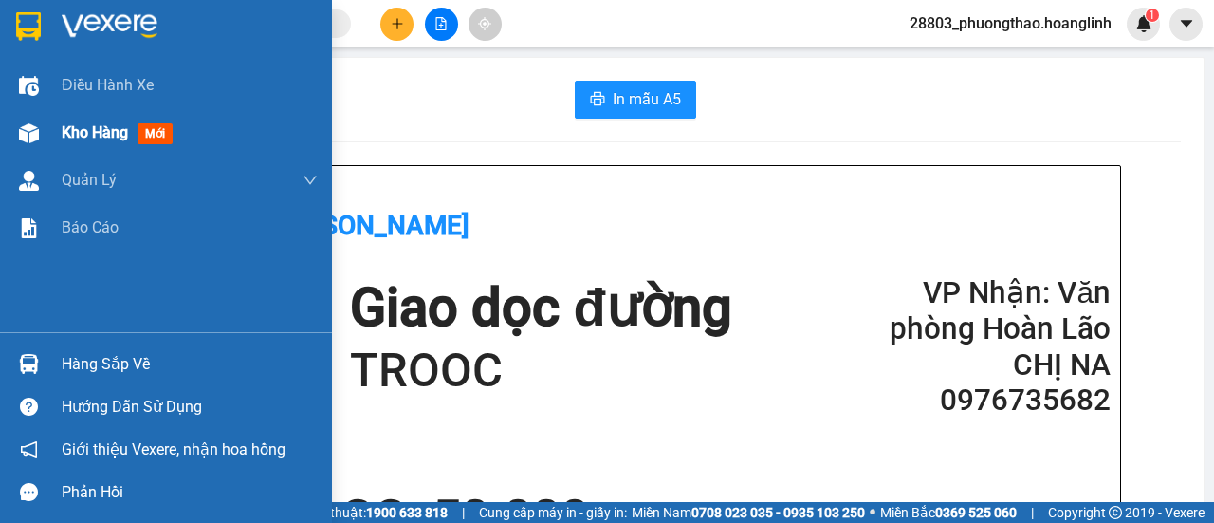
click at [112, 126] on span "Kho hàng" at bounding box center [95, 132] width 66 height 18
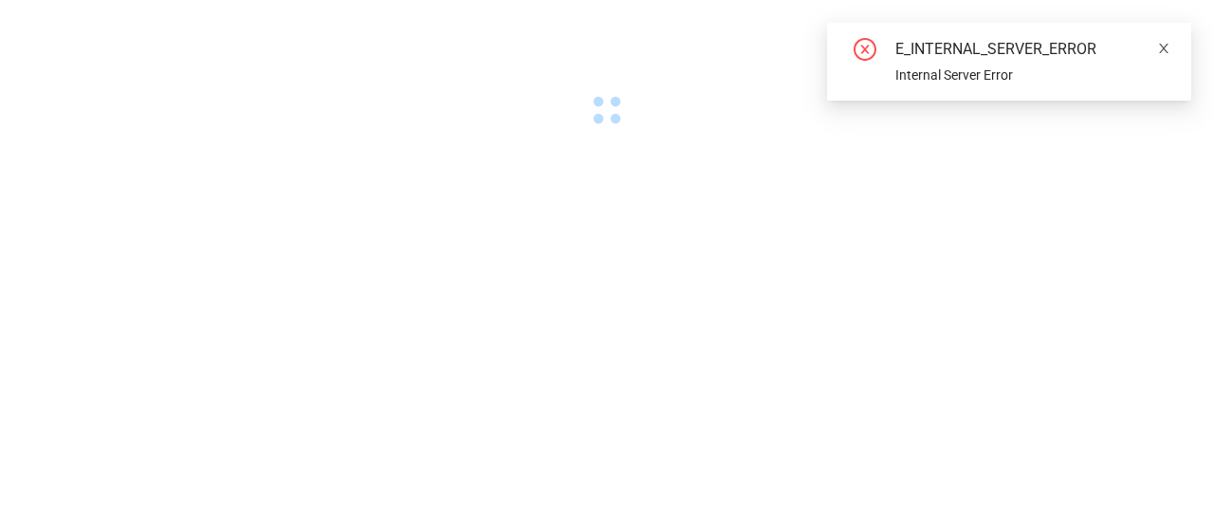
click at [1161, 48] on icon "close" at bounding box center [1163, 48] width 13 height 13
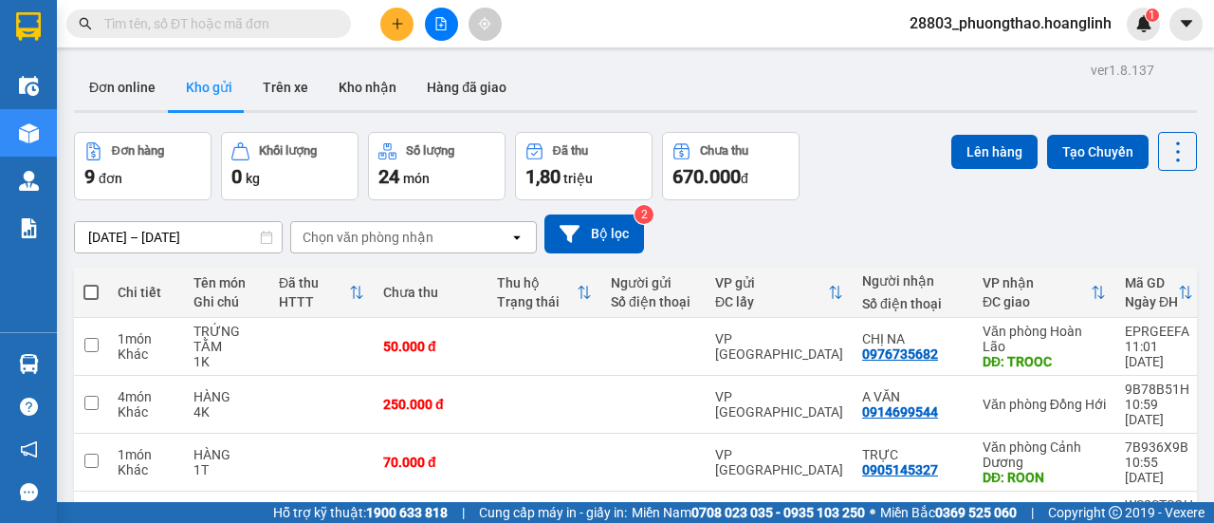
click at [353, 234] on div "Chọn văn phòng nhận" at bounding box center [368, 237] width 131 height 19
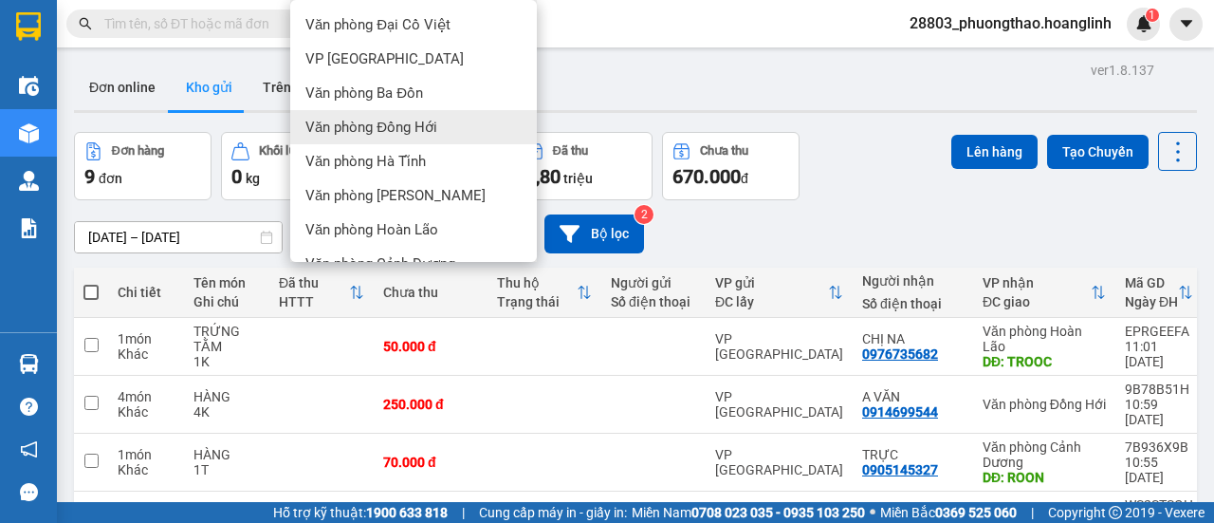
click at [327, 124] on span "Văn phòng Đồng Hới" at bounding box center [371, 127] width 132 height 19
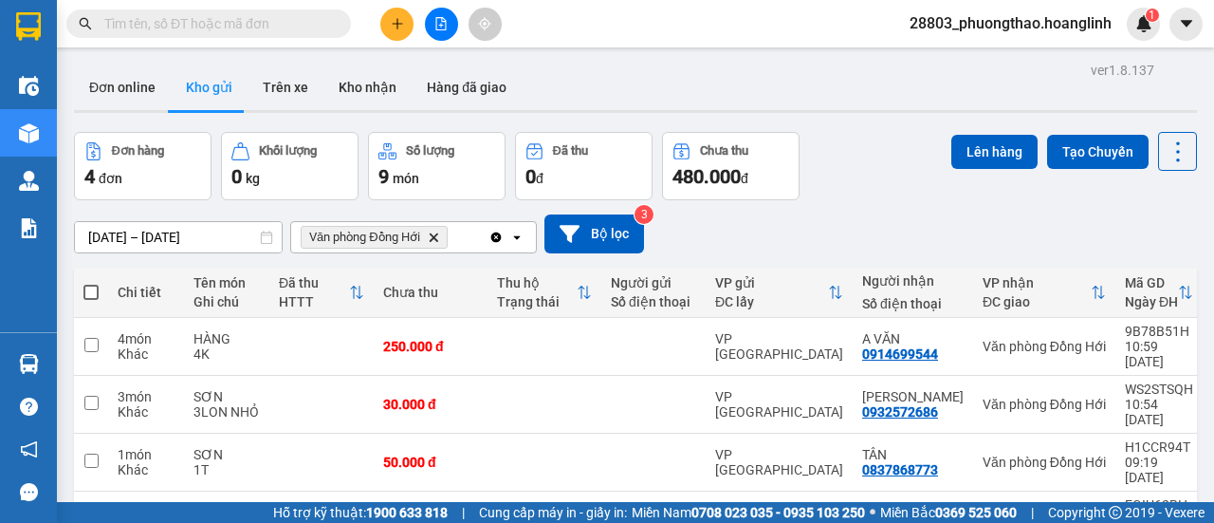
scroll to position [87, 0]
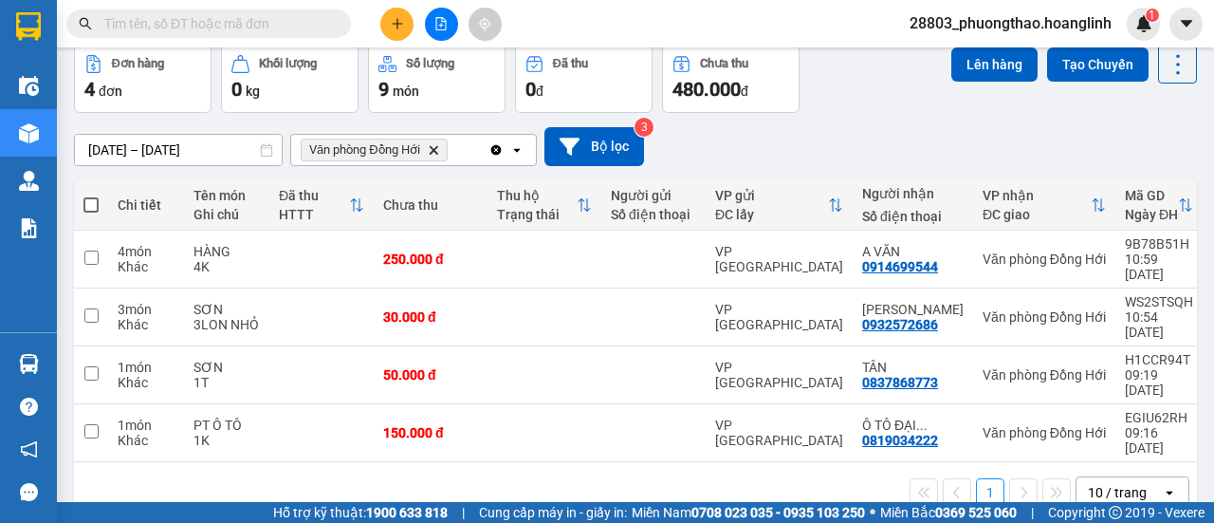
click at [461, 149] on div "Văn phòng Đồng Hới Delete" at bounding box center [389, 150] width 197 height 30
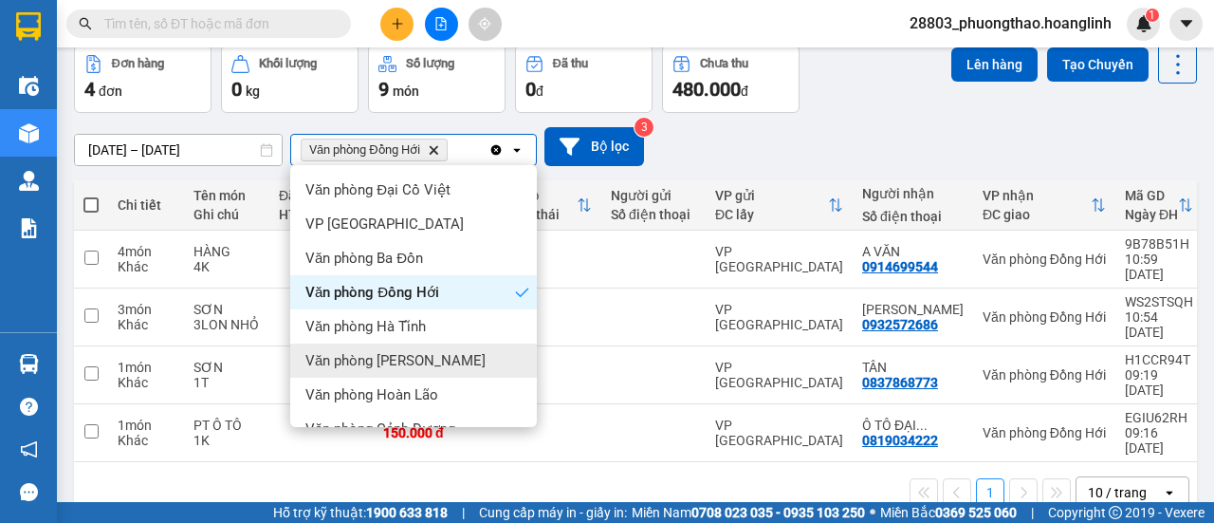
scroll to position [129, 0]
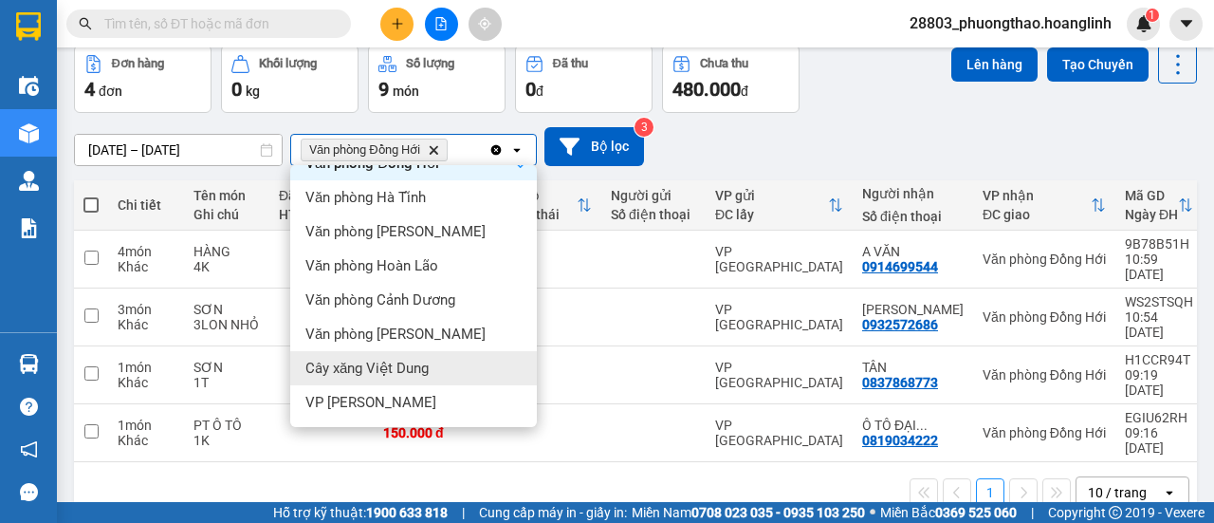
click at [429, 363] on div "Cây xăng Việt Dung" at bounding box center [413, 368] width 247 height 34
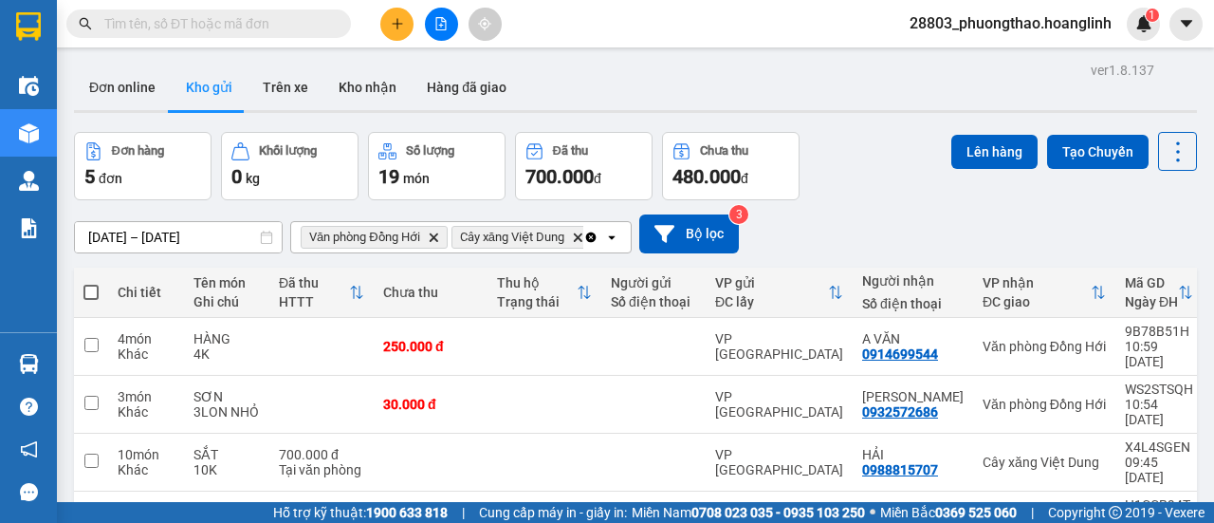
scroll to position [115, 0]
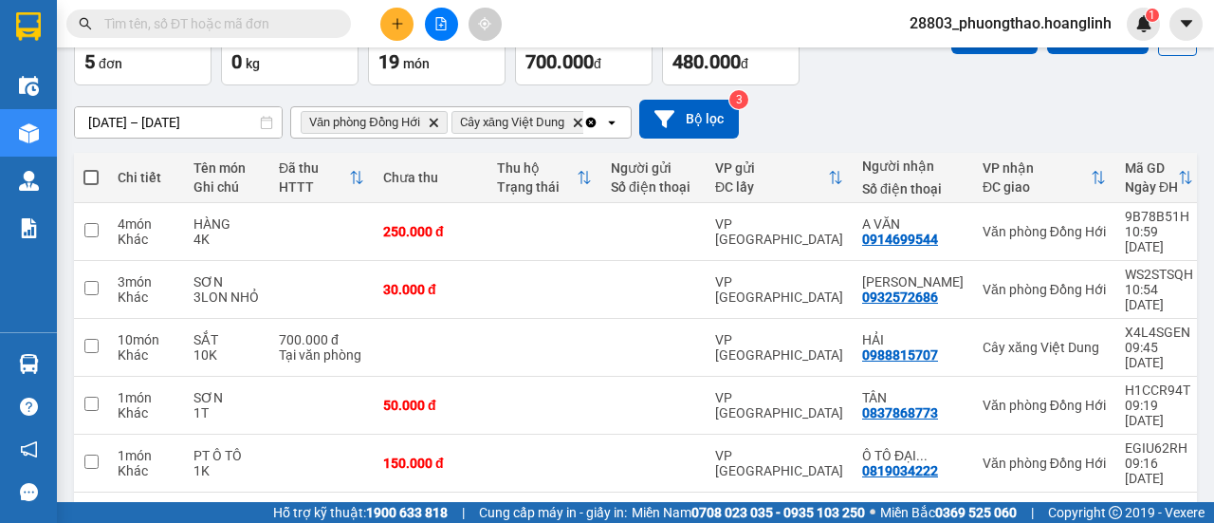
click at [590, 122] on icon "Clear all" at bounding box center [590, 122] width 15 height 15
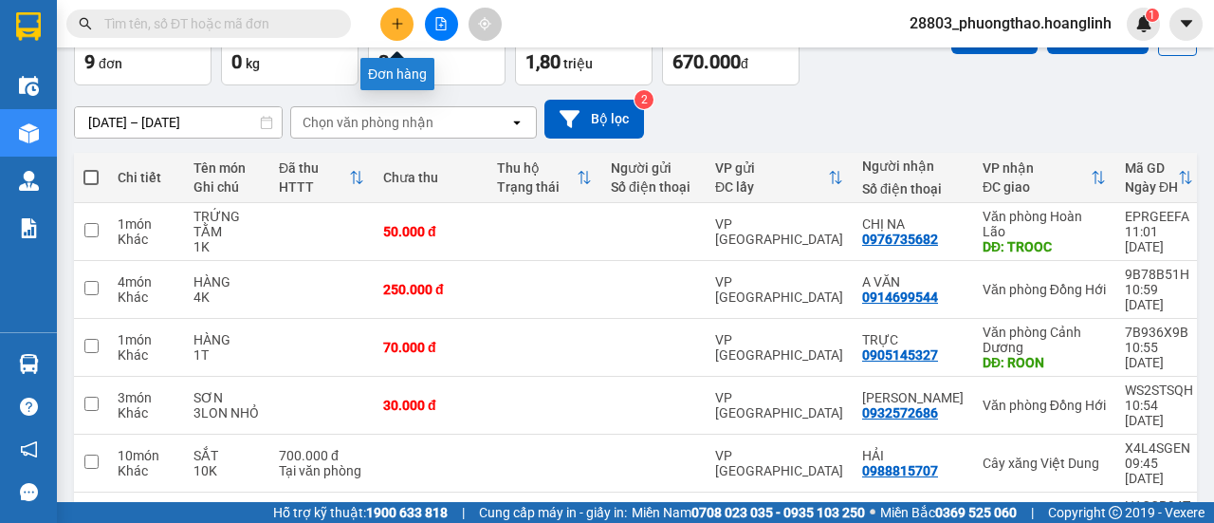
click at [402, 28] on icon "plus" at bounding box center [397, 23] width 13 height 13
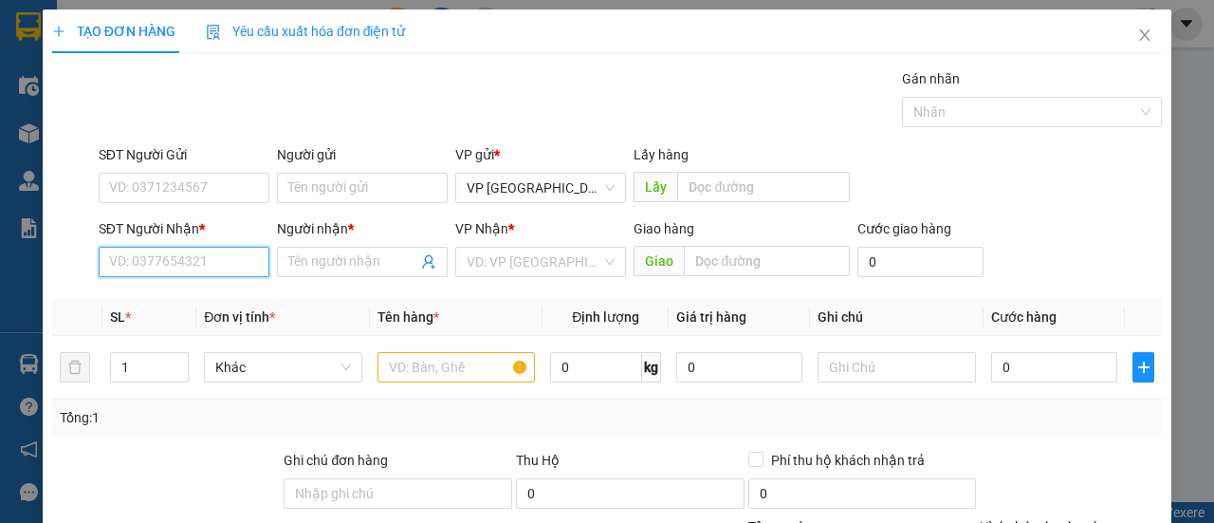
click at [173, 255] on input "SĐT Người Nhận *" at bounding box center [184, 262] width 171 height 30
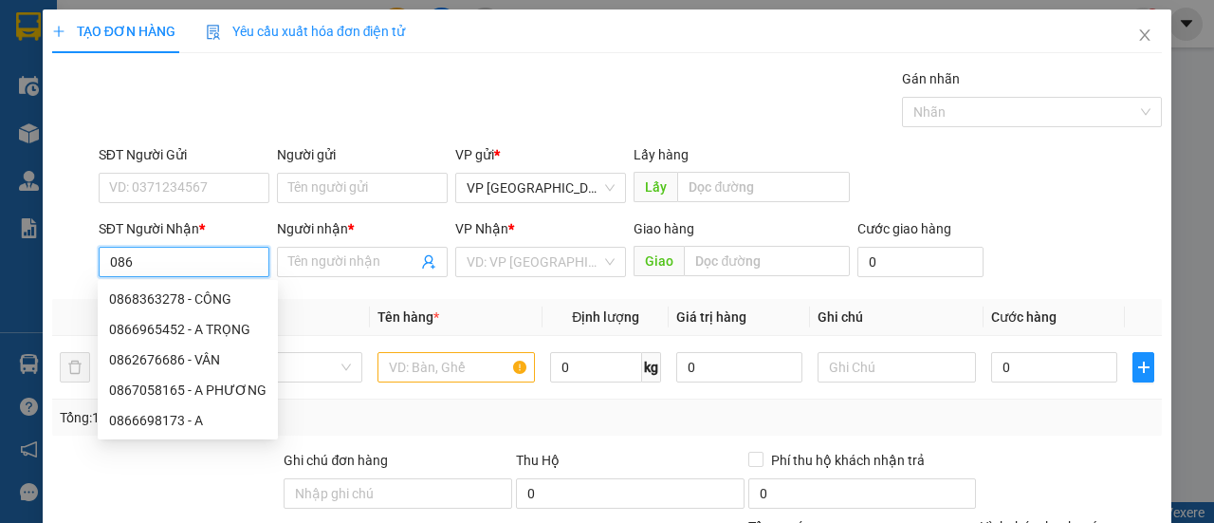
click at [102, 259] on input "086" at bounding box center [184, 262] width 171 height 30
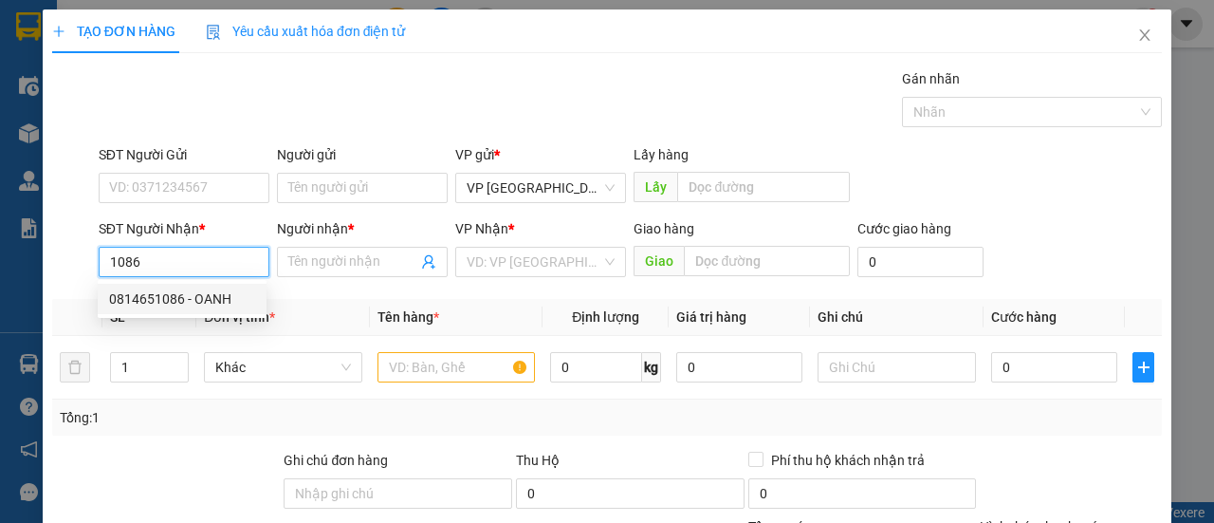
click at [204, 299] on div "0814651086 - OANH" at bounding box center [182, 298] width 146 height 21
type input "0814651086"
type input "OANH"
type input "ROON"
type input "50.000"
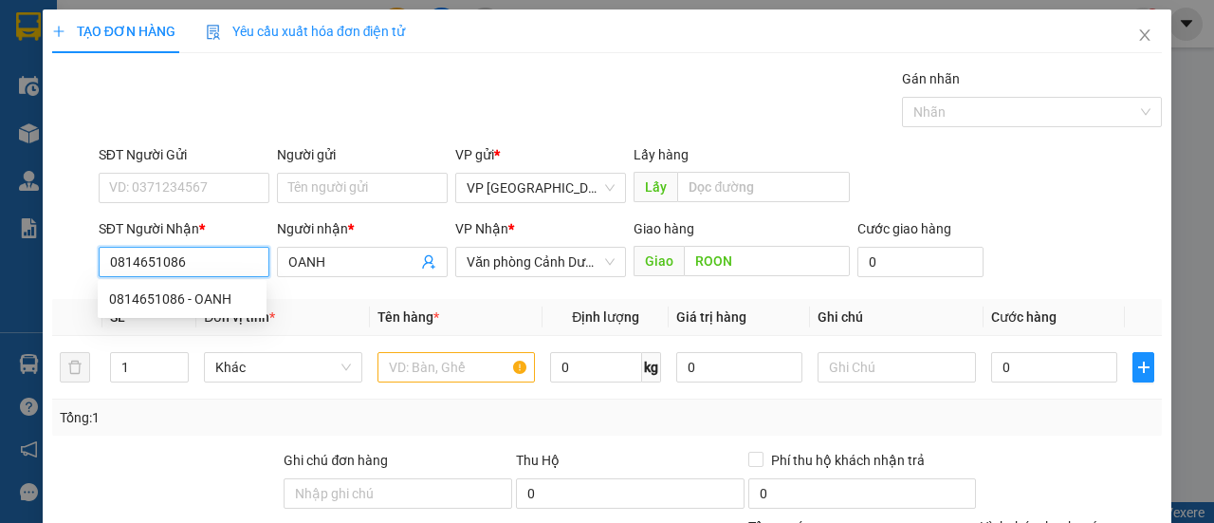
type input "50.000"
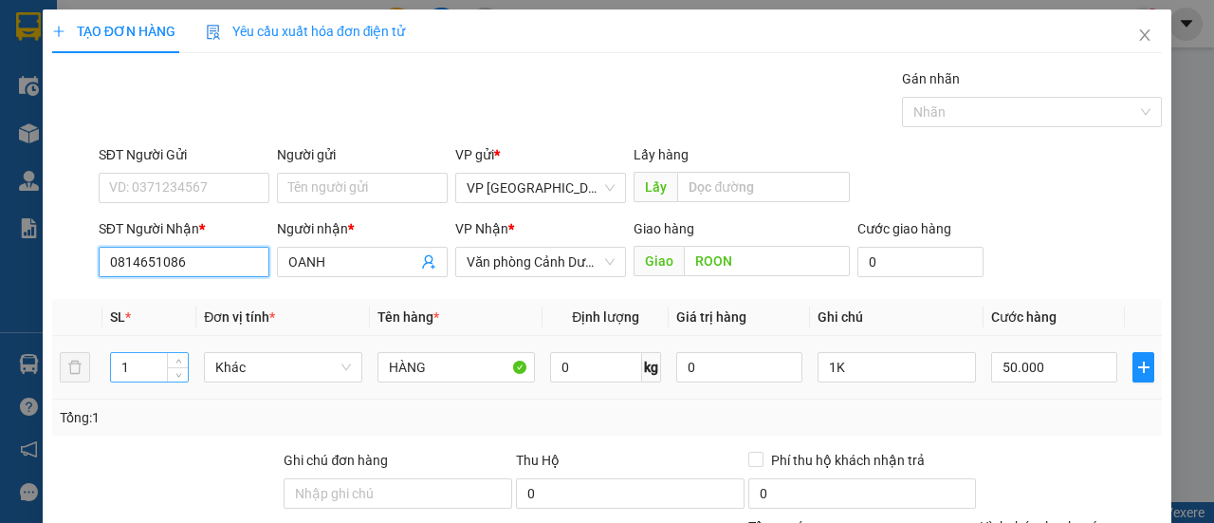
type input "0814651086"
drag, startPoint x: 117, startPoint y: 371, endPoint x: 240, endPoint y: 368, distance: 123.4
click at [125, 371] on input "1" at bounding box center [150, 367] width 78 height 28
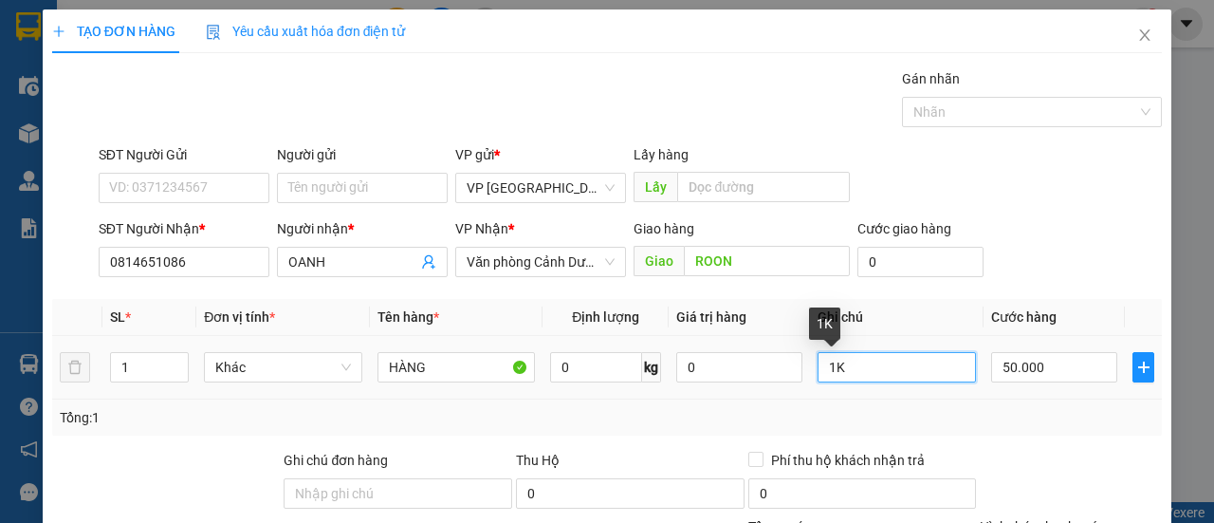
drag, startPoint x: 900, startPoint y: 372, endPoint x: 824, endPoint y: 372, distance: 75.9
click at [897, 373] on input "1K" at bounding box center [897, 367] width 158 height 30
type input "1T"
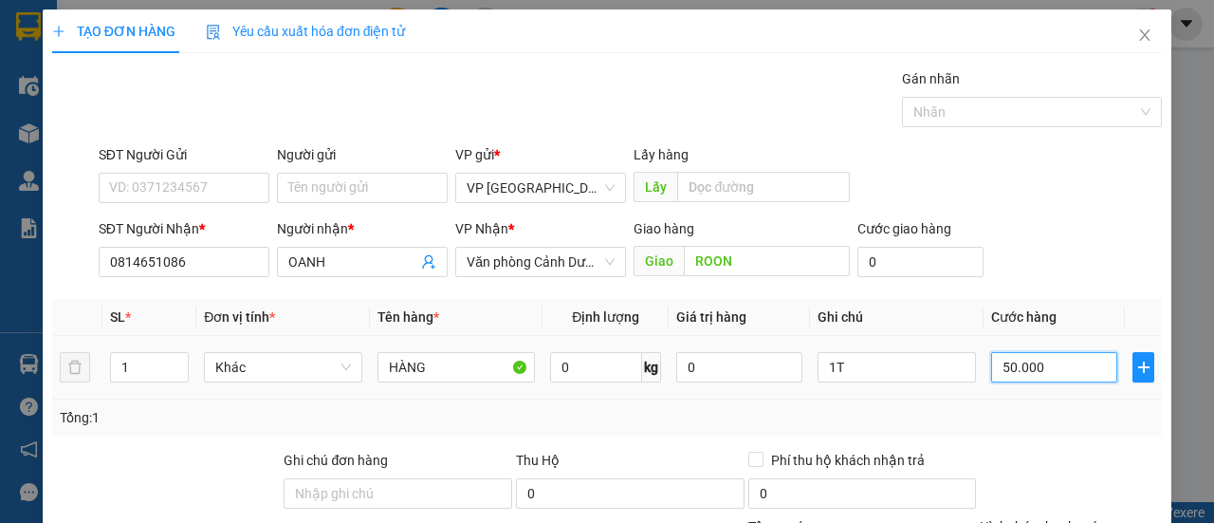
click at [1065, 369] on input "50.000" at bounding box center [1054, 367] width 126 height 30
type input "00.007"
type input "7"
type input "0.000.070"
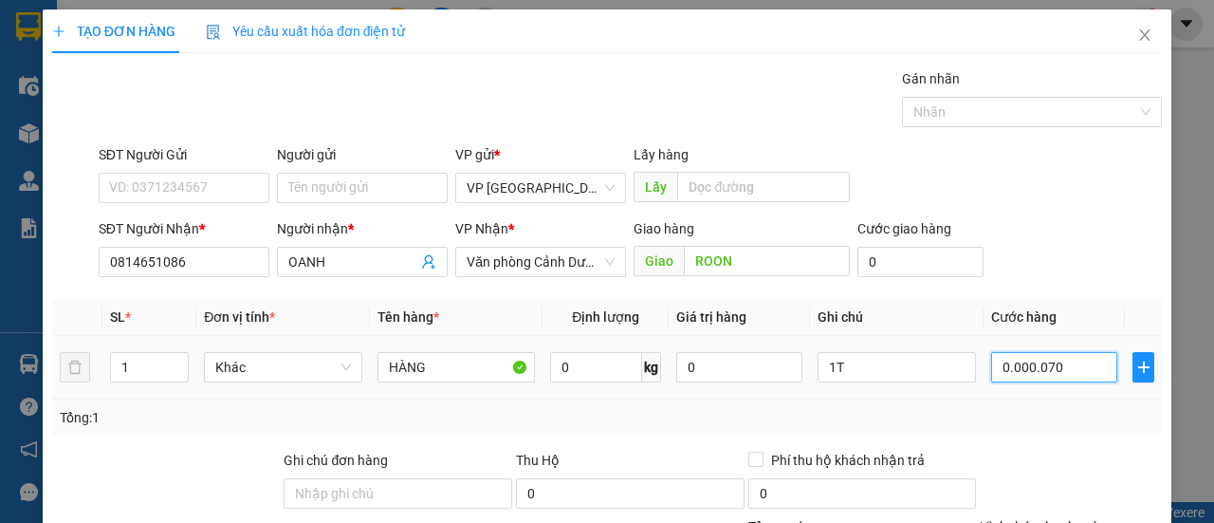
type input "70"
type input "0.000.070"
click at [1045, 408] on div "Tổng: 1" at bounding box center [607, 417] width 1095 height 21
type input "70.000"
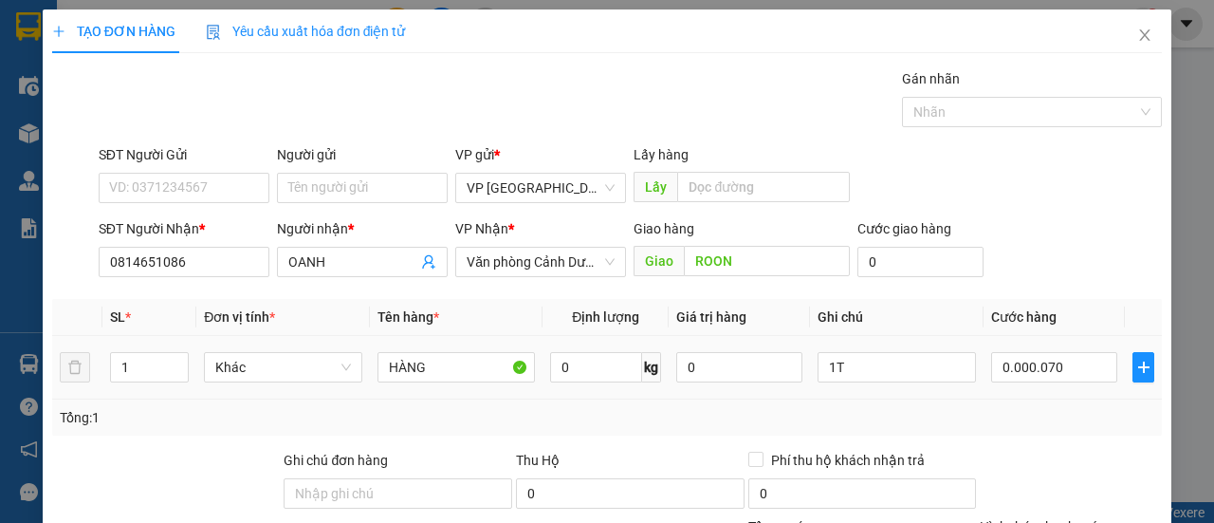
type input "70.000"
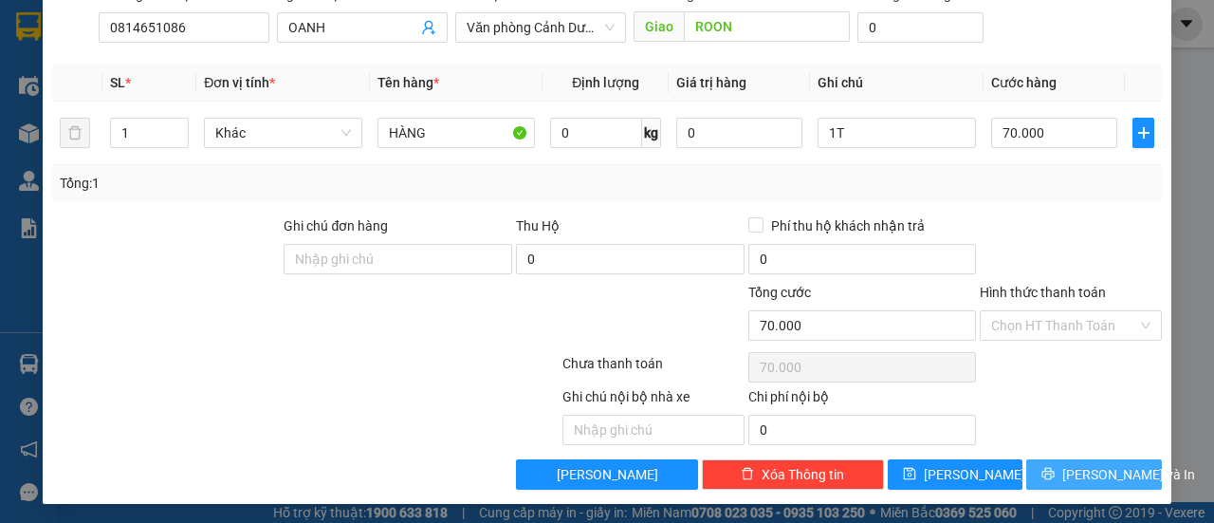
click at [1083, 468] on span "[PERSON_NAME] và In" at bounding box center [1129, 474] width 133 height 21
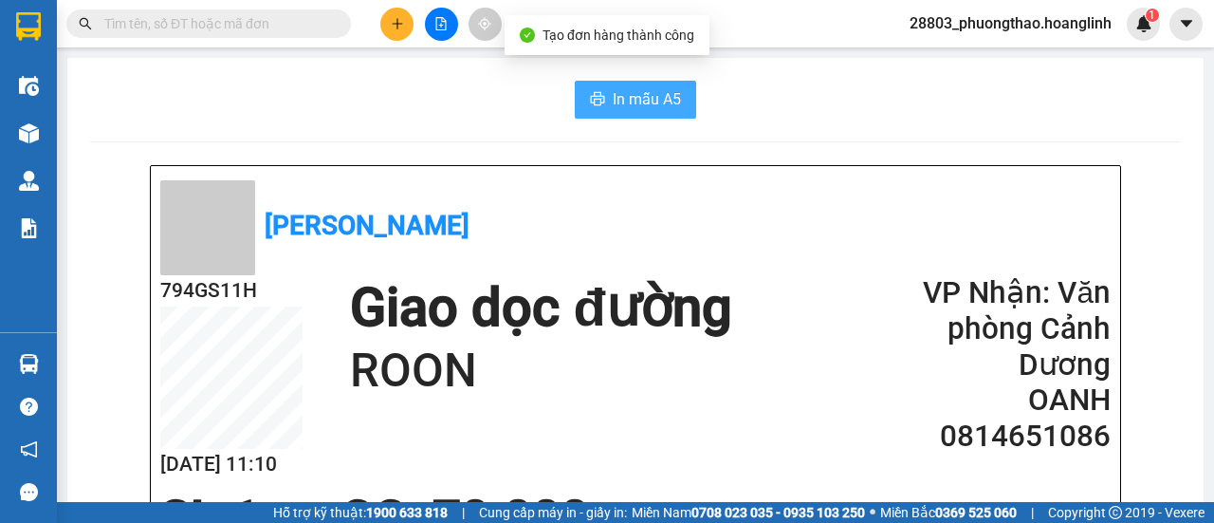
drag, startPoint x: 655, startPoint y: 93, endPoint x: 662, endPoint y: 102, distance: 12.1
click at [658, 91] on span "In mẫu A5" at bounding box center [647, 99] width 68 height 24
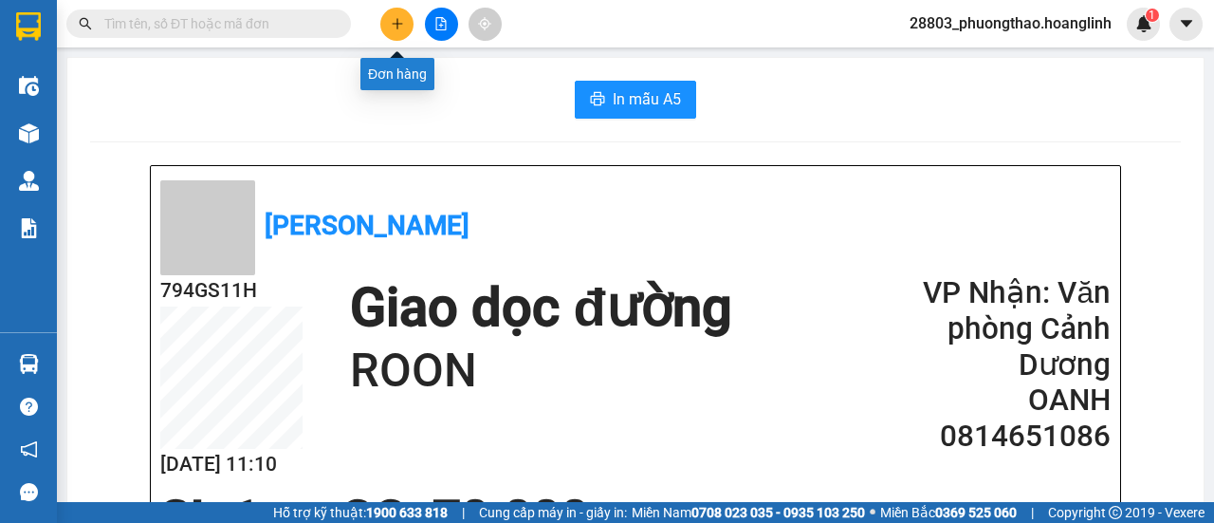
click at [389, 26] on button at bounding box center [396, 24] width 33 height 33
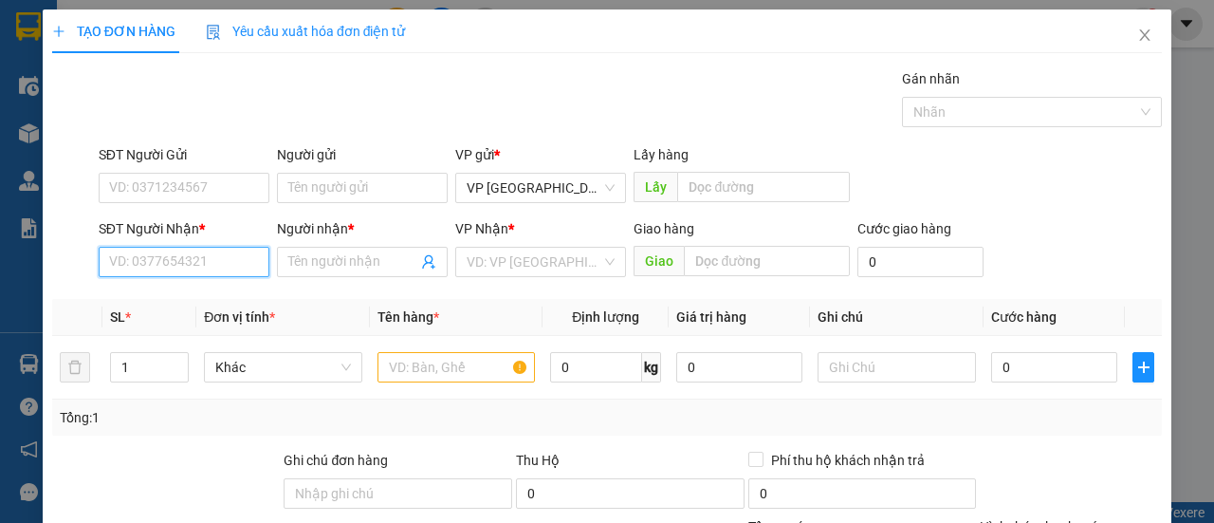
click at [154, 254] on input "SĐT Người Nhận *" at bounding box center [184, 262] width 171 height 30
click at [218, 295] on div "0386003589 - A QUẢ" at bounding box center [182, 298] width 146 height 21
type input "0386003589"
type input "A QUẢ"
type input "70.000"
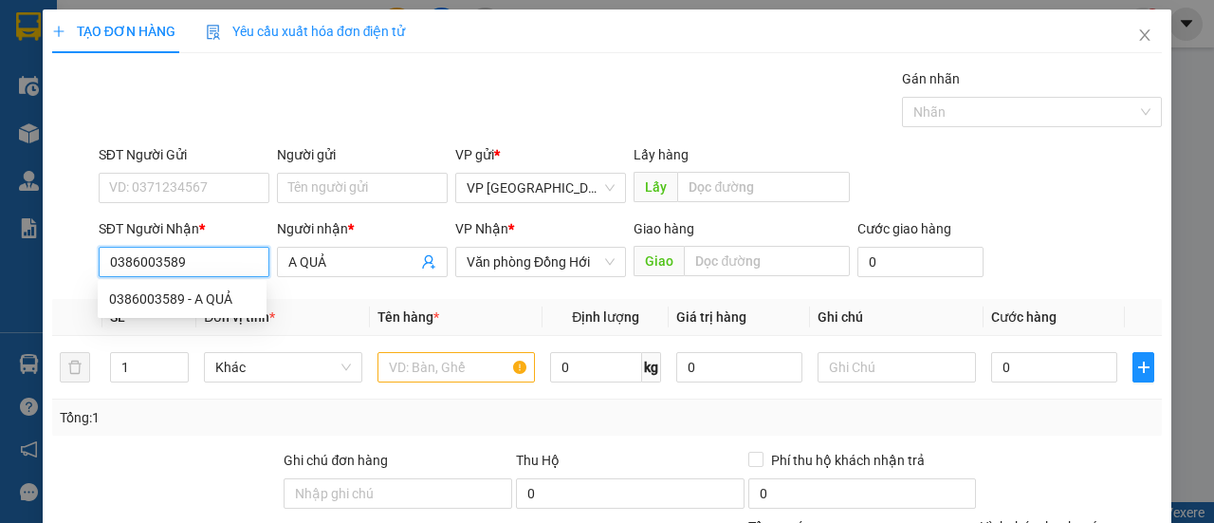
type input "70.000"
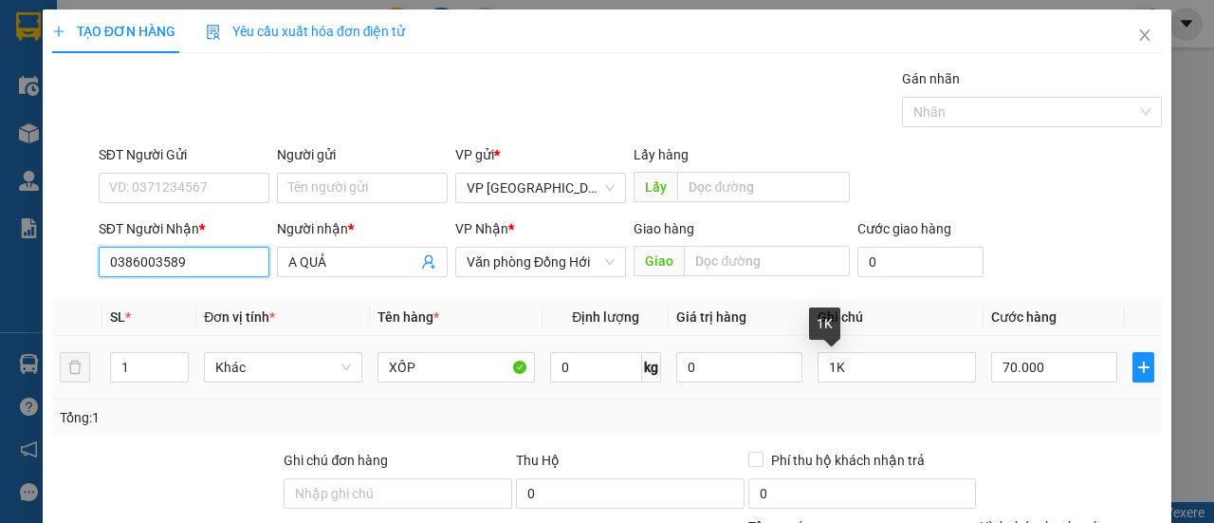
scroll to position [190, 0]
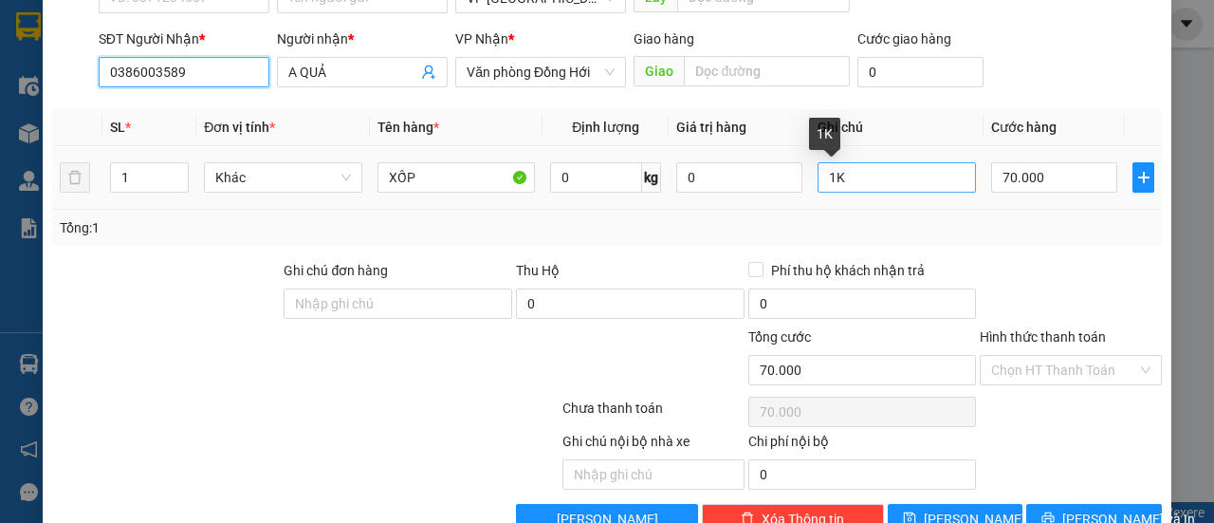
type input "0386003589"
click at [821, 181] on input "1K" at bounding box center [897, 177] width 158 height 30
type input "1T"
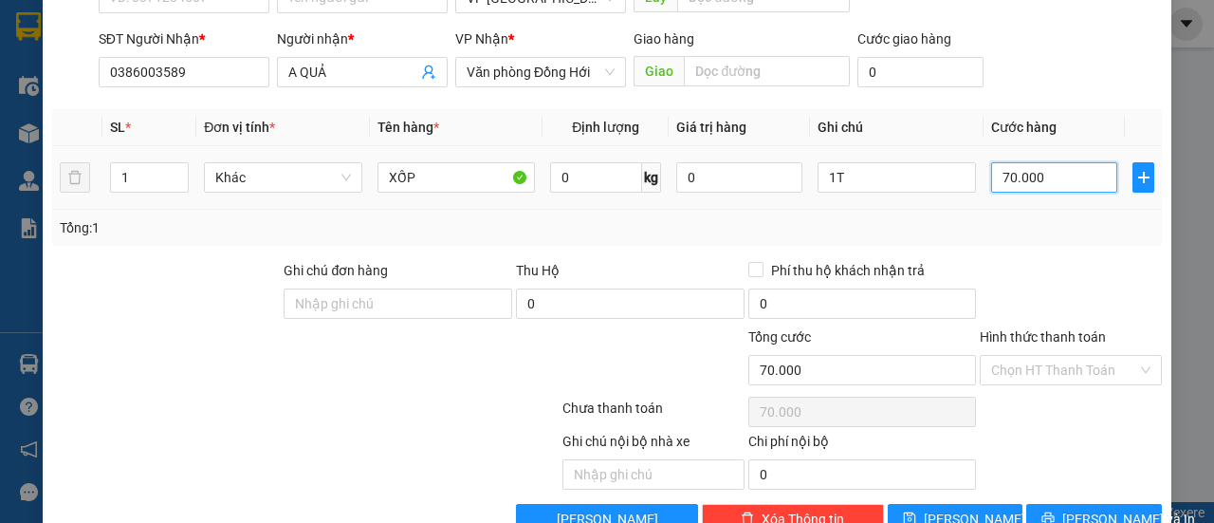
click at [1033, 176] on input "70.000" at bounding box center [1054, 177] width 126 height 30
type input "00.005"
type input "5"
type input "0.000.050"
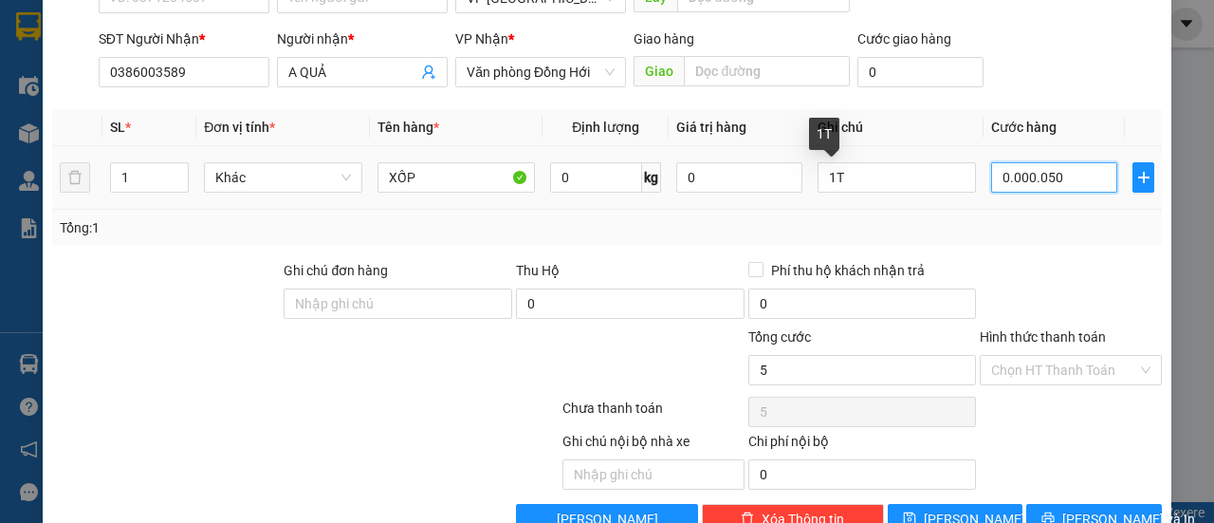
type input "50"
type input "0.000.050"
click at [1027, 225] on div "Tổng: 1" at bounding box center [607, 227] width 1095 height 21
type input "50.000"
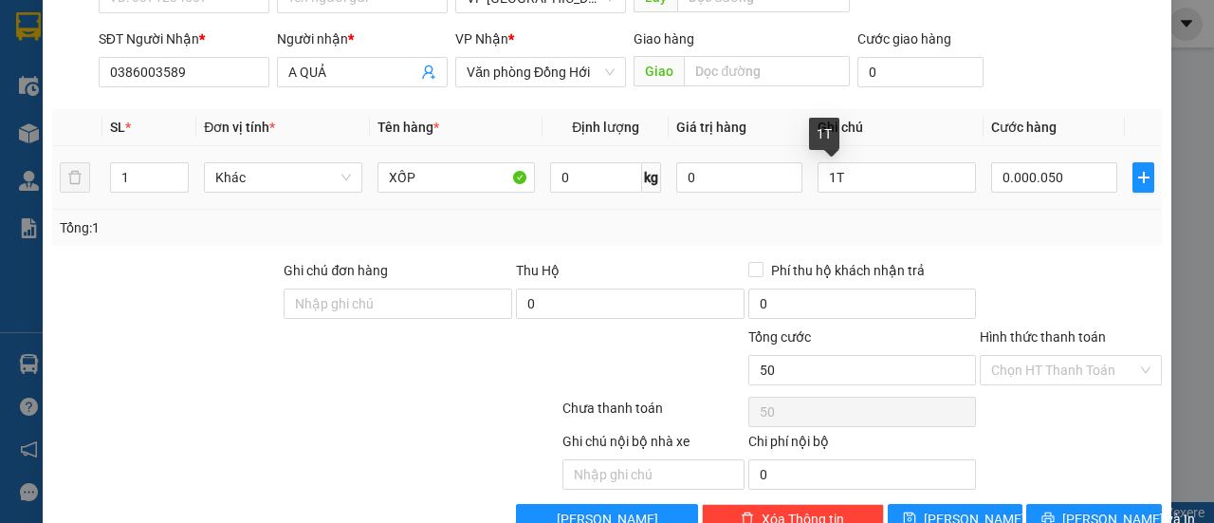
type input "50.000"
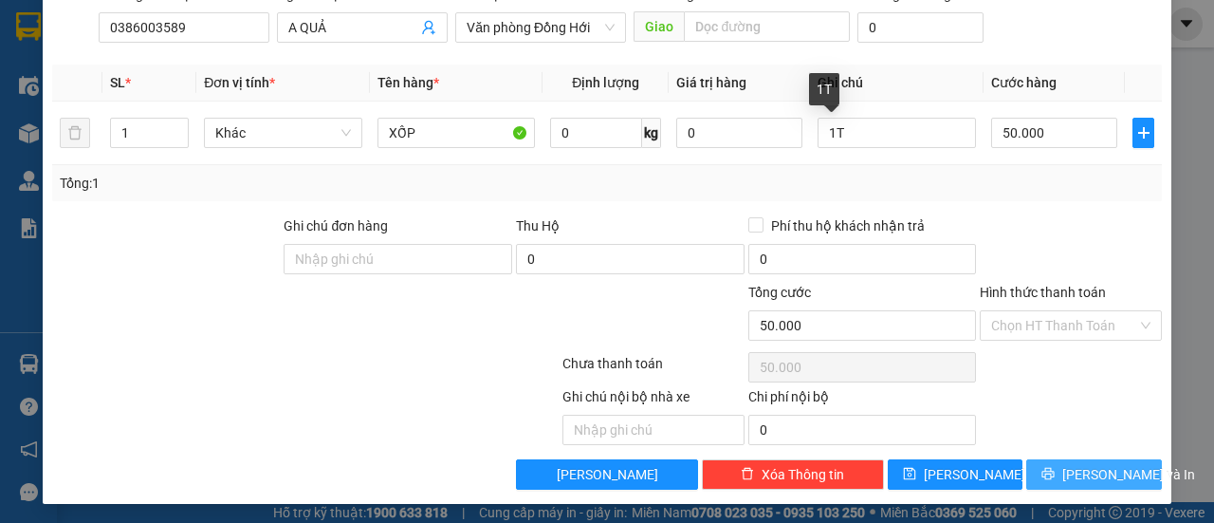
click at [1072, 477] on span "[PERSON_NAME] và In" at bounding box center [1129, 474] width 133 height 21
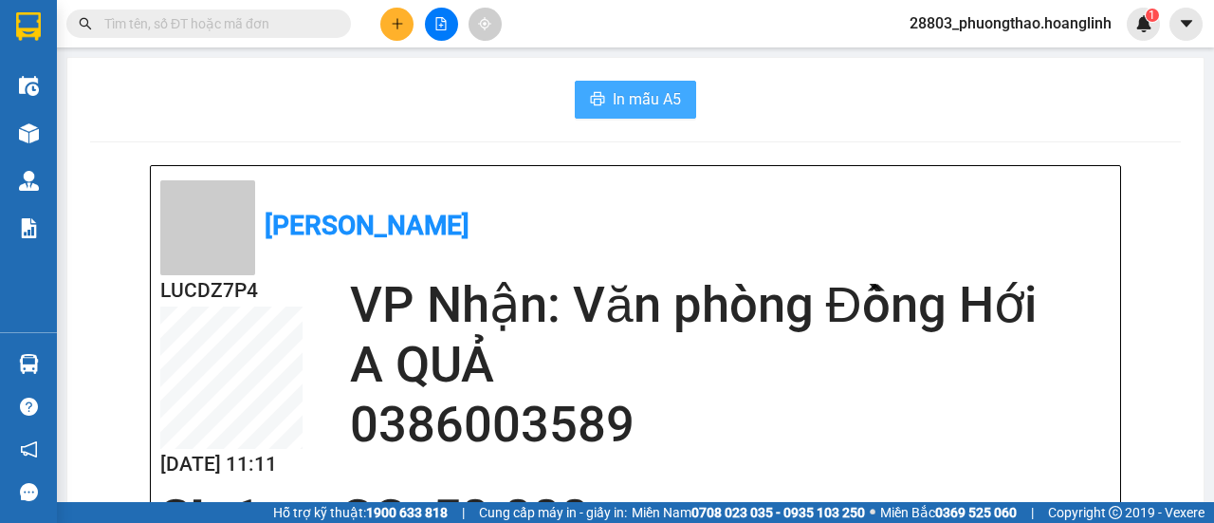
drag, startPoint x: 622, startPoint y: 95, endPoint x: 664, endPoint y: 107, distance: 43.5
click at [624, 95] on span "In mẫu A5" at bounding box center [647, 99] width 68 height 24
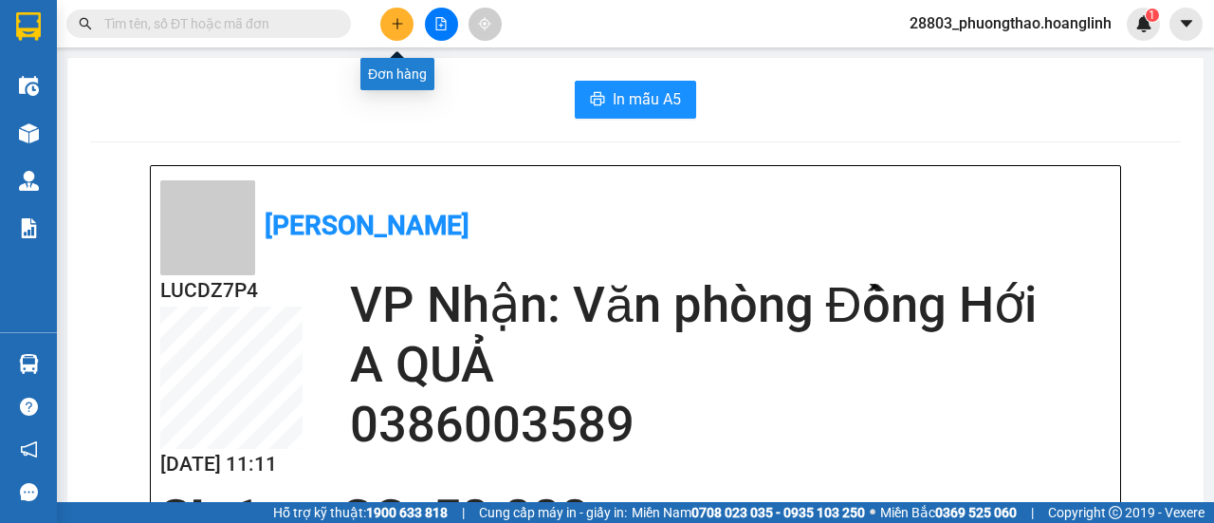
click at [400, 20] on icon "plus" at bounding box center [397, 23] width 13 height 13
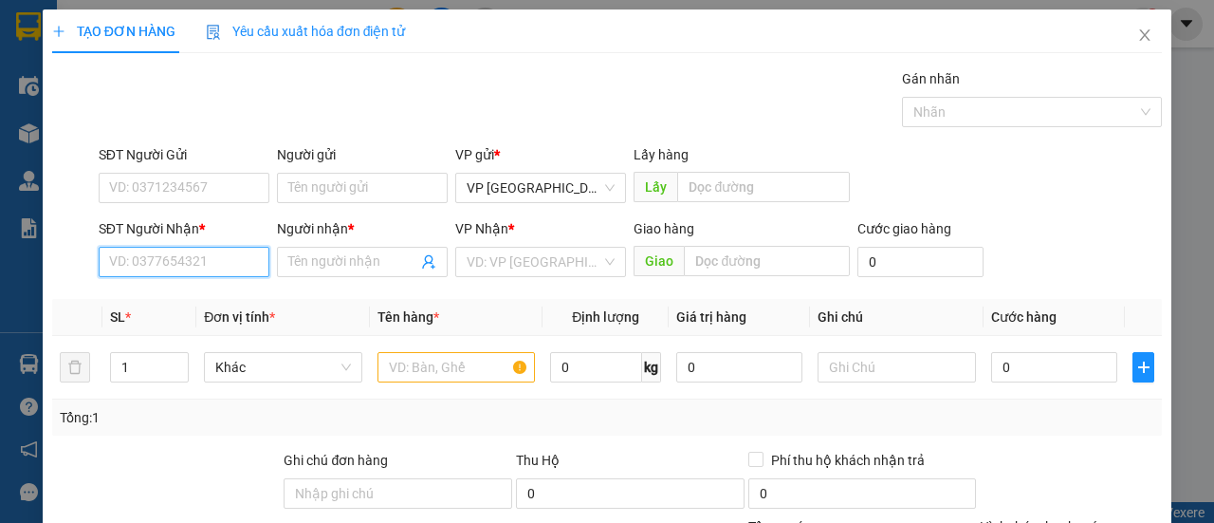
click at [156, 262] on input "SĐT Người Nhận *" at bounding box center [184, 262] width 171 height 30
click at [180, 299] on div "0905145327 - TRỰC" at bounding box center [182, 298] width 146 height 21
type input "0905145327"
type input "TRỰC"
type input "ROON"
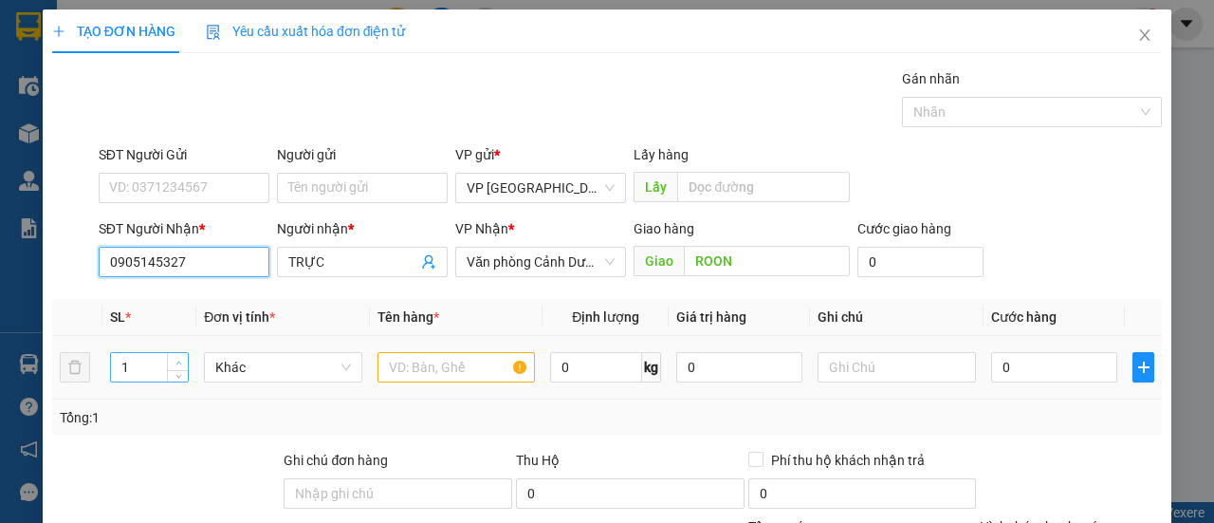
type input "70.000"
type input "0905145327"
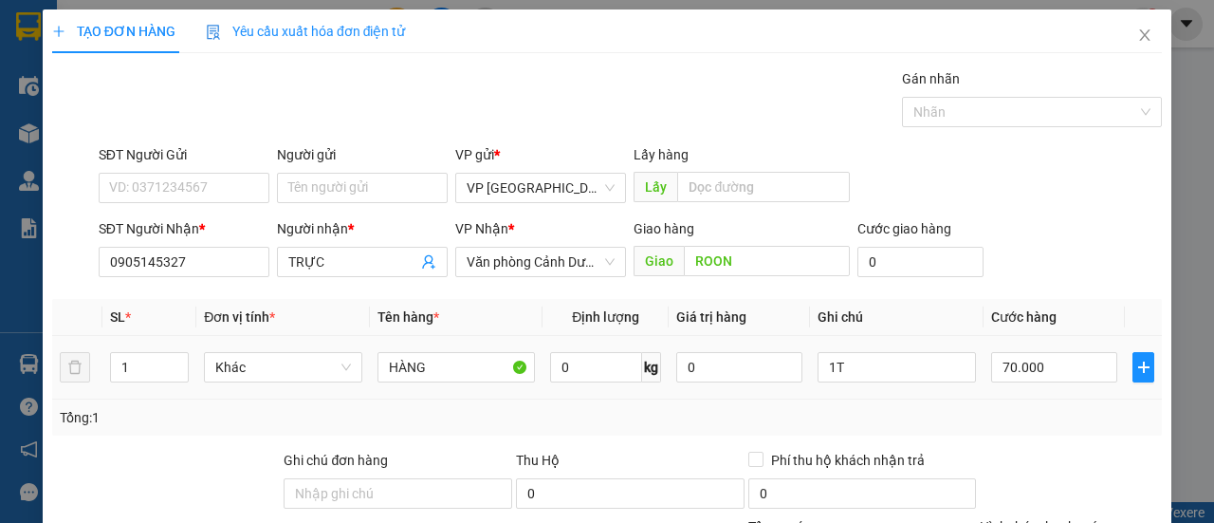
click at [63, 371] on tr "1 Khác HÀNG 0 kg 0 1T 70.000" at bounding box center [607, 368] width 1110 height 64
type input "4"
drag, startPoint x: 835, startPoint y: 363, endPoint x: 823, endPoint y: 369, distance: 12.7
click at [825, 369] on input "1T" at bounding box center [897, 367] width 158 height 30
type input "1"
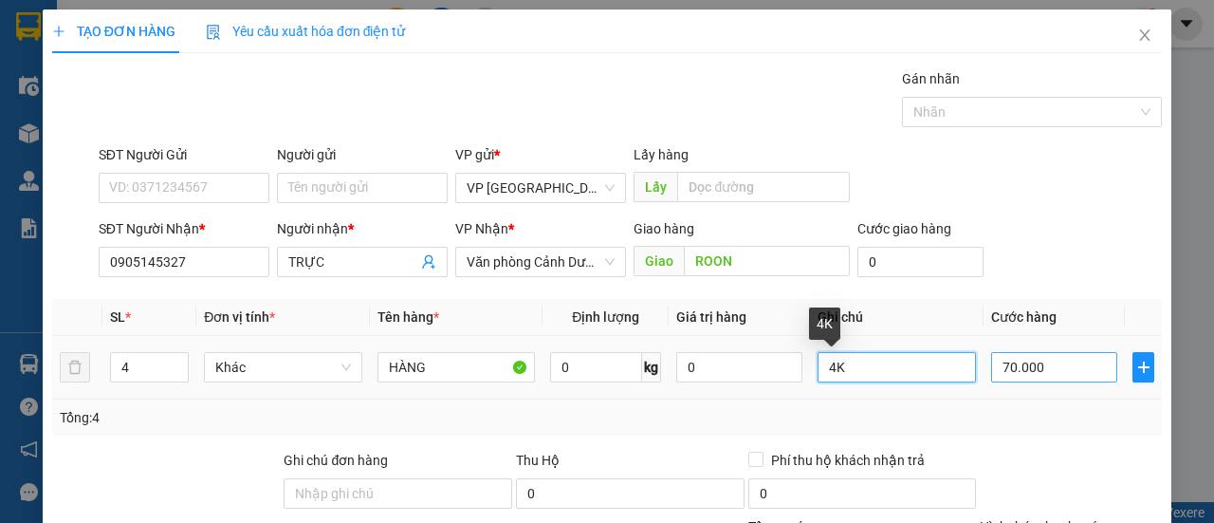
type input "4K"
click at [1064, 373] on input "70.000" at bounding box center [1054, 367] width 126 height 30
type input "00.002"
type input "2"
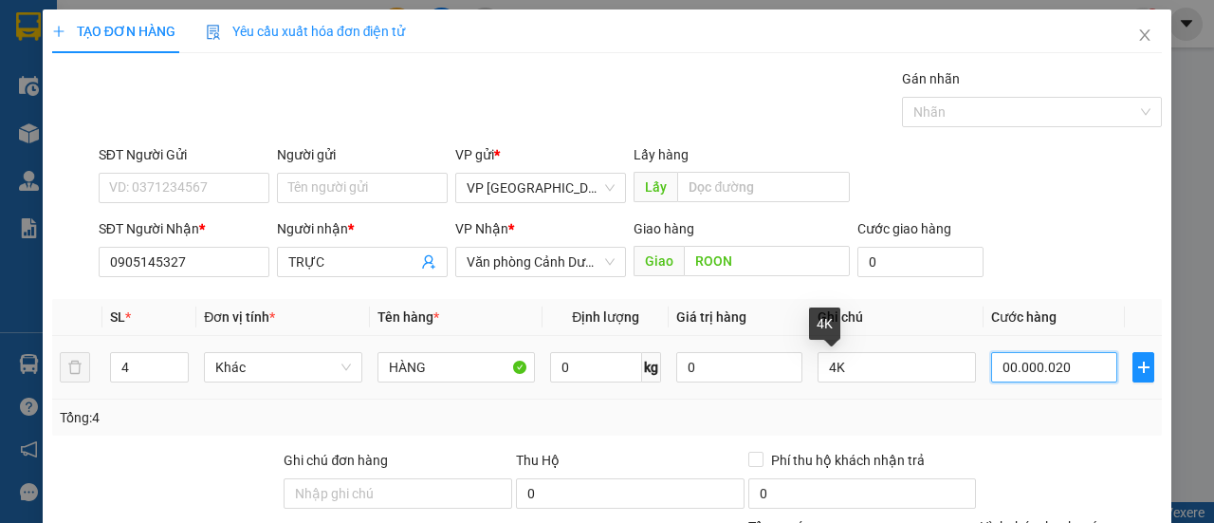
type input "000.000.200"
type input "200"
type input "0.000.000.200"
type input "200.000"
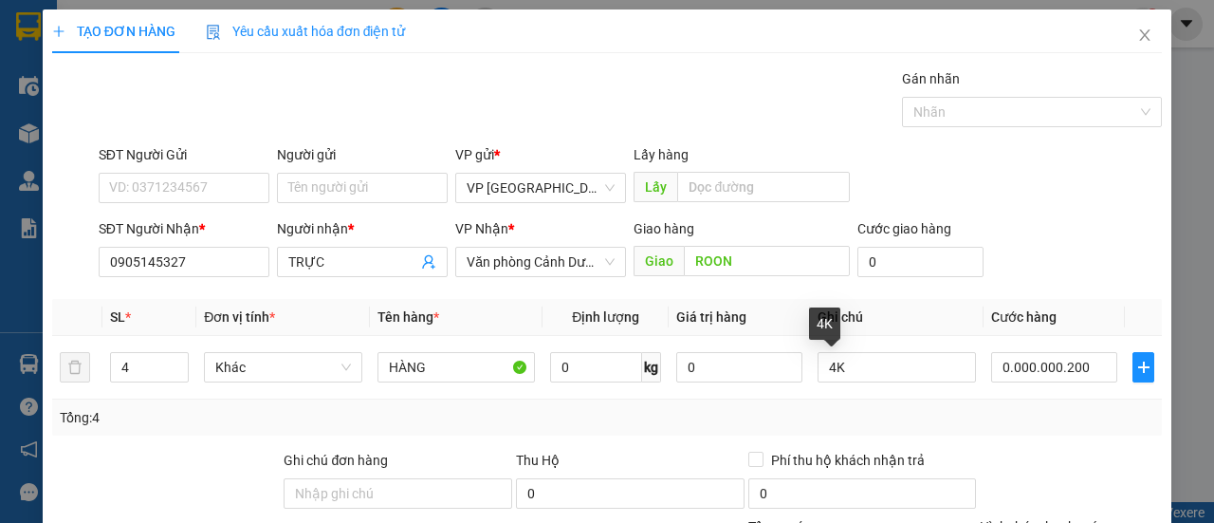
type input "200.000"
click at [1033, 417] on div "Tổng: 4" at bounding box center [607, 417] width 1095 height 21
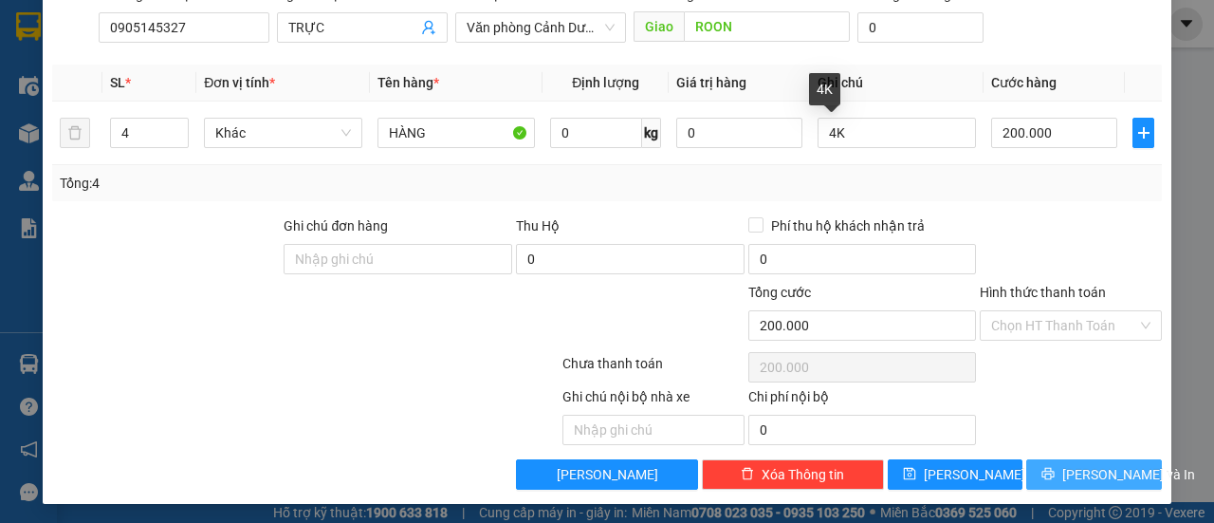
click at [1095, 465] on span "[PERSON_NAME] và In" at bounding box center [1129, 474] width 133 height 21
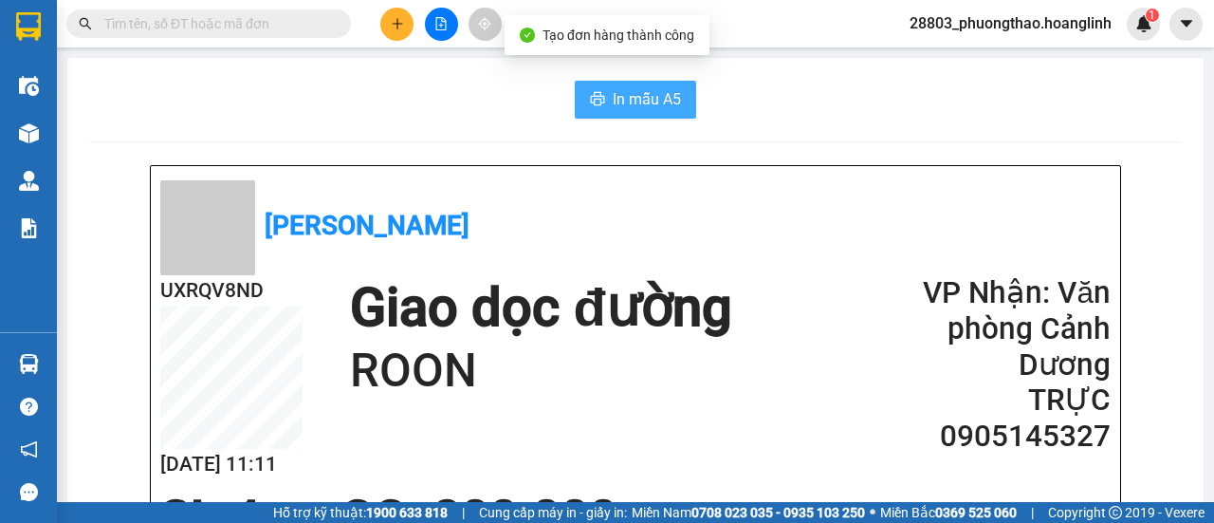
click at [645, 103] on span "In mẫu A5" at bounding box center [647, 99] width 68 height 24
